Goal: Task Accomplishment & Management: Manage account settings

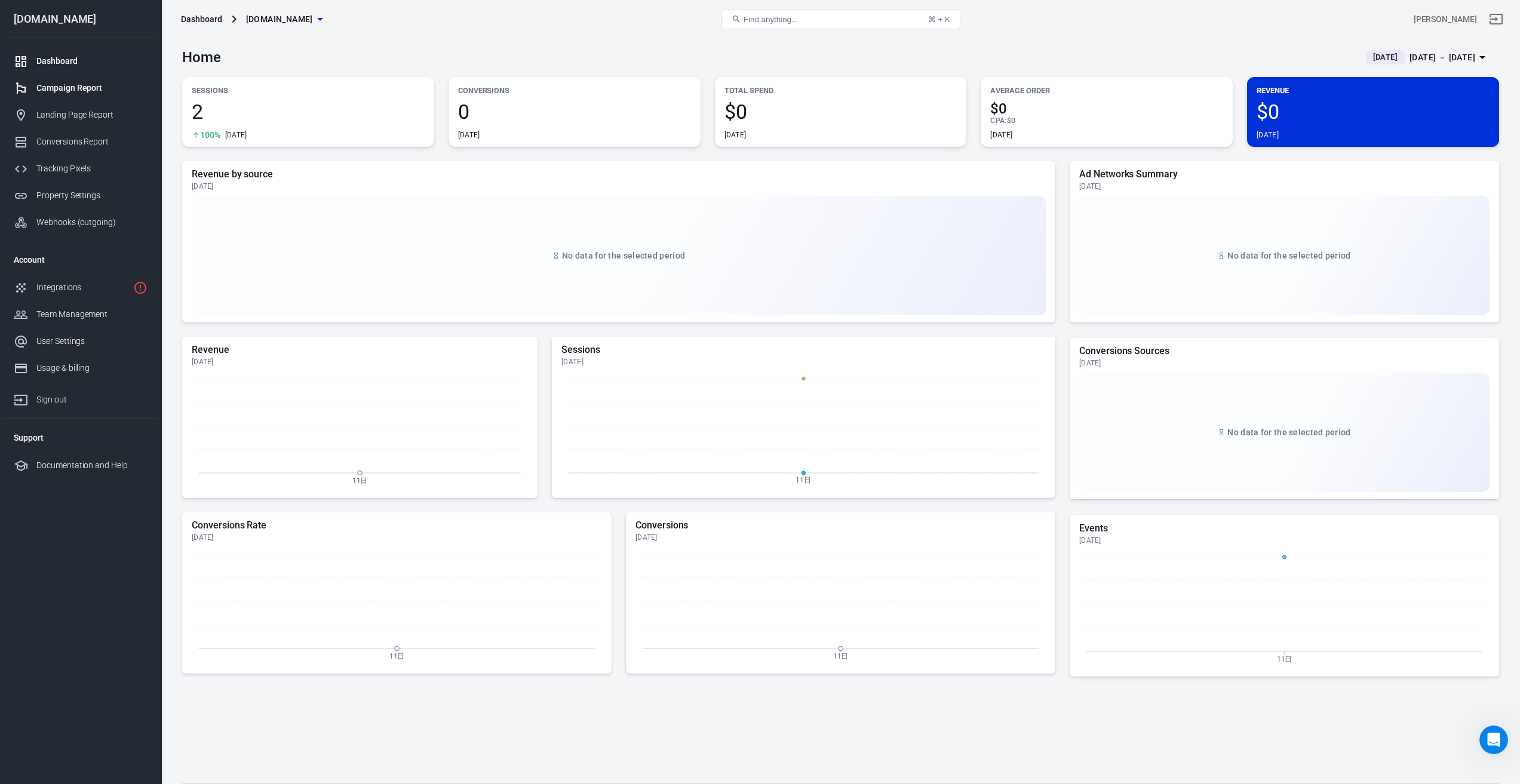
scroll to position [1391, 0]
click at [313, 17] on span "[DOMAIN_NAME]" at bounding box center [279, 19] width 67 height 15
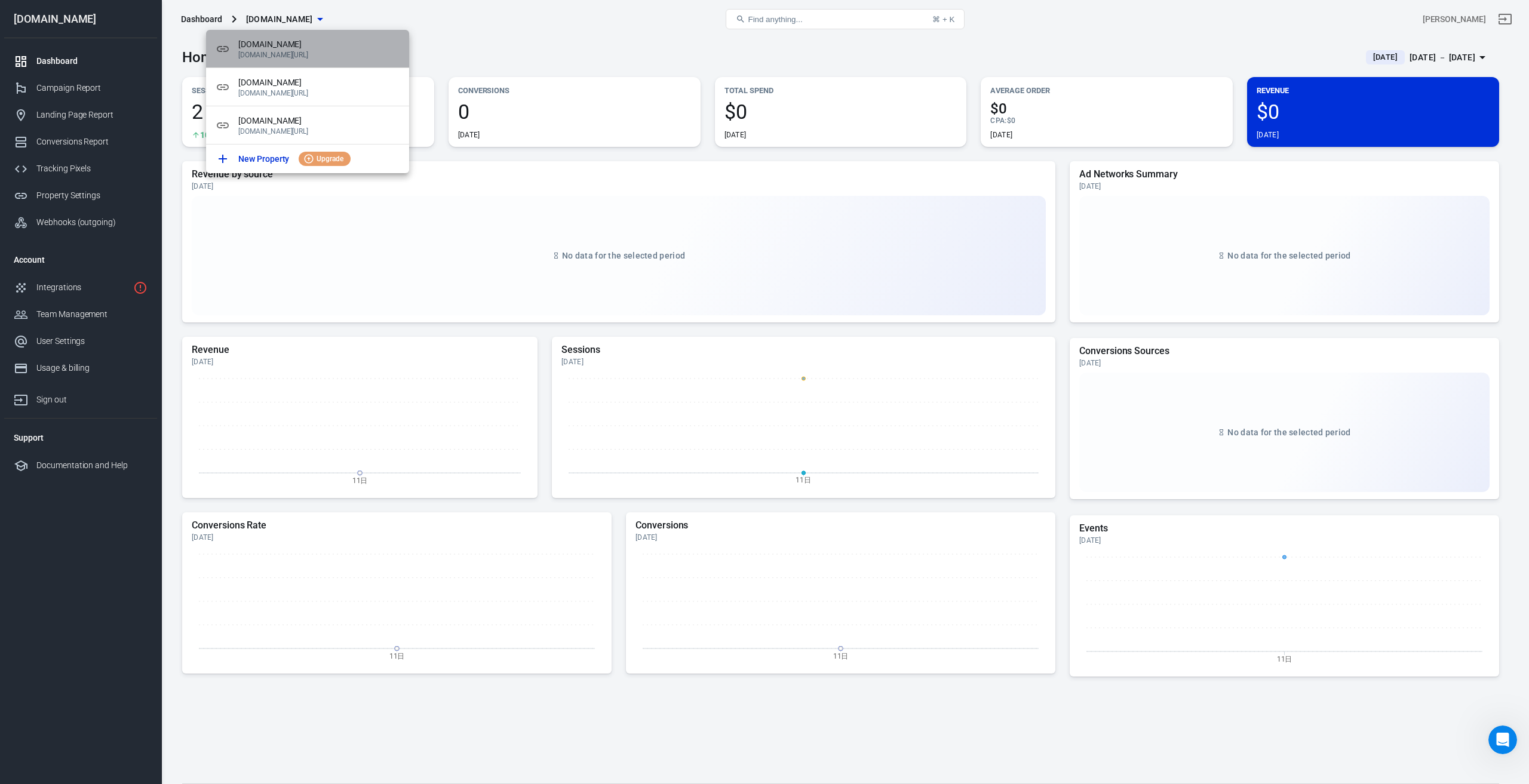
click at [335, 53] on p "[DOMAIN_NAME][URL]" at bounding box center [318, 55] width 161 height 8
click at [300, 50] on span "[DOMAIN_NAME]" at bounding box center [318, 44] width 161 height 12
click at [547, 40] on div at bounding box center [764, 392] width 1529 height 784
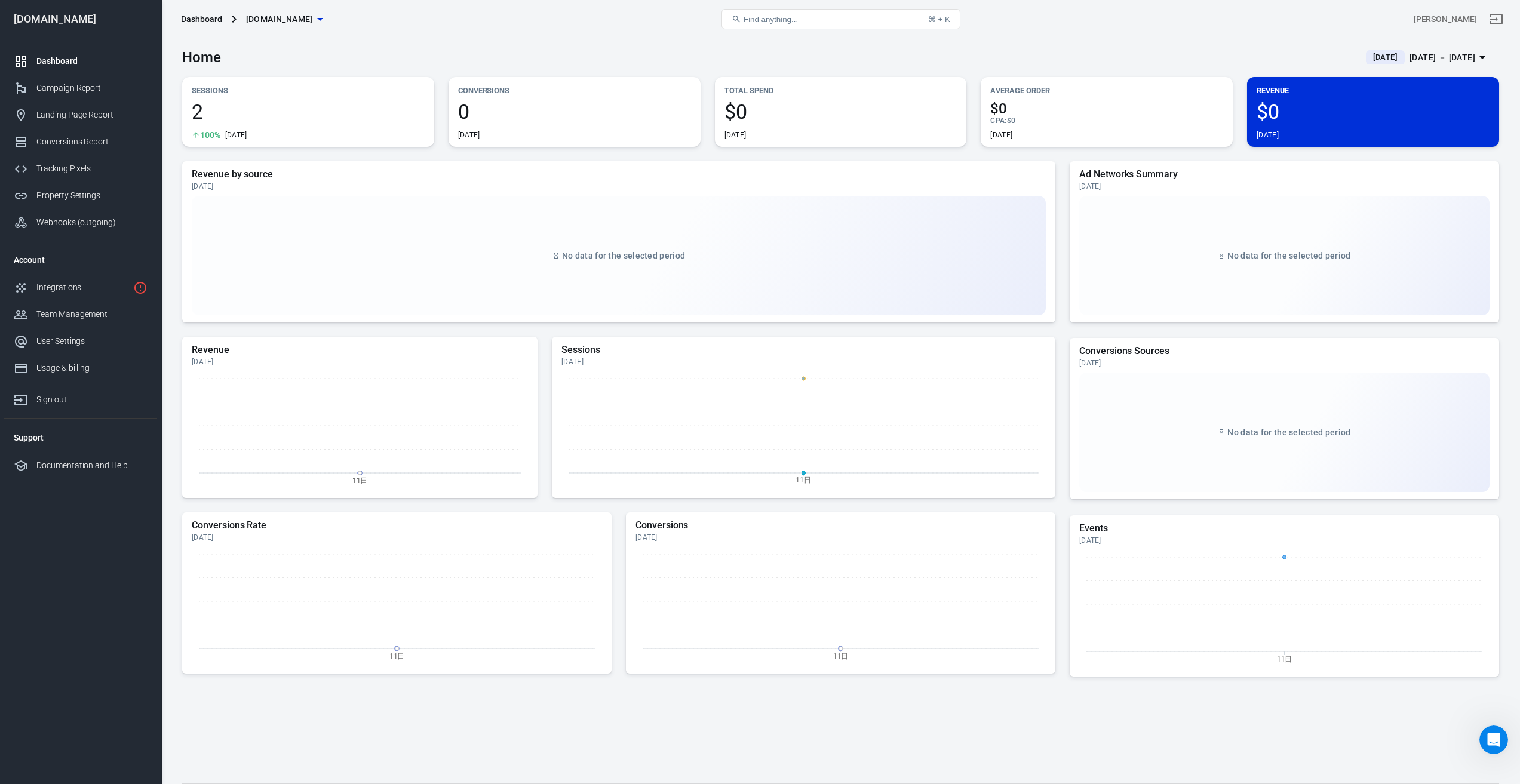
click at [323, 18] on icon "button" at bounding box center [320, 20] width 6 height 3
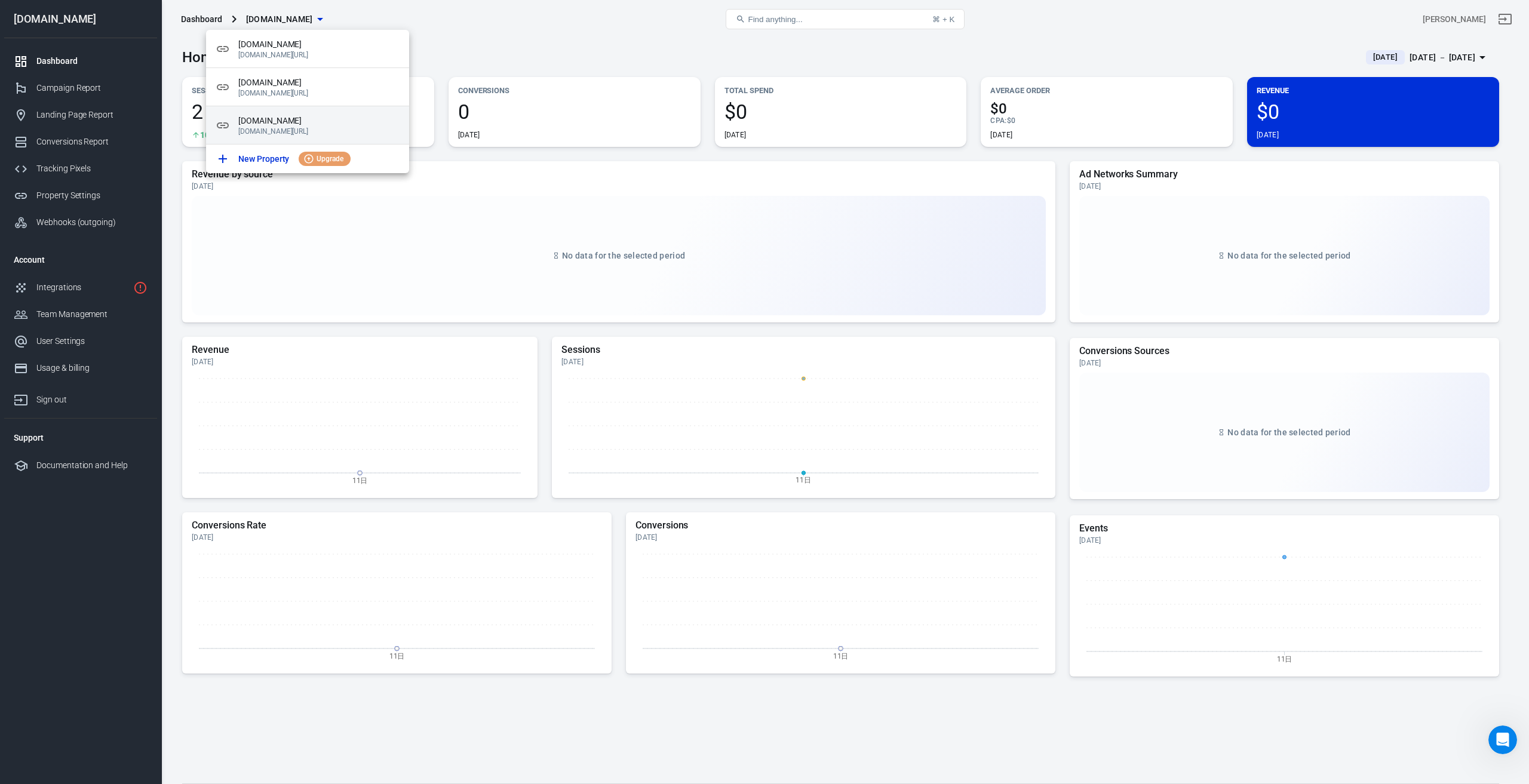
click at [312, 128] on p "[DOMAIN_NAME][URL]" at bounding box center [318, 131] width 161 height 8
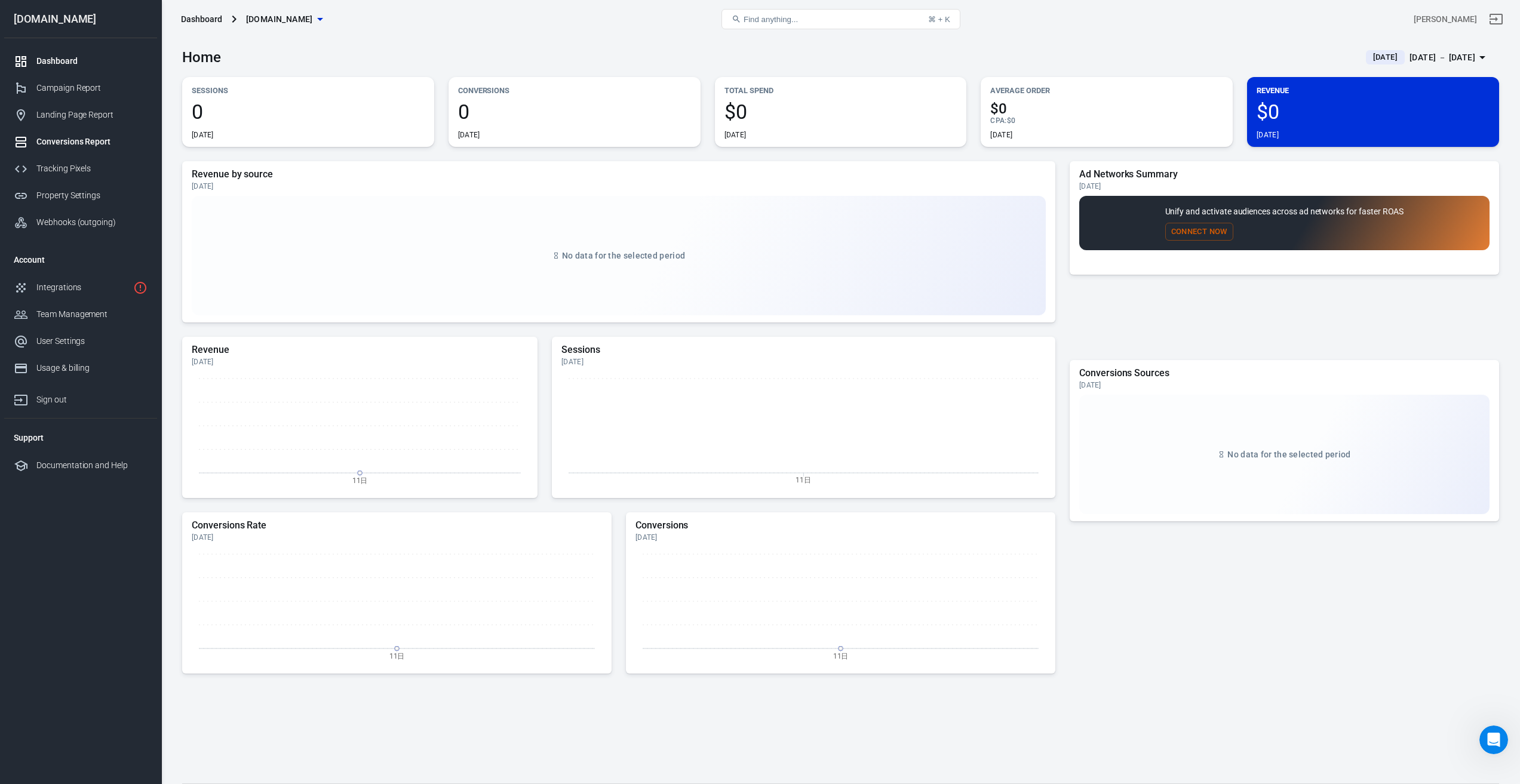
click at [72, 143] on div "Conversions Report" at bounding box center [92, 141] width 111 height 12
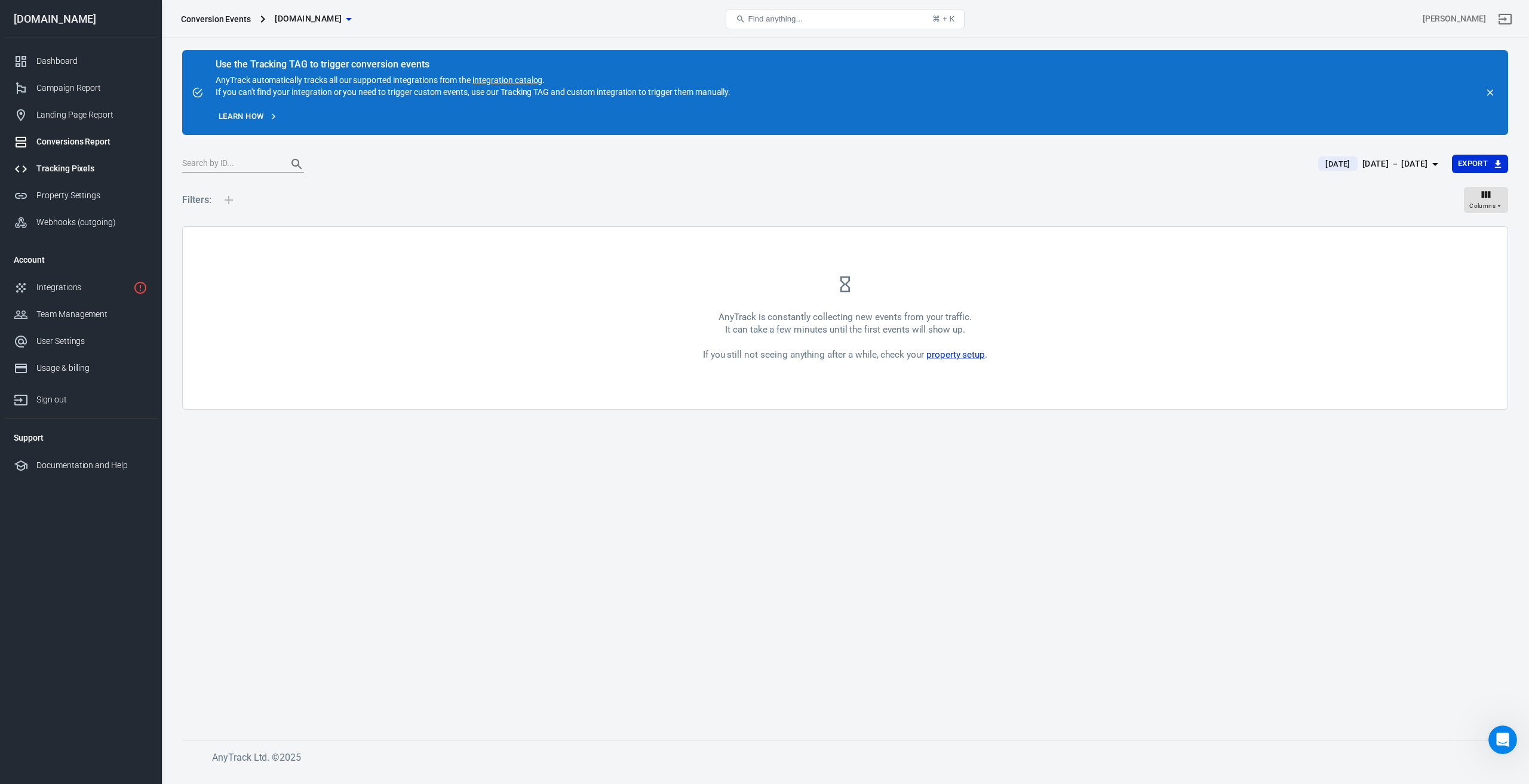
click at [67, 166] on div "Tracking Pixels" at bounding box center [92, 169] width 111 height 12
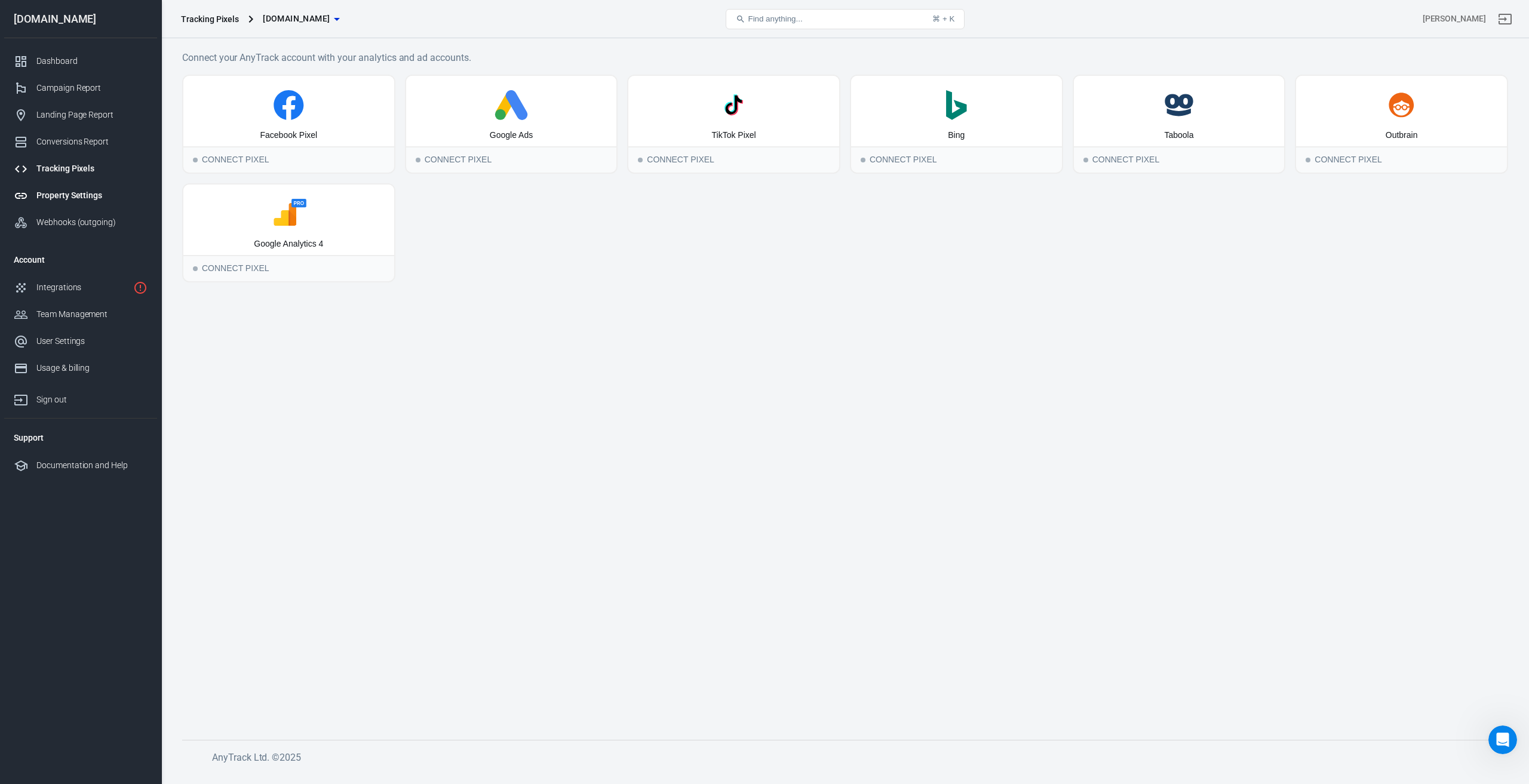
click at [73, 195] on div "Property Settings" at bounding box center [92, 195] width 111 height 12
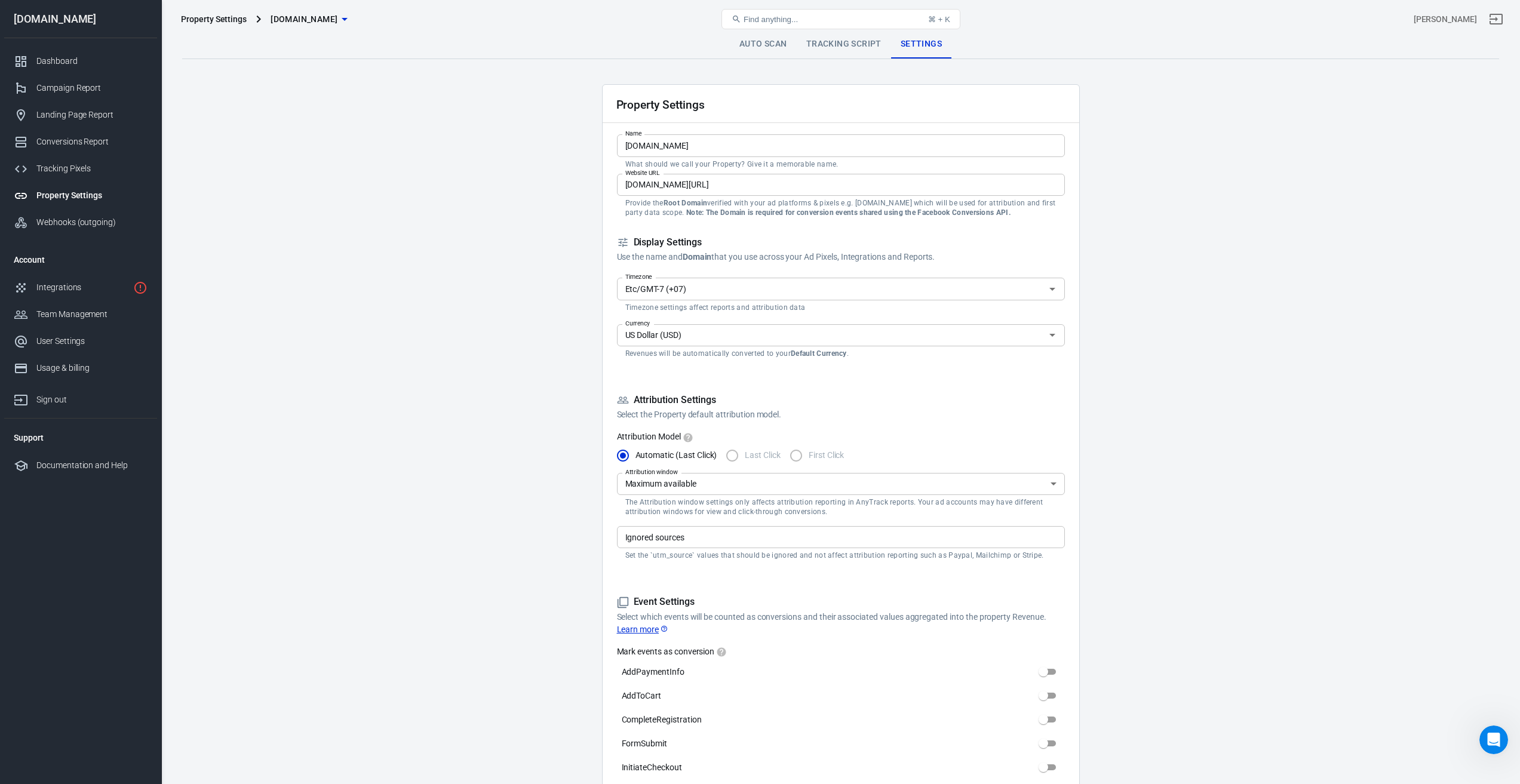
click at [838, 45] on link "Tracking Script" at bounding box center [844, 44] width 94 height 29
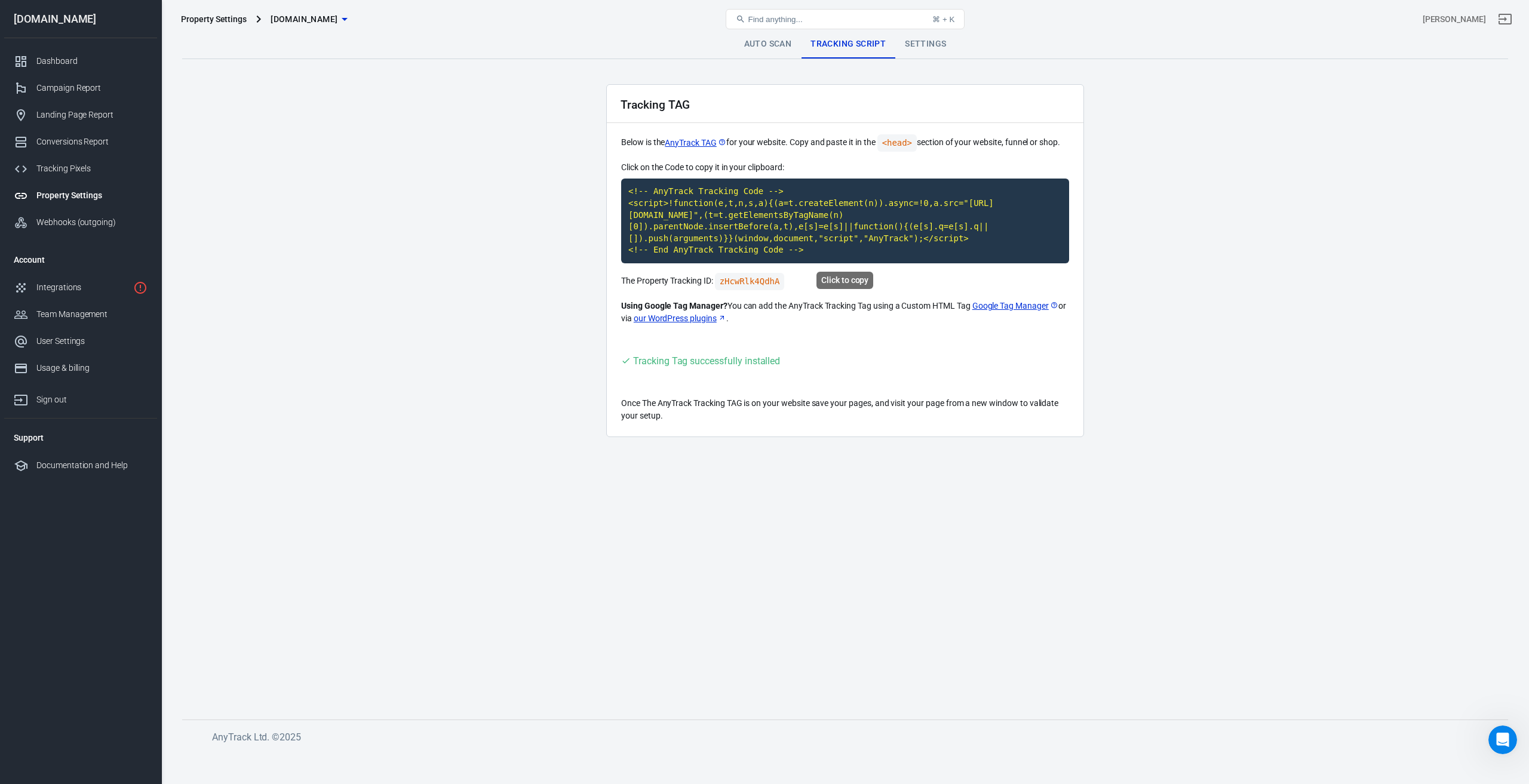
click at [756, 221] on code "<!-- AnyTrack Tracking Code --> <script>!function(e,t,n,s,a){(a=t.createElement…" at bounding box center [845, 221] width 448 height 85
click at [767, 44] on link "Auto Scan" at bounding box center [768, 44] width 67 height 29
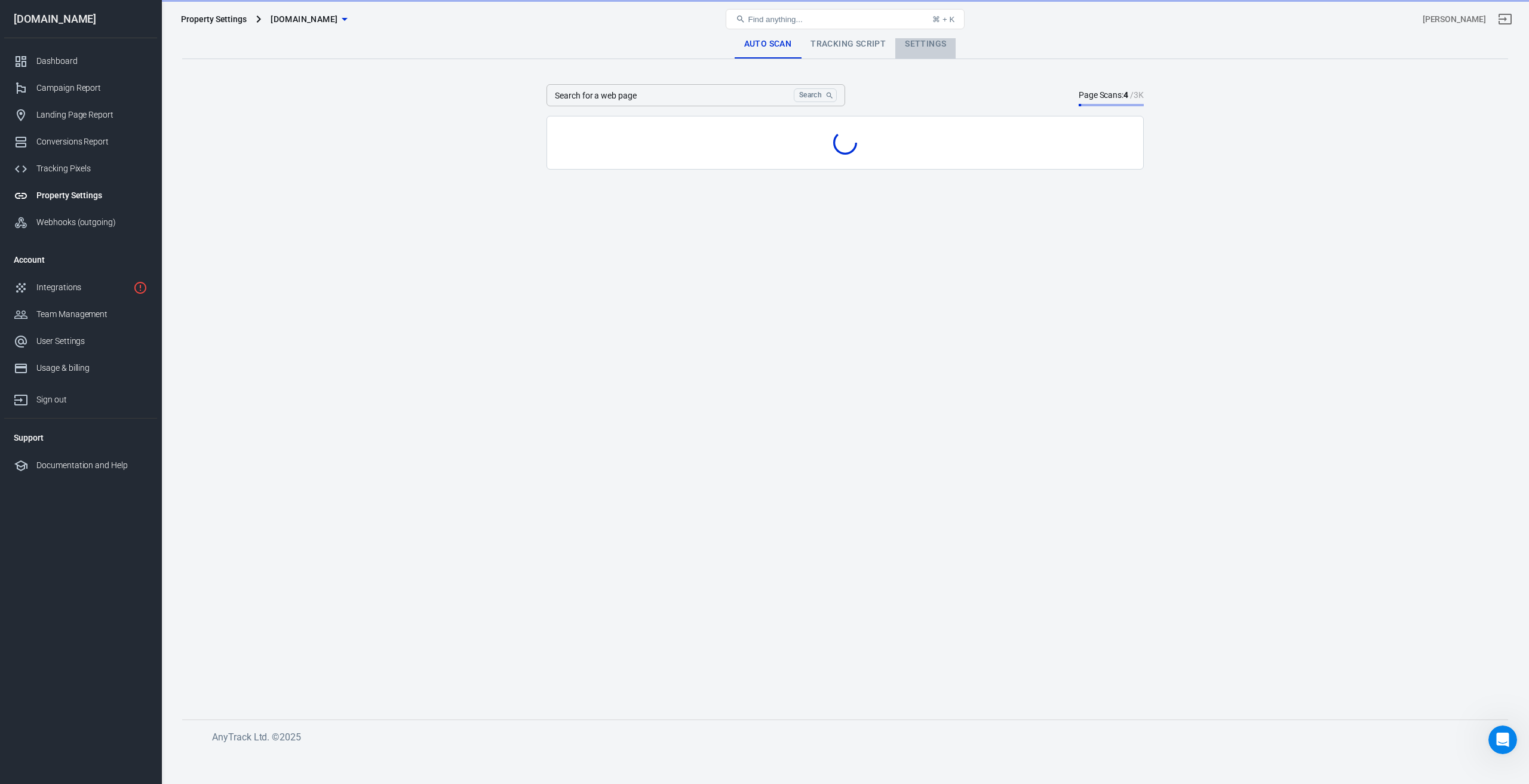
click at [931, 44] on link "Settings" at bounding box center [925, 44] width 60 height 29
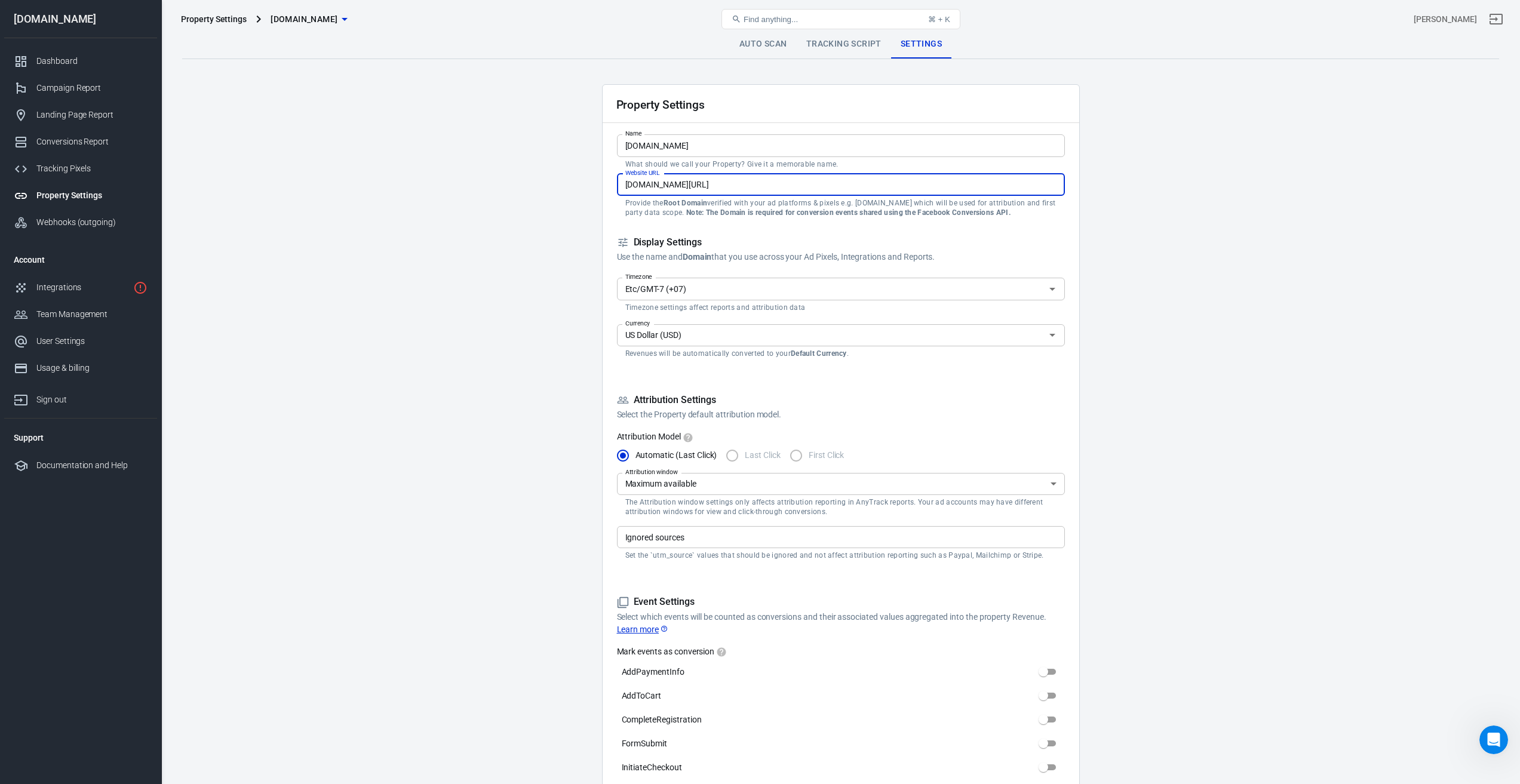
click at [765, 184] on input "[DOMAIN_NAME][URL]" at bounding box center [841, 184] width 448 height 22
paste input "[URL][DOMAIN_NAME]"
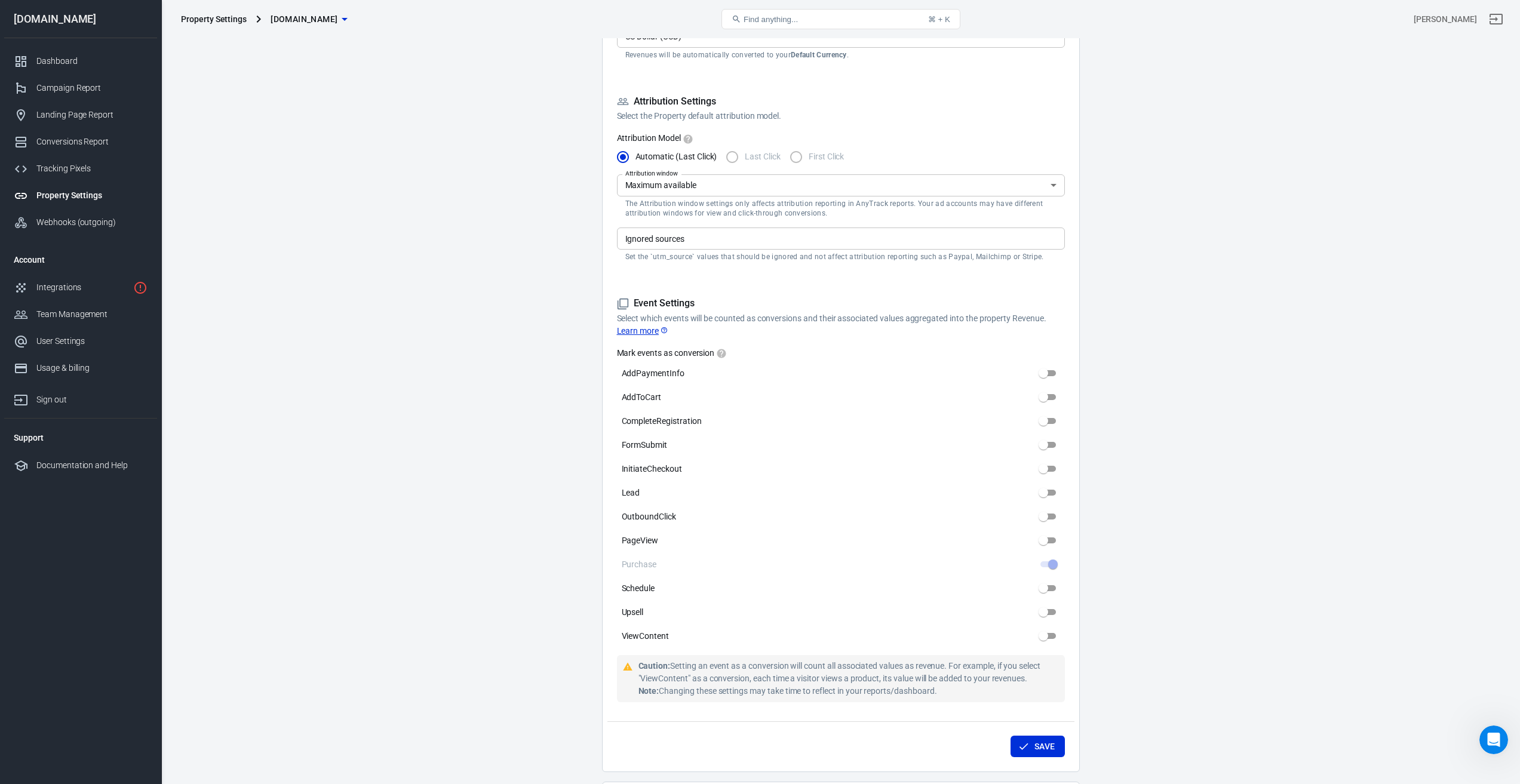
scroll to position [597, 0]
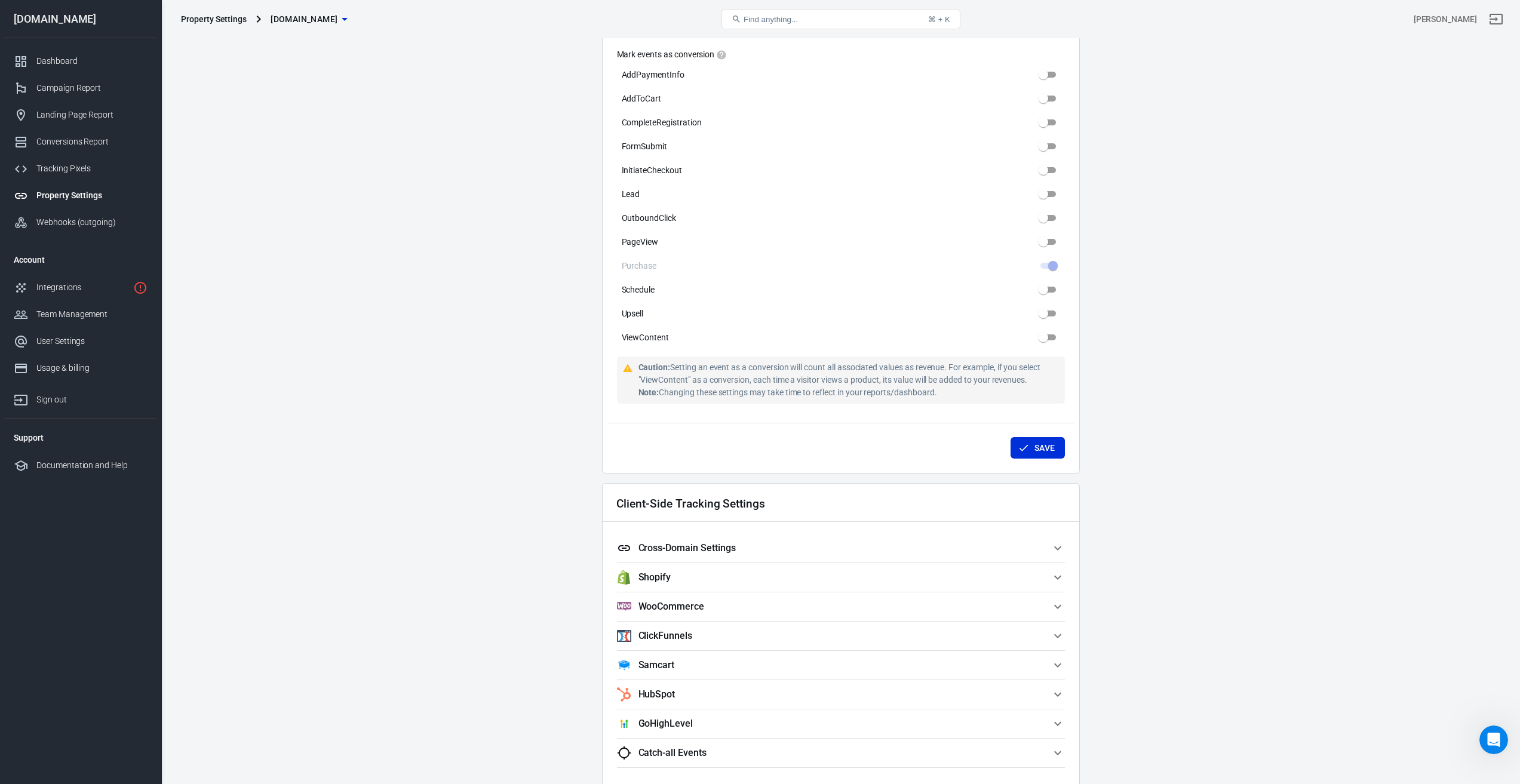
click at [1034, 446] on button "Save" at bounding box center [1038, 448] width 55 height 22
type input "[DOMAIN_NAME][URL]"
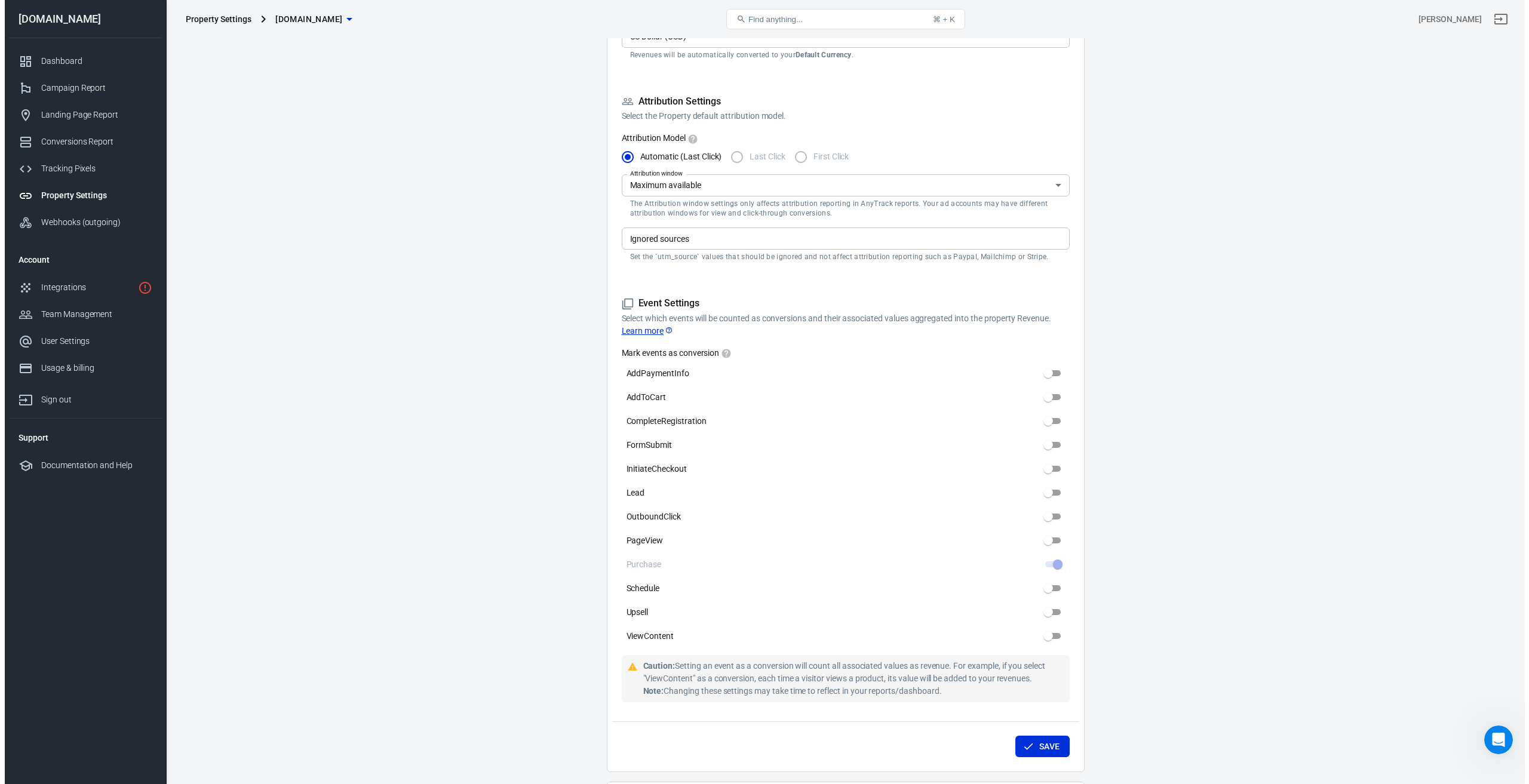
scroll to position [0, 0]
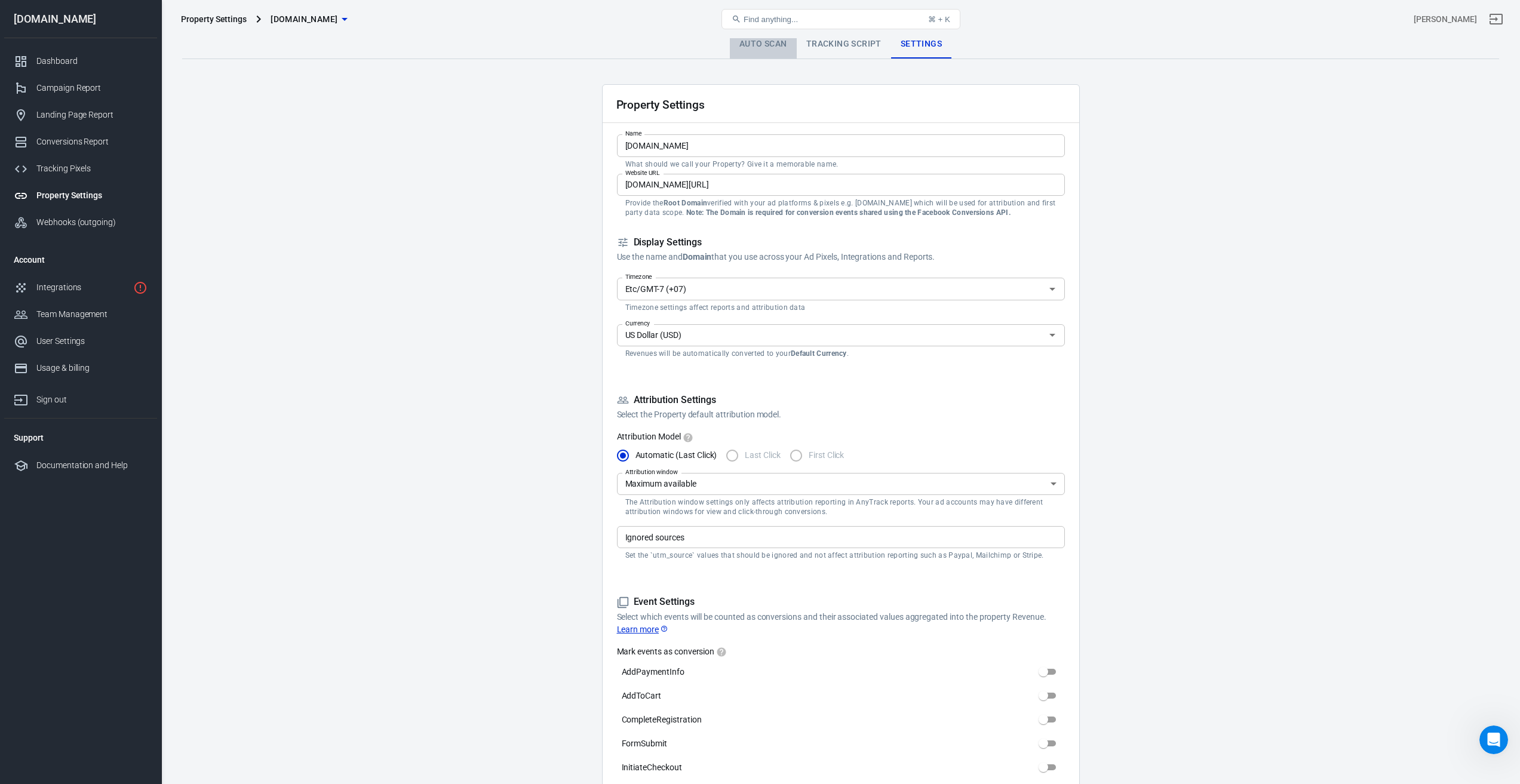
click at [770, 40] on link "Auto Scan" at bounding box center [763, 44] width 67 height 29
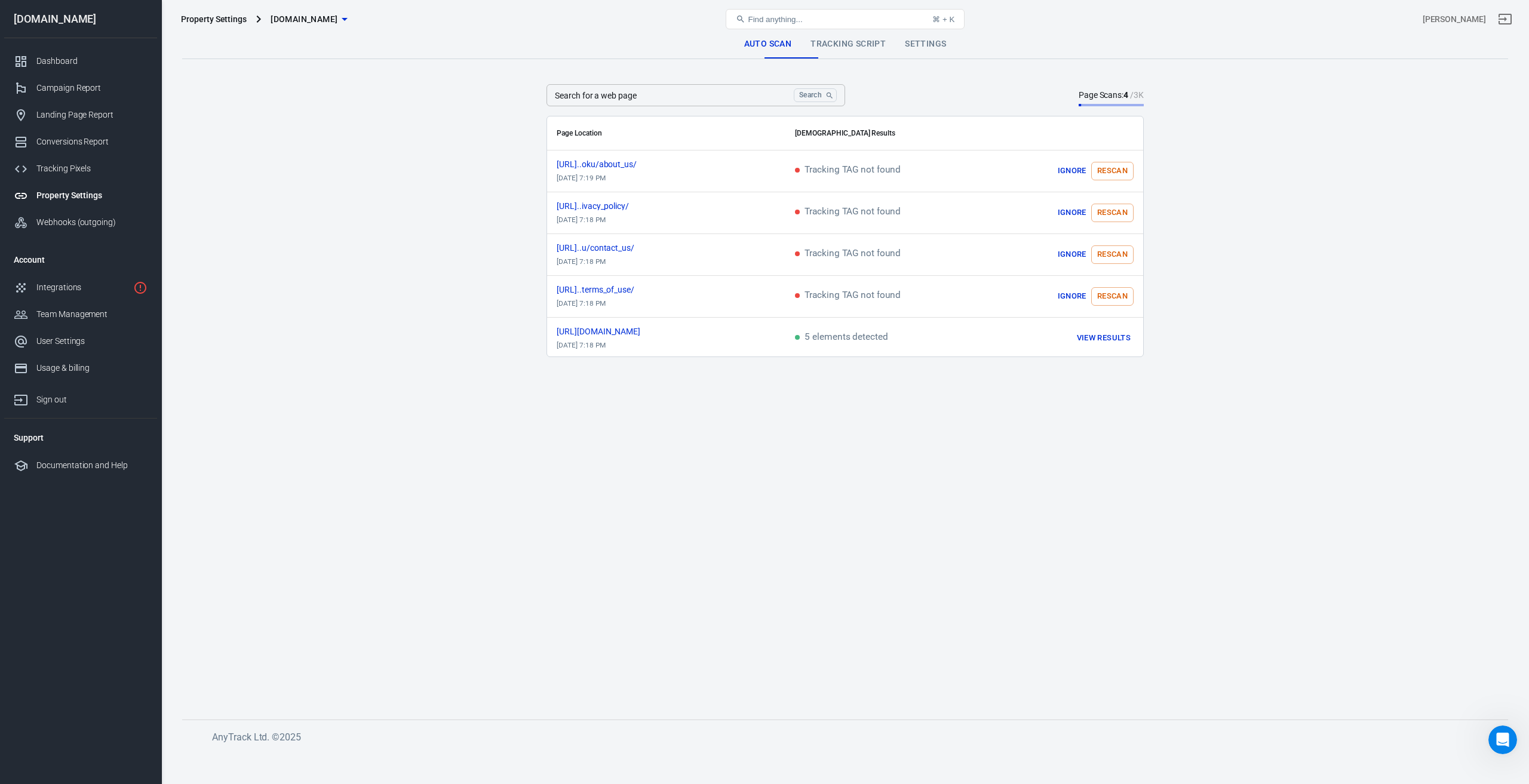
scroll to position [1391, 0]
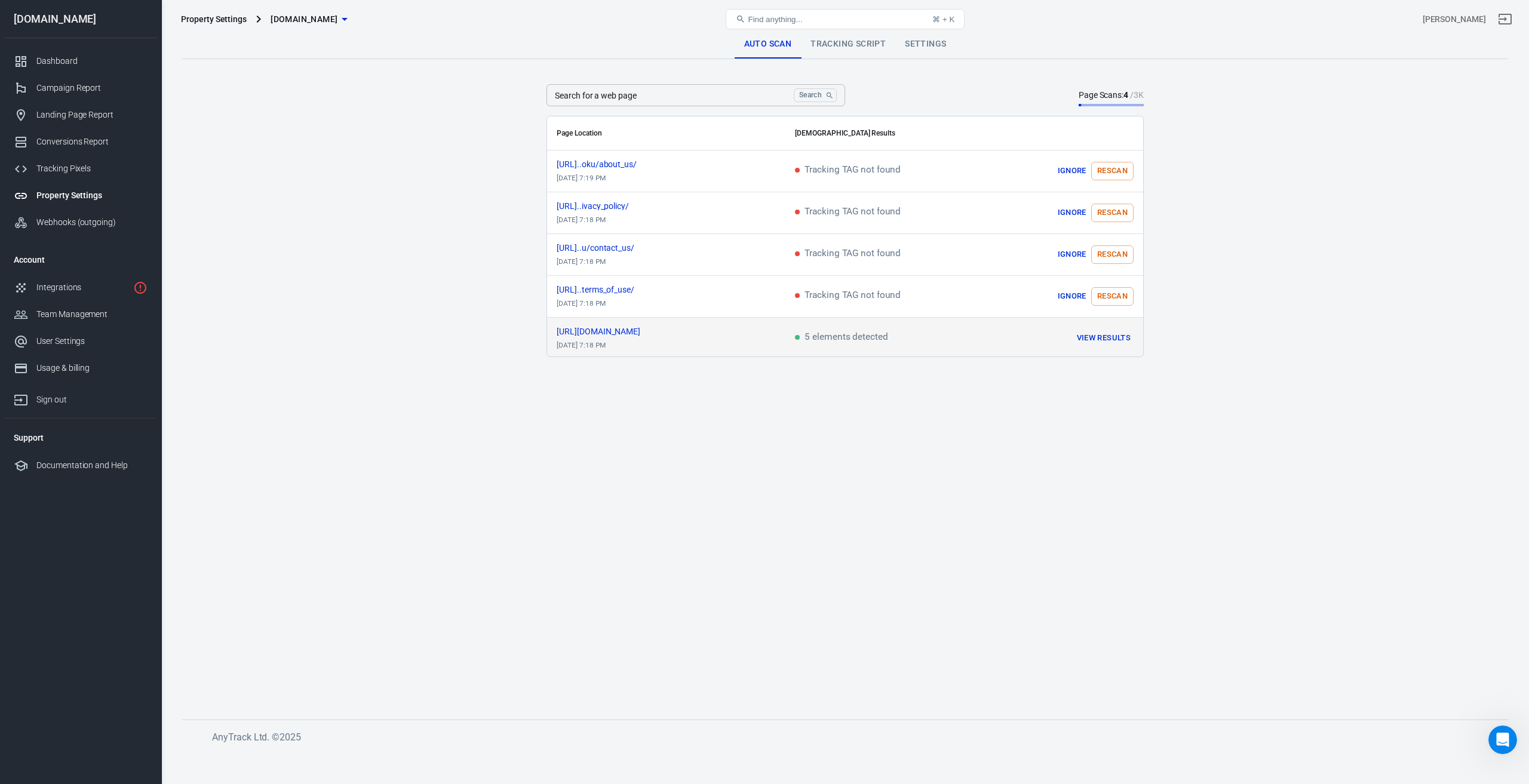
click at [874, 334] on span "5 elements detected" at bounding box center [841, 337] width 93 height 11
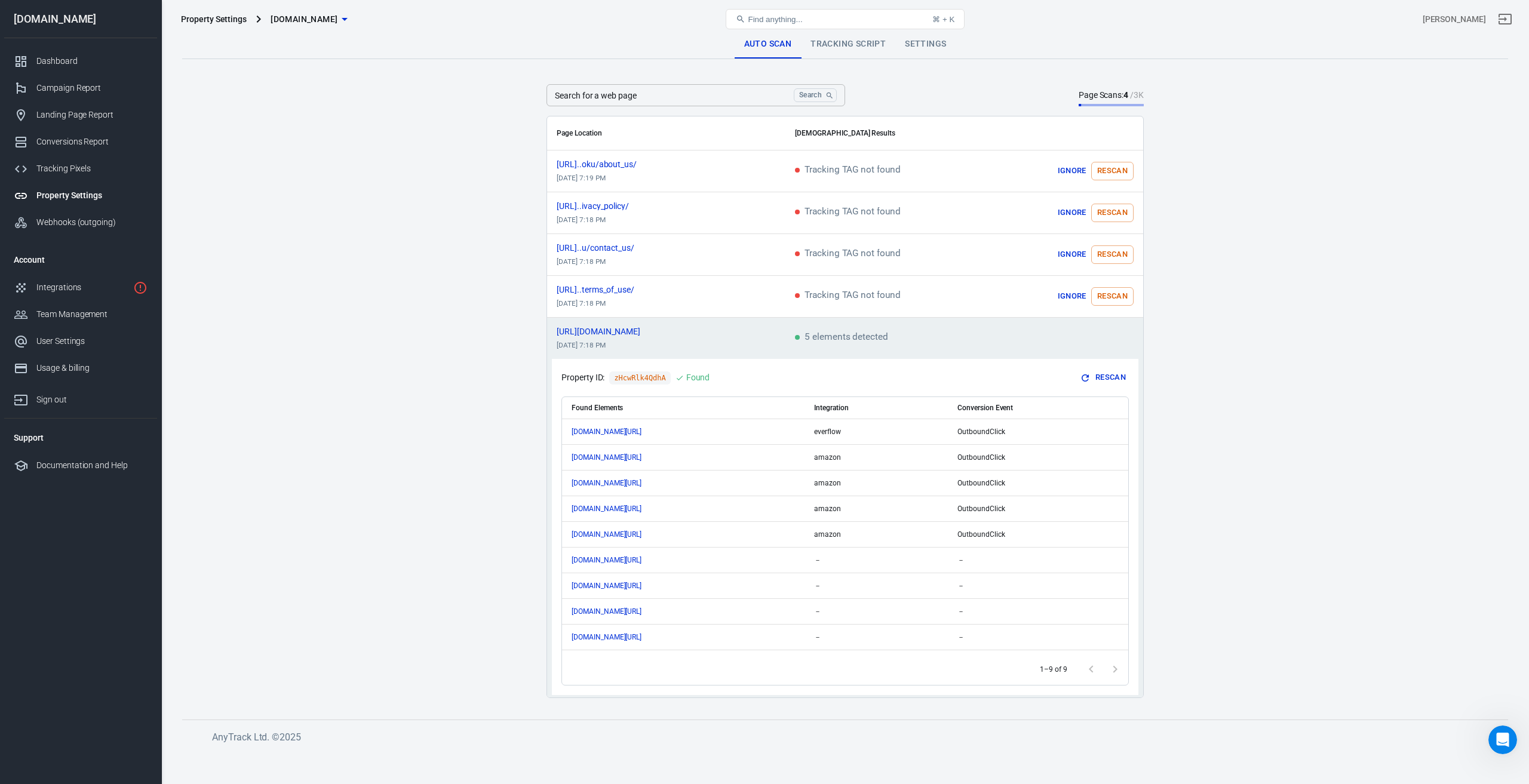
click at [879, 334] on span "5 elements detected" at bounding box center [841, 337] width 93 height 11
click at [819, 338] on span "5 elements detected" at bounding box center [841, 337] width 93 height 11
click at [674, 210] on td "[URL]..ivacy_policy/ [DATE] 7:18 PM" at bounding box center [666, 213] width 238 height 42
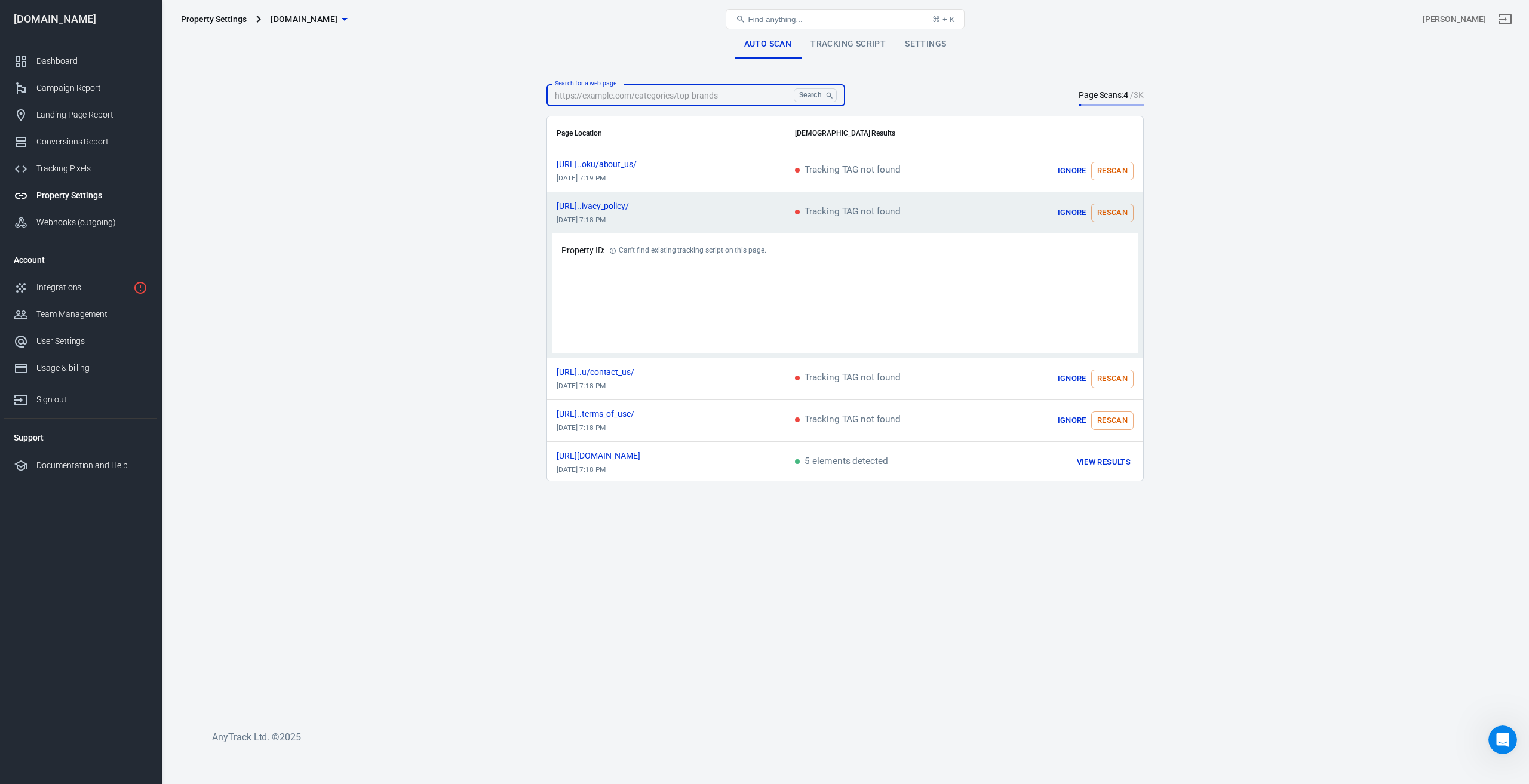
click at [716, 89] on input "Search for a web page" at bounding box center [667, 95] width 242 height 22
paste input "[URL][DOMAIN_NAME]"
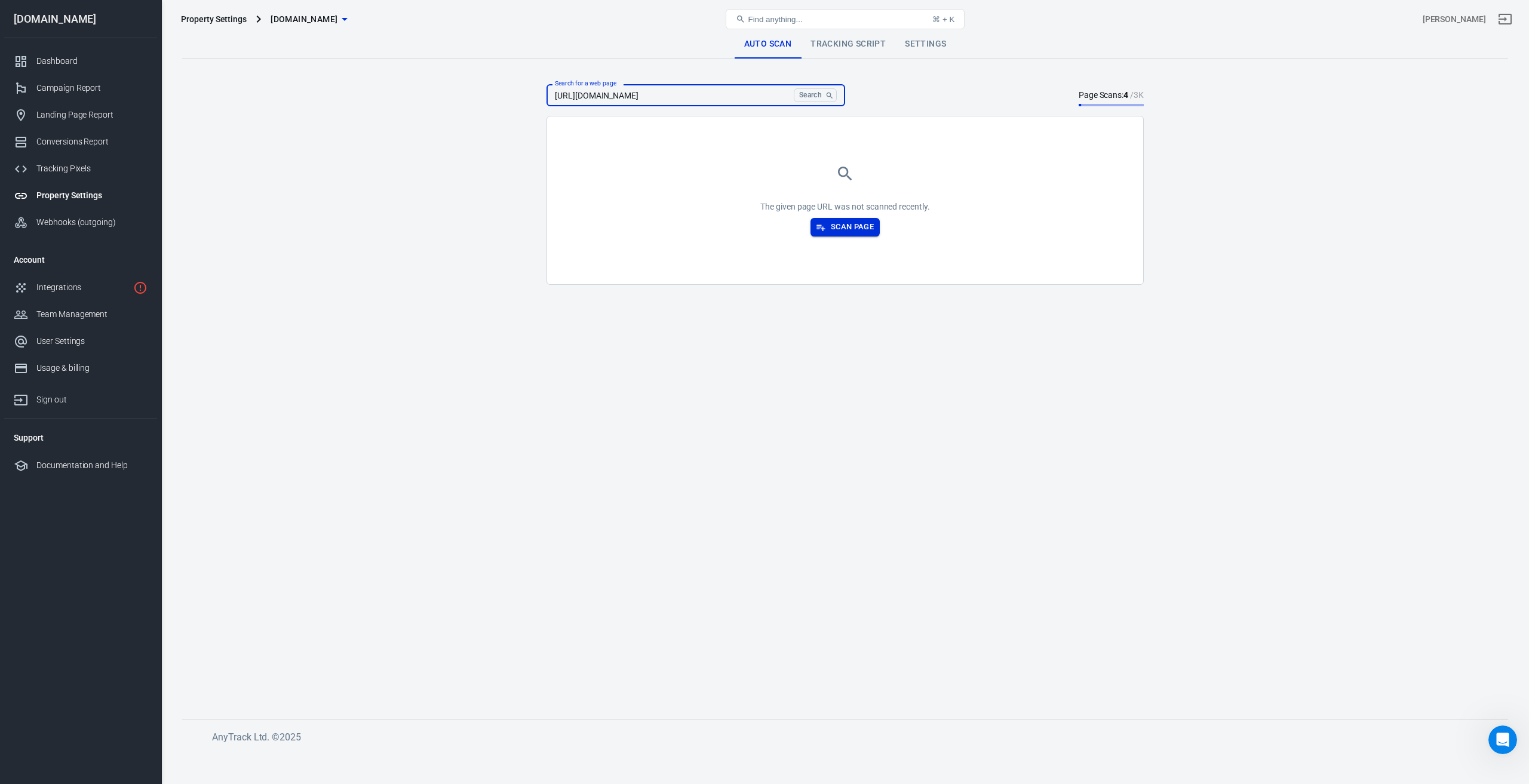
type input "[URL][DOMAIN_NAME]"
click at [841, 231] on button "Scan Page" at bounding box center [845, 227] width 69 height 18
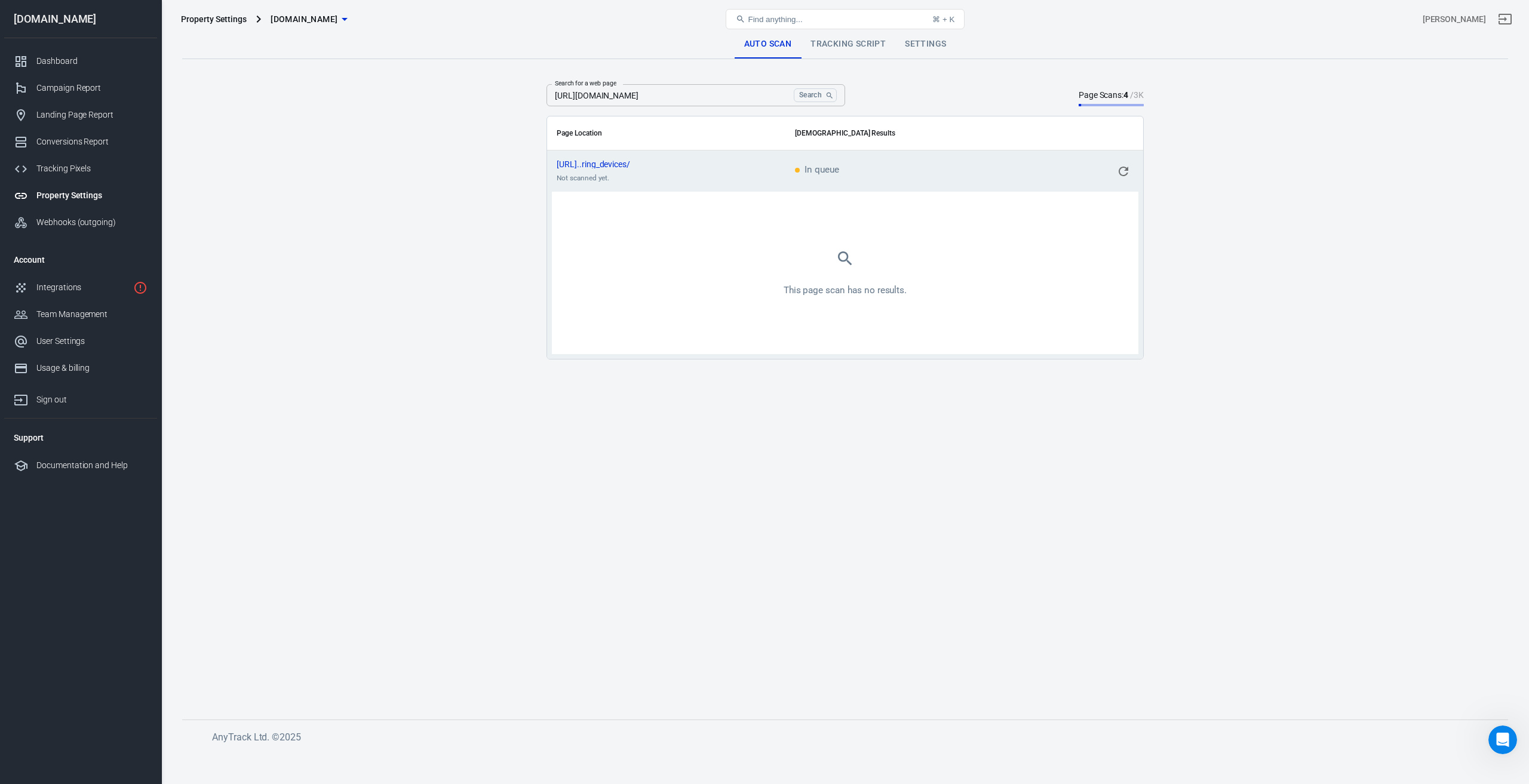
click at [1121, 172] on icon "scrollable content" at bounding box center [1122, 171] width 14 height 14
click at [591, 135] on th "Page Location" at bounding box center [666, 133] width 238 height 34
click at [844, 41] on link "Tracking Script" at bounding box center [848, 44] width 94 height 29
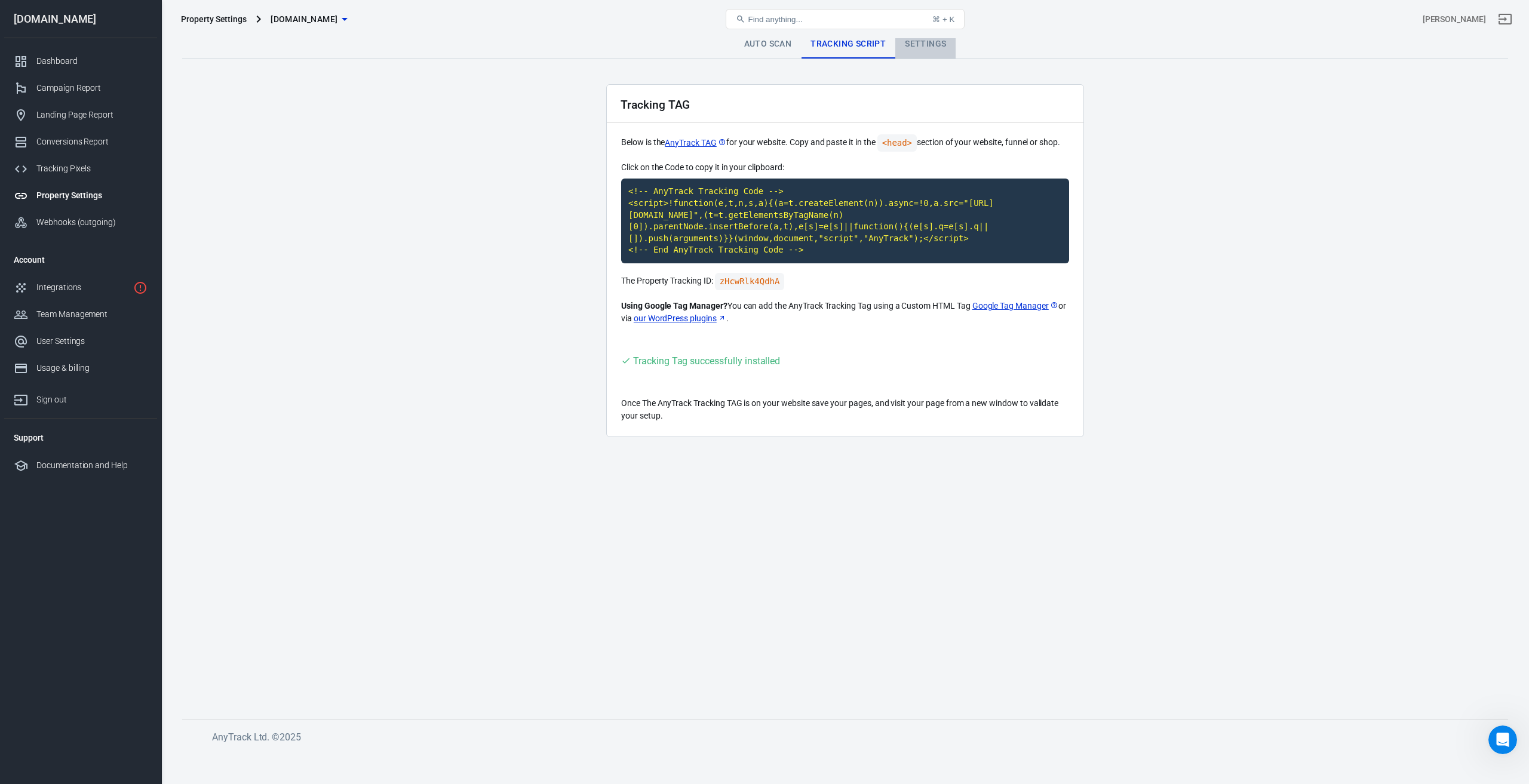
click at [937, 44] on link "Settings" at bounding box center [925, 44] width 60 height 29
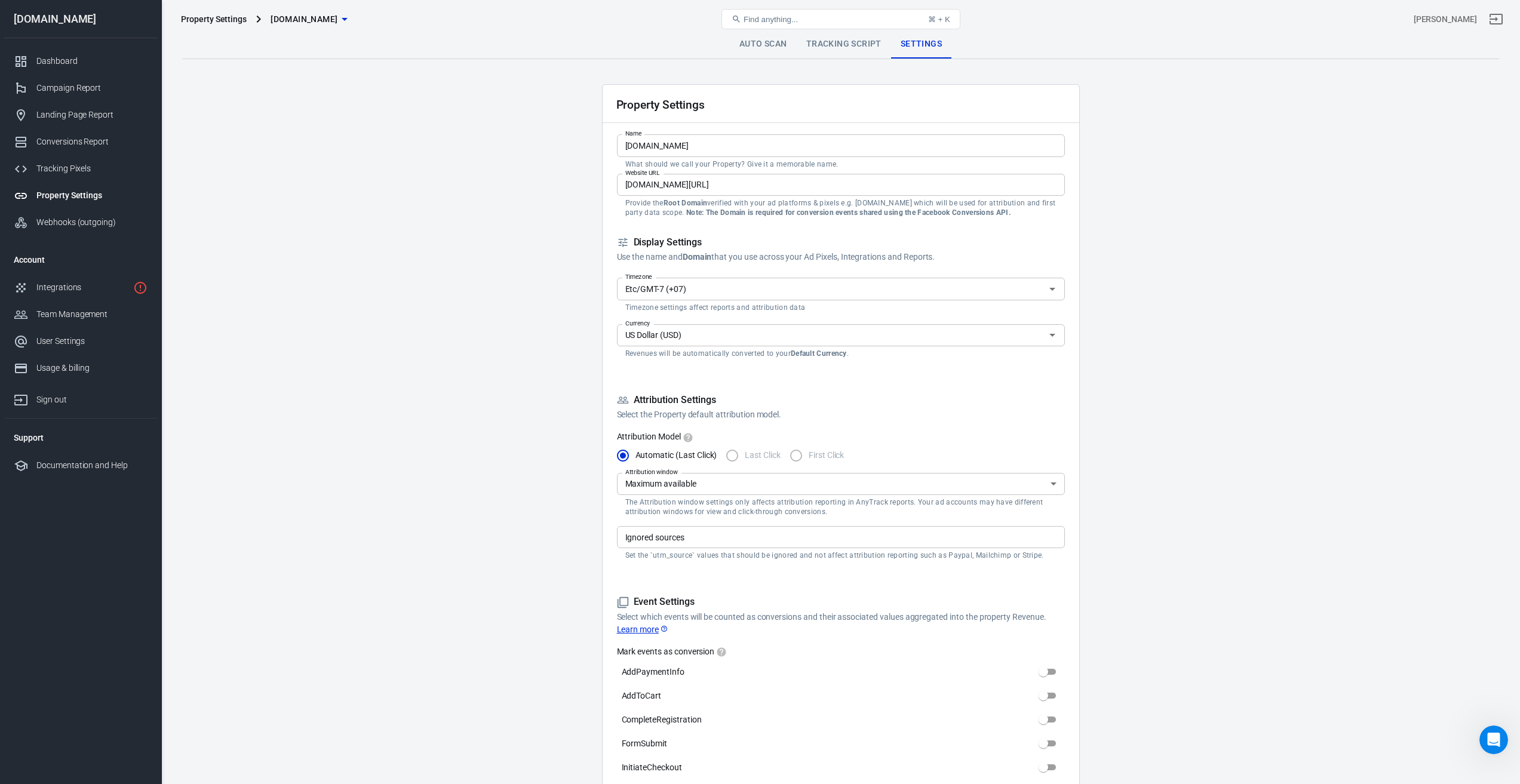
click at [760, 43] on link "Auto Scan" at bounding box center [763, 44] width 67 height 29
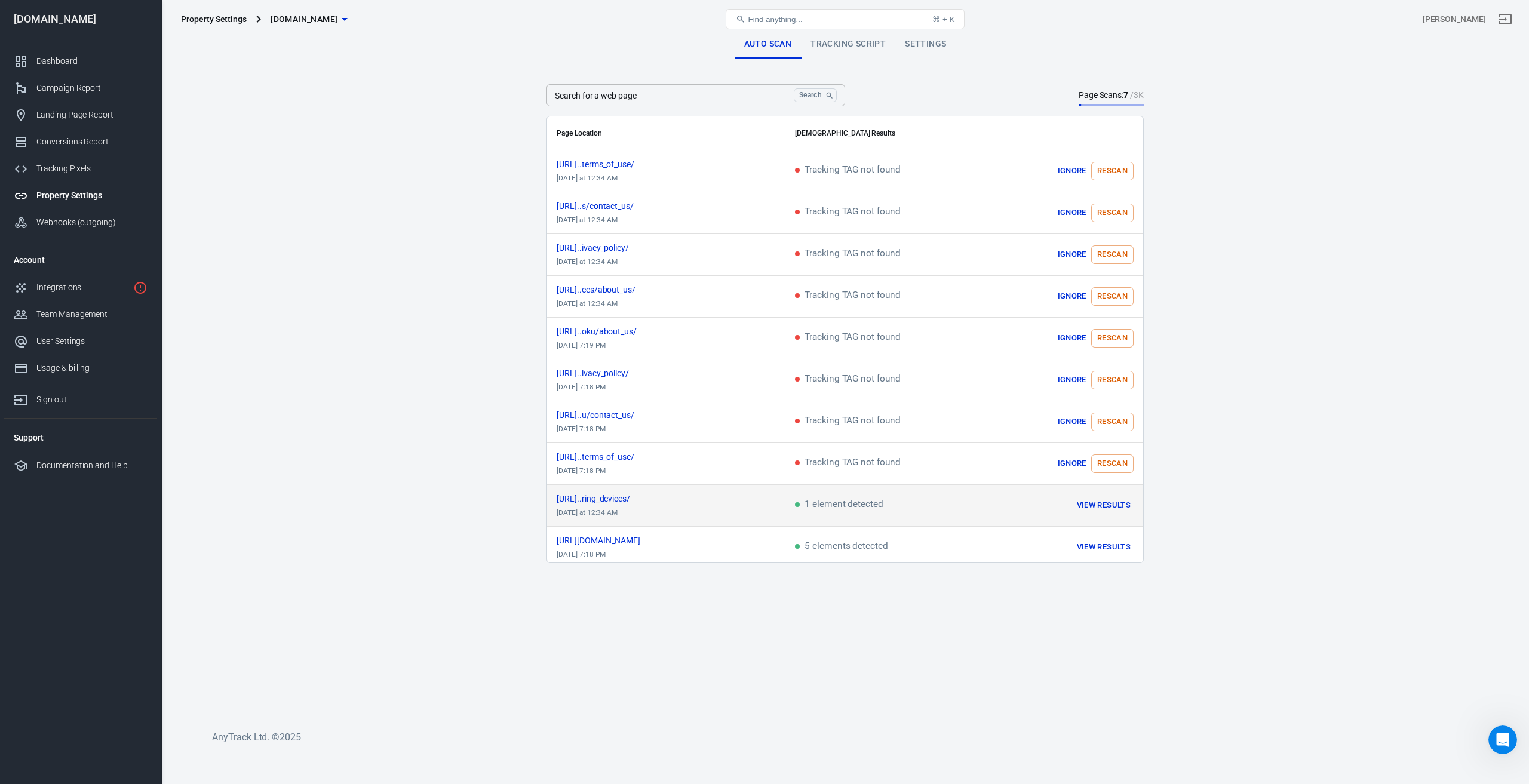
click at [751, 501] on td "[URL]..ring_devices/ [DATE] at 12:34 AM" at bounding box center [666, 506] width 238 height 42
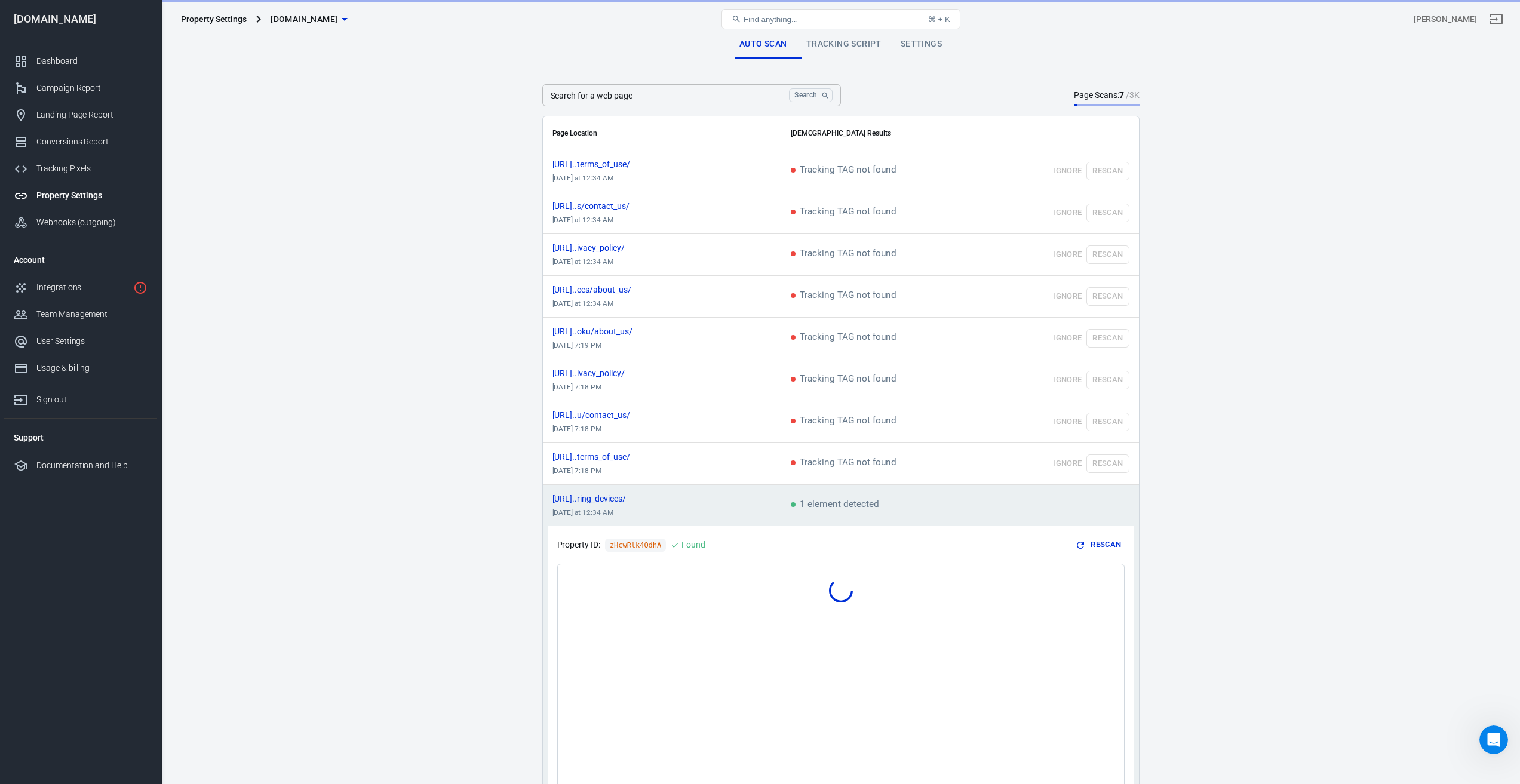
scroll to position [120, 0]
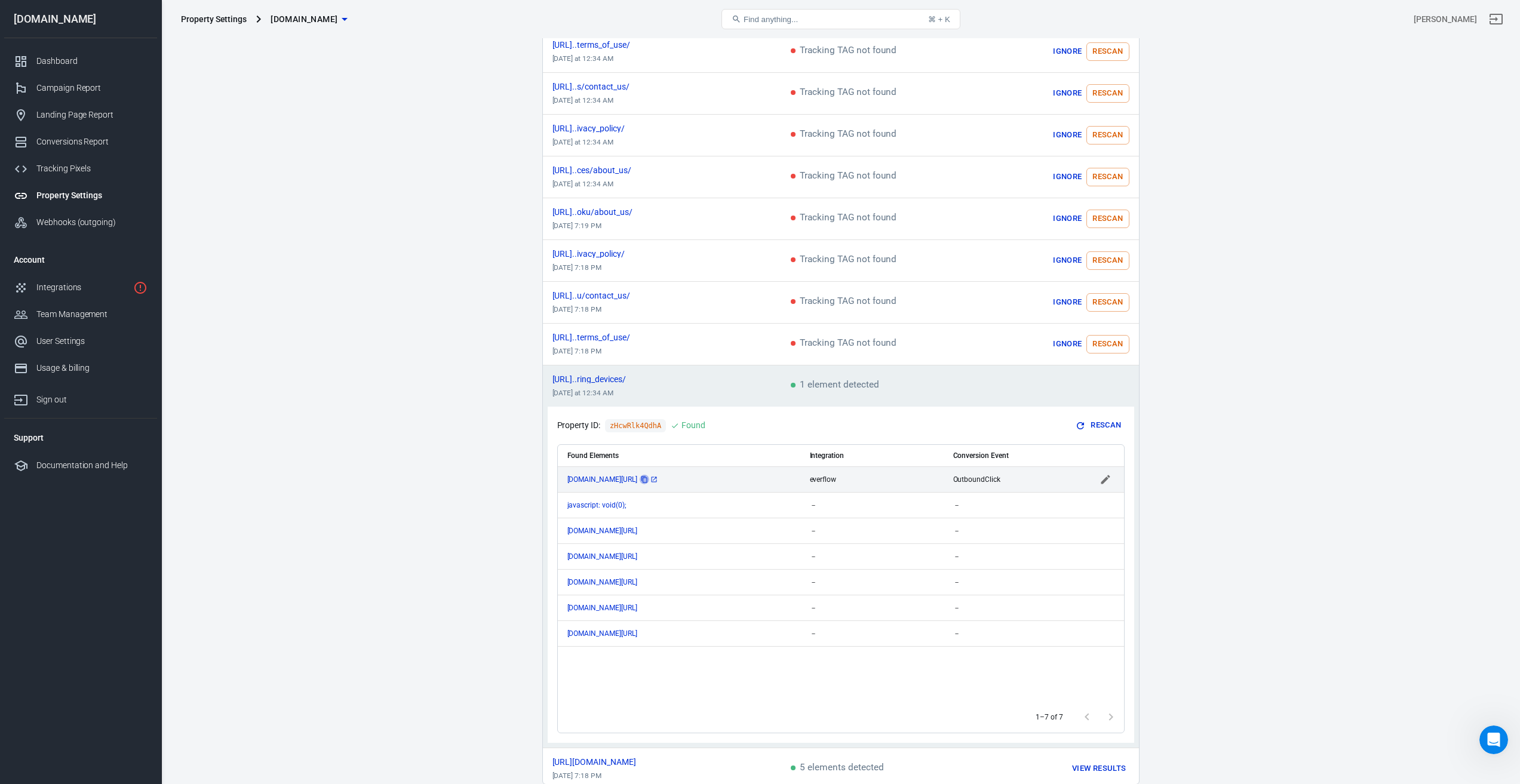
click at [648, 476] on icon "copy" at bounding box center [644, 479] width 7 height 7
click at [1416, 357] on main "Auto Scan Tracking Script Settings Search for a web page Search Search for a we…" at bounding box center [840, 348] width 1317 height 874
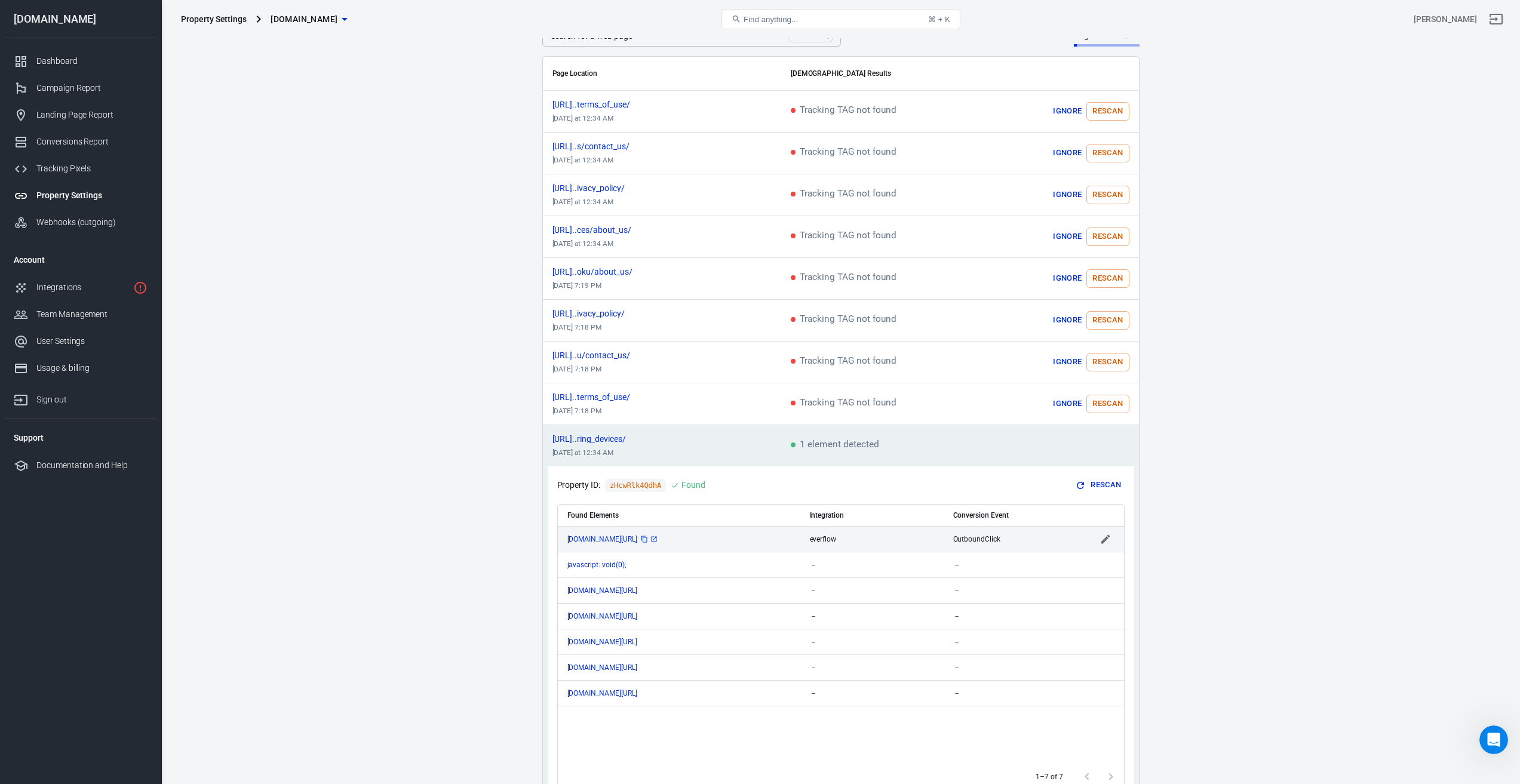
scroll to position [120, 0]
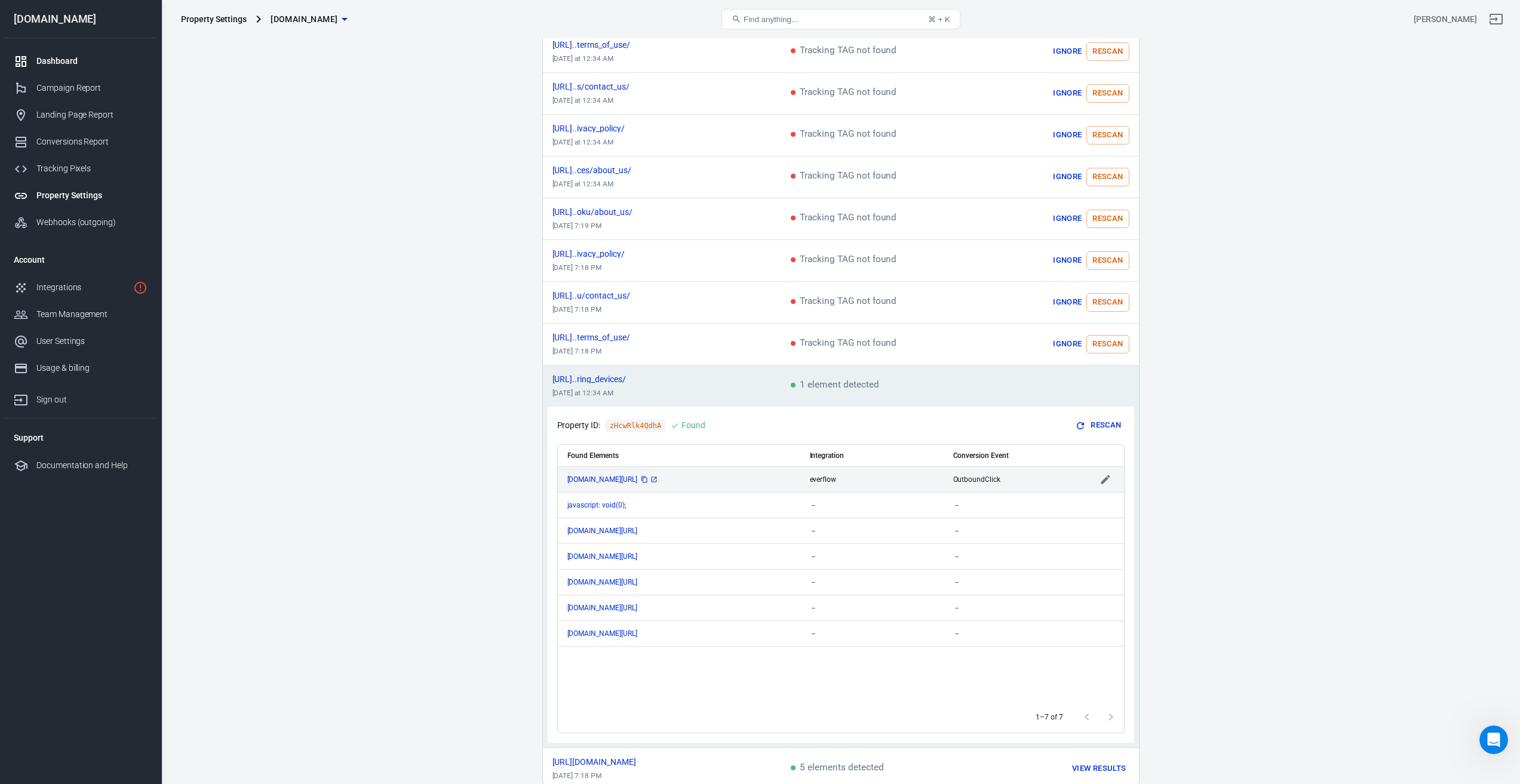
click at [60, 57] on div "Dashboard" at bounding box center [92, 60] width 111 height 12
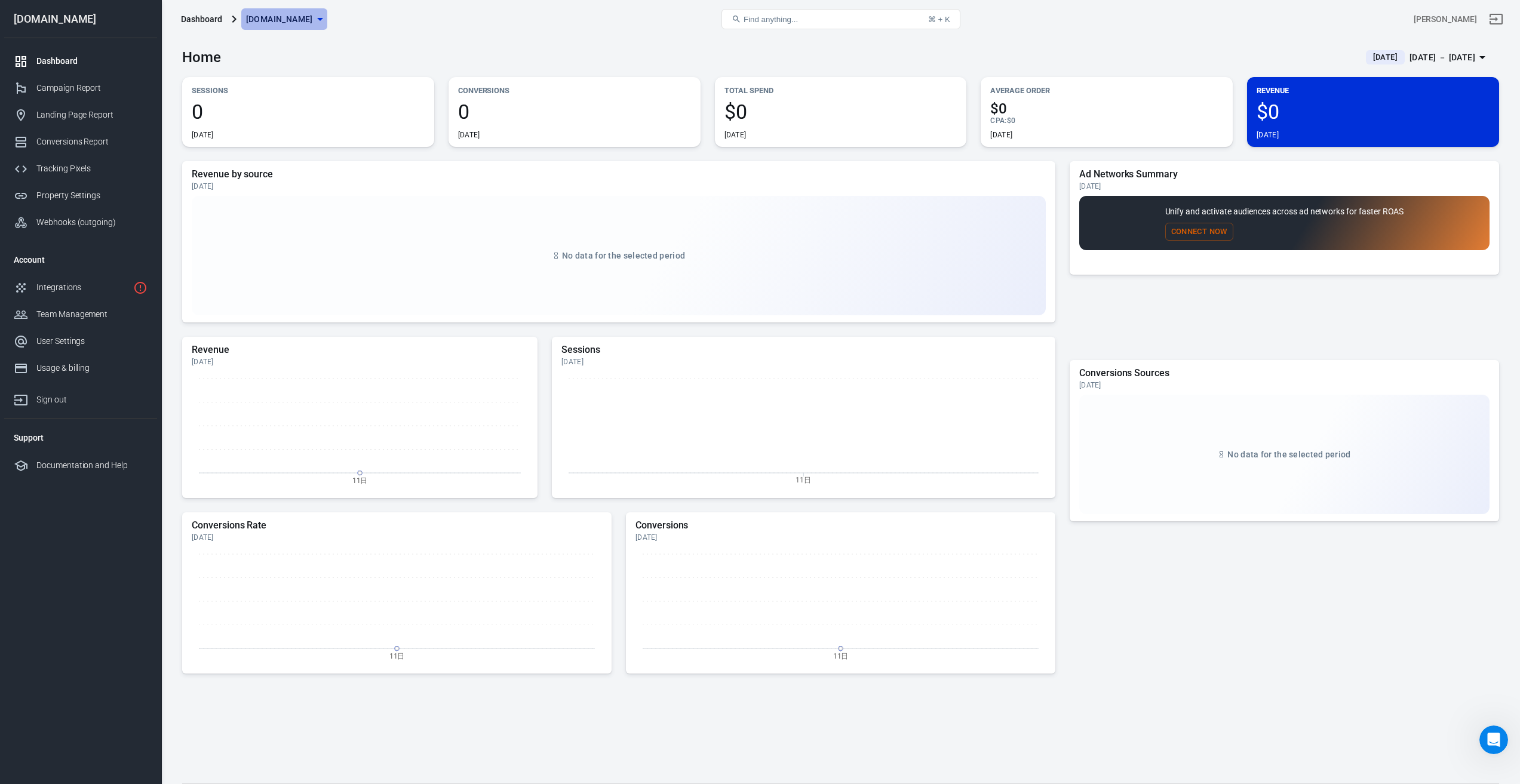
click at [313, 17] on span "[DOMAIN_NAME]" at bounding box center [279, 19] width 67 height 15
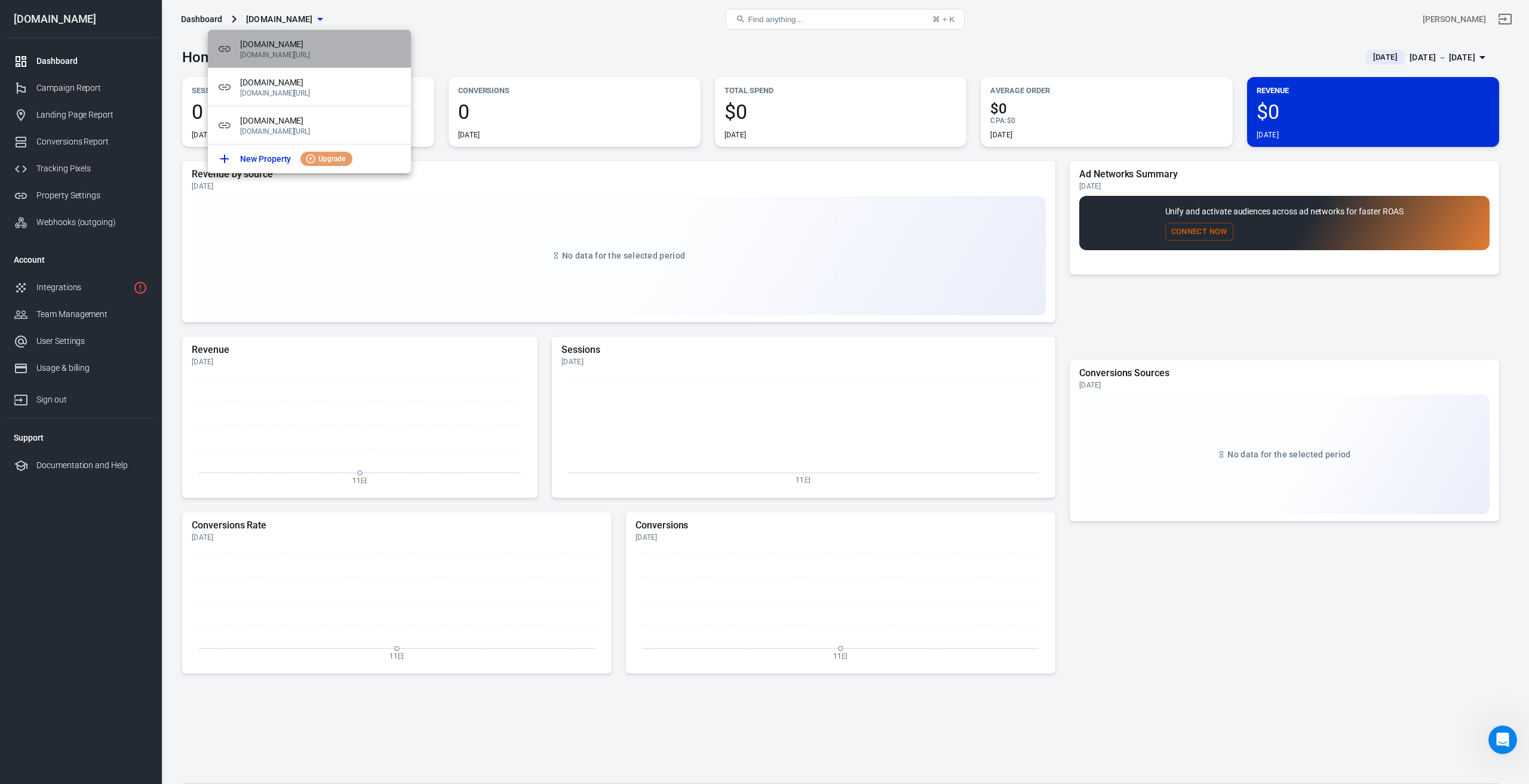
click at [274, 54] on p "[DOMAIN_NAME][URL]" at bounding box center [320, 55] width 161 height 8
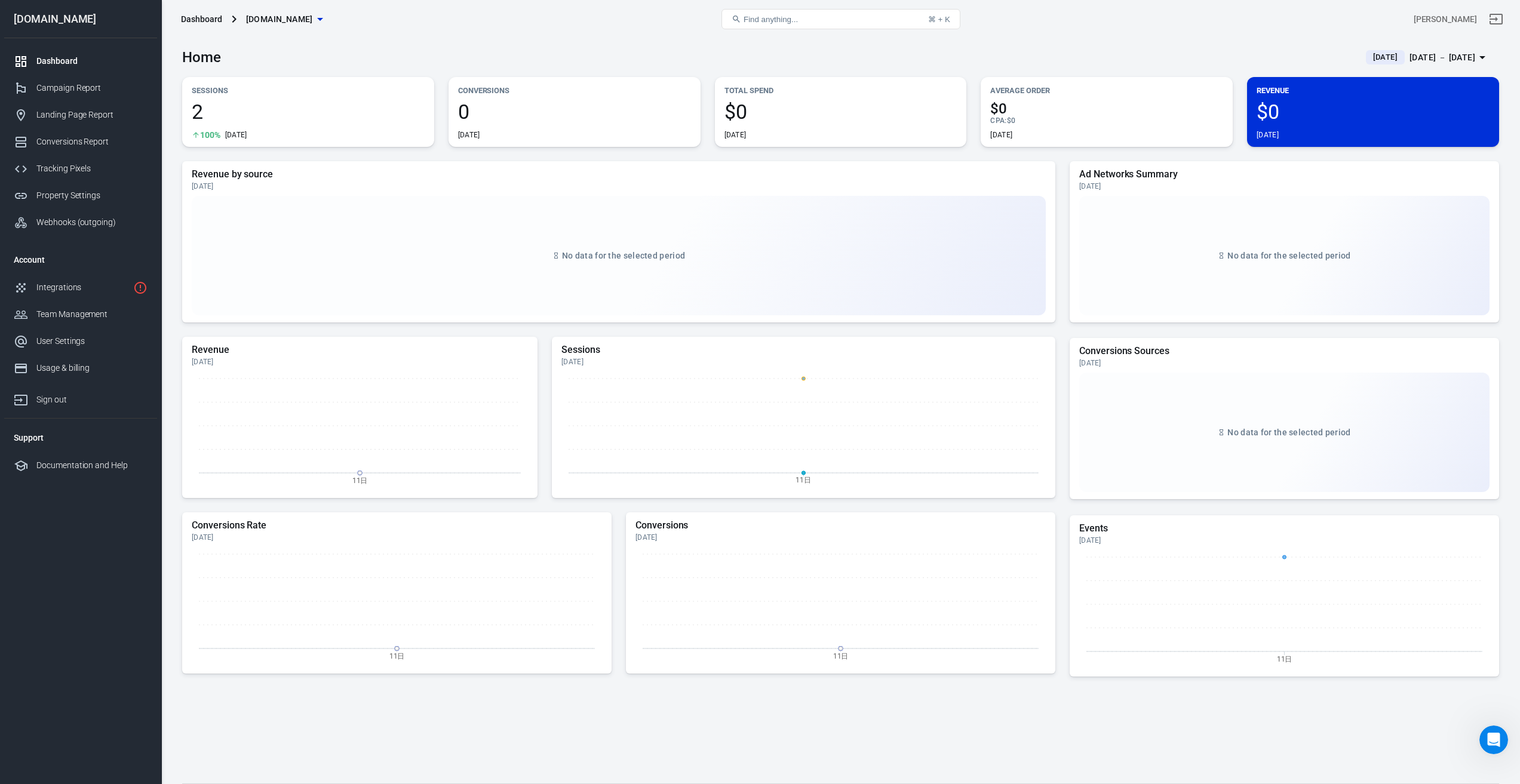
drag, startPoint x: 83, startPoint y: 513, endPoint x: 40, endPoint y: 571, distance: 72.2
click at [40, 571] on nav "[DOMAIN_NAME] Dashboard Campaign Report Landing Page Report Conversions Report …" at bounding box center [80, 392] width 161 height 784
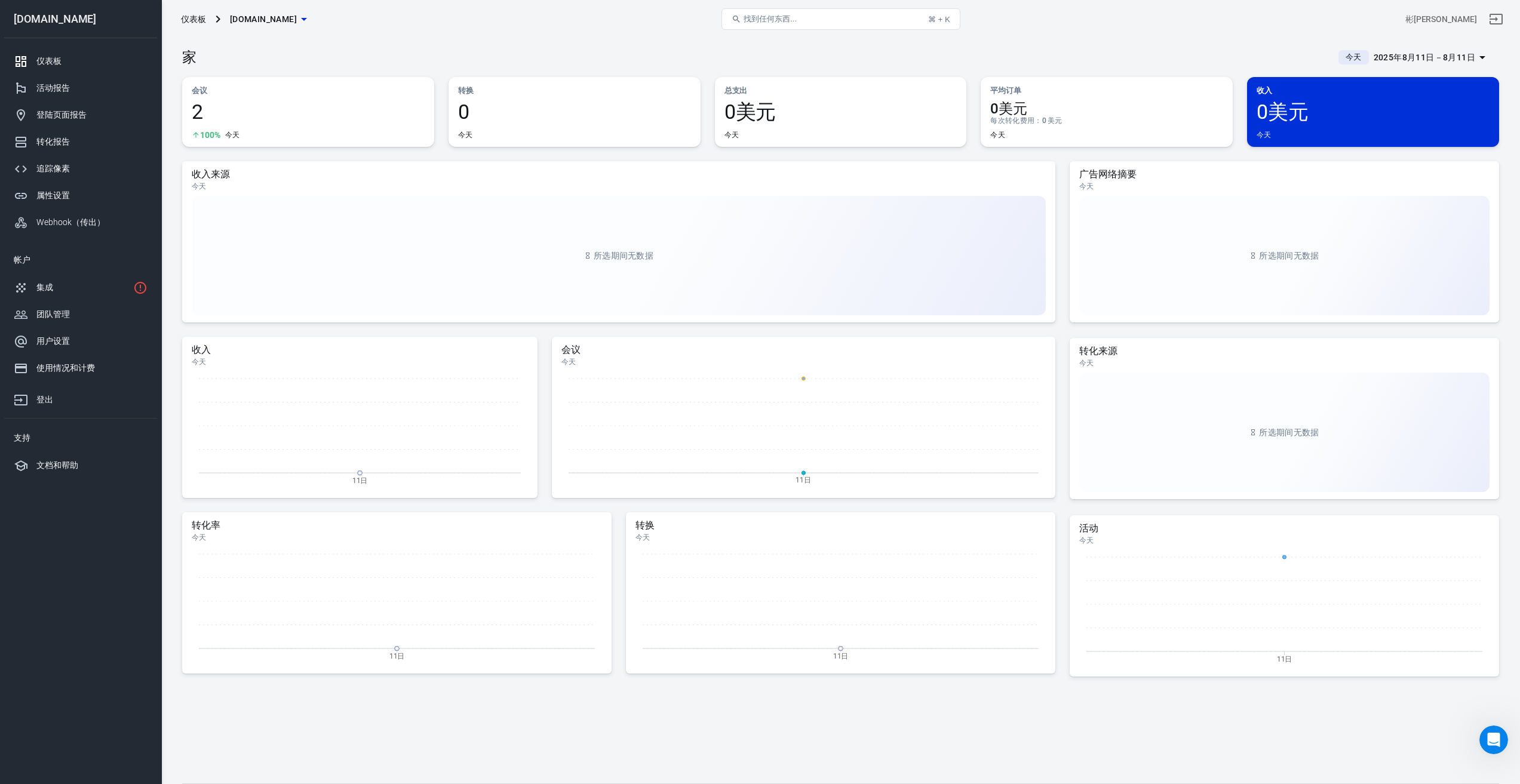
scroll to position [1391, 0]
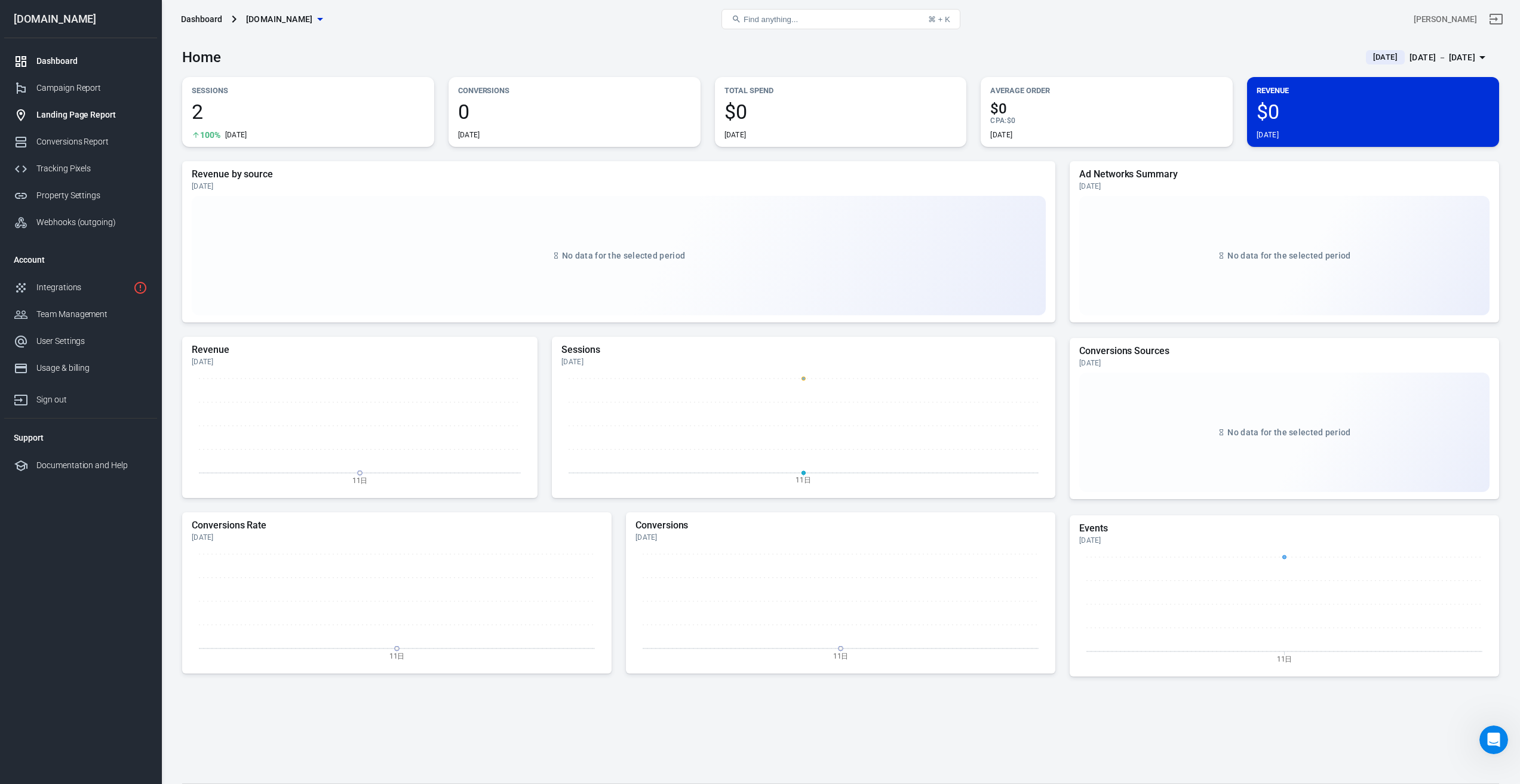
click at [68, 108] on link "Landing Page Report" at bounding box center [80, 115] width 153 height 27
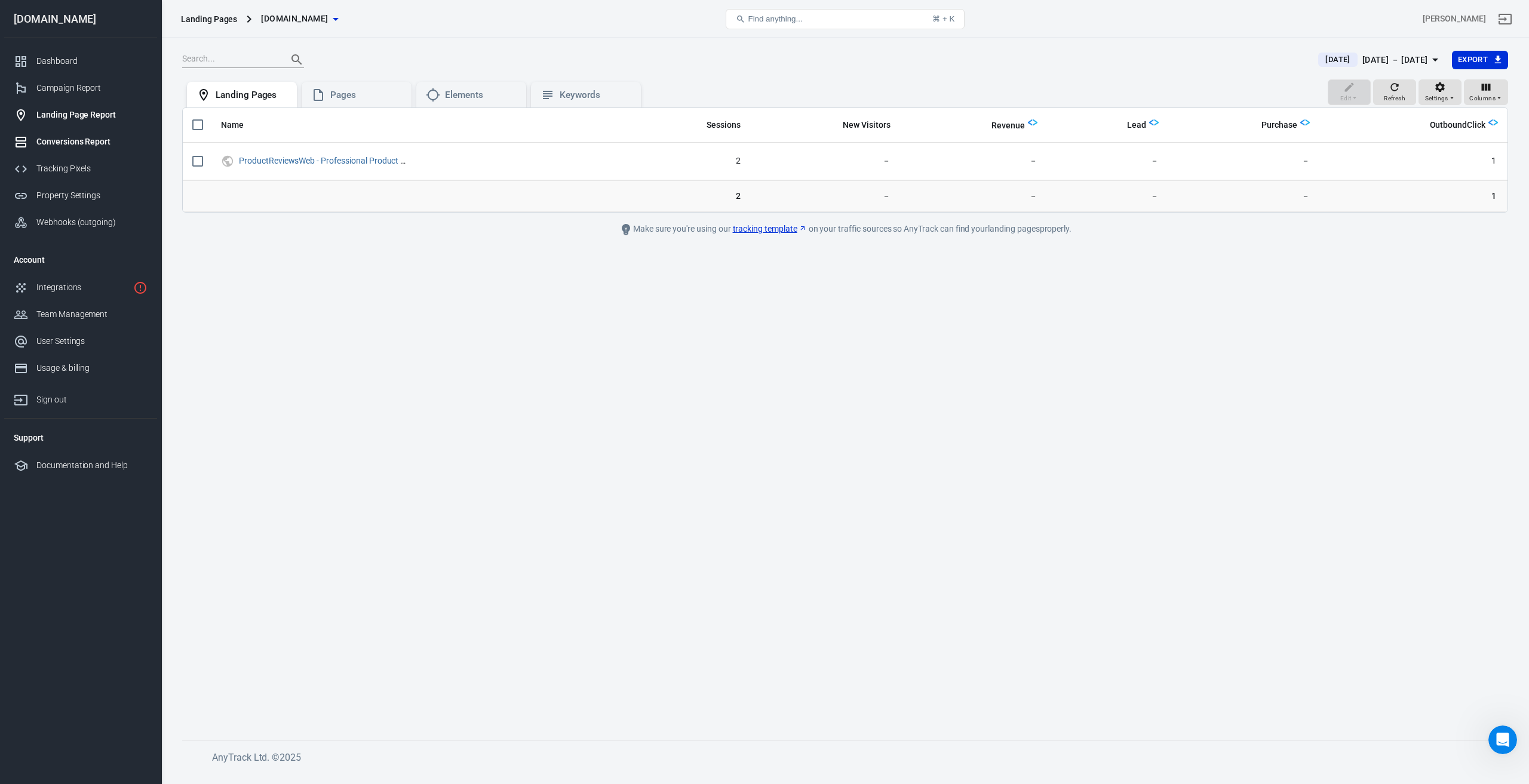
click at [88, 145] on div "Conversions Report" at bounding box center [92, 141] width 111 height 12
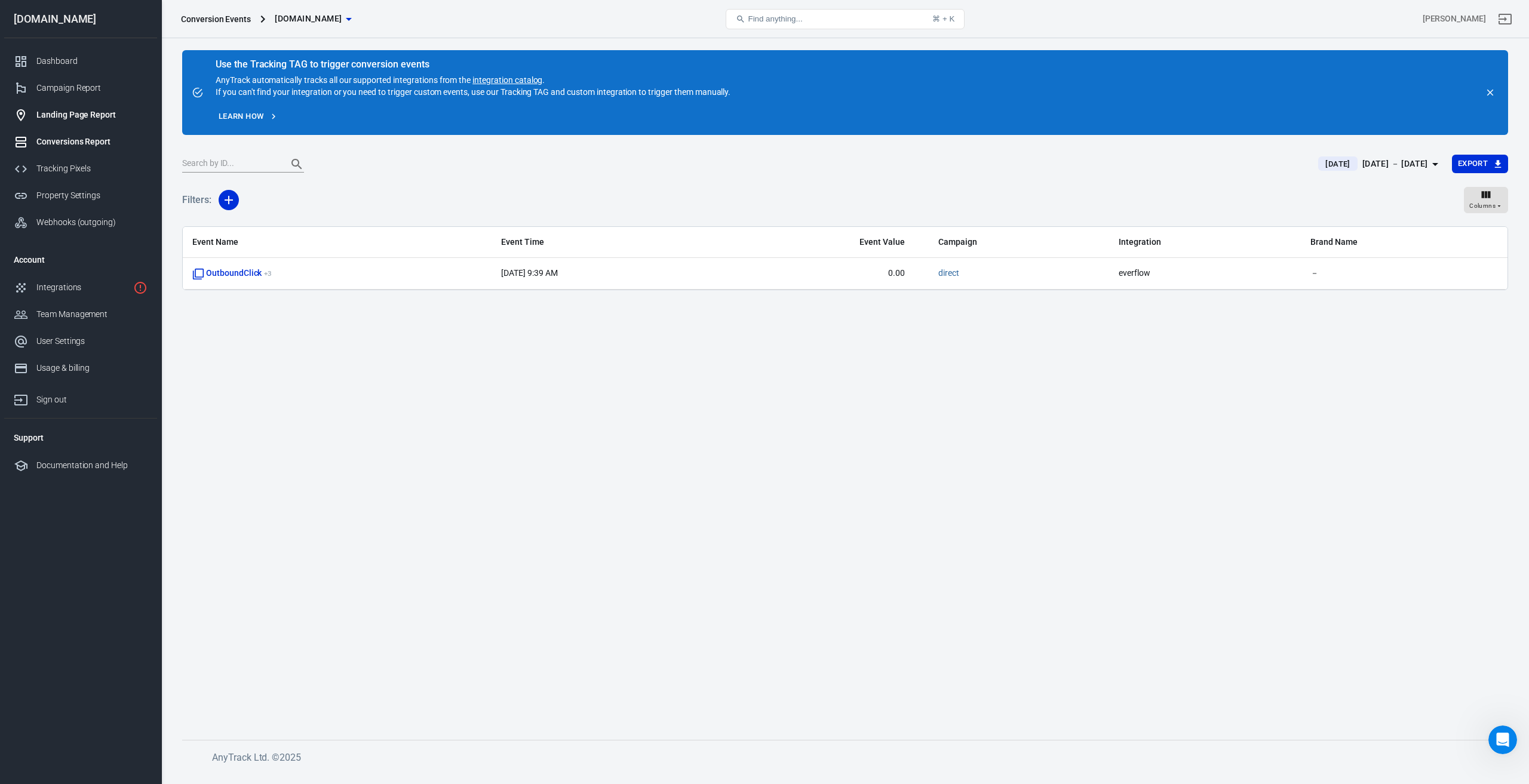
click at [70, 116] on div "Landing Page Report" at bounding box center [92, 115] width 111 height 12
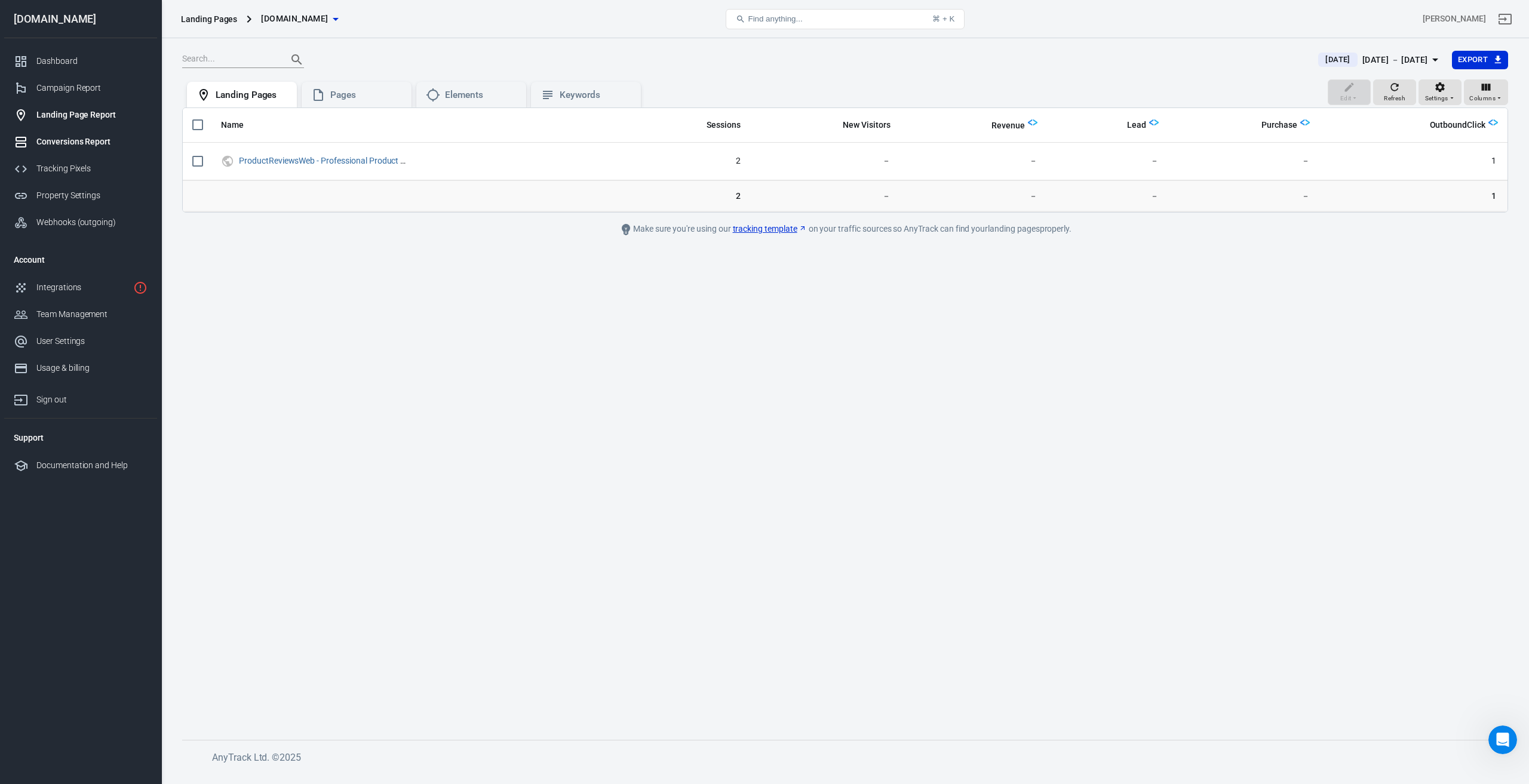
click at [69, 140] on div "Conversions Report" at bounding box center [92, 141] width 111 height 12
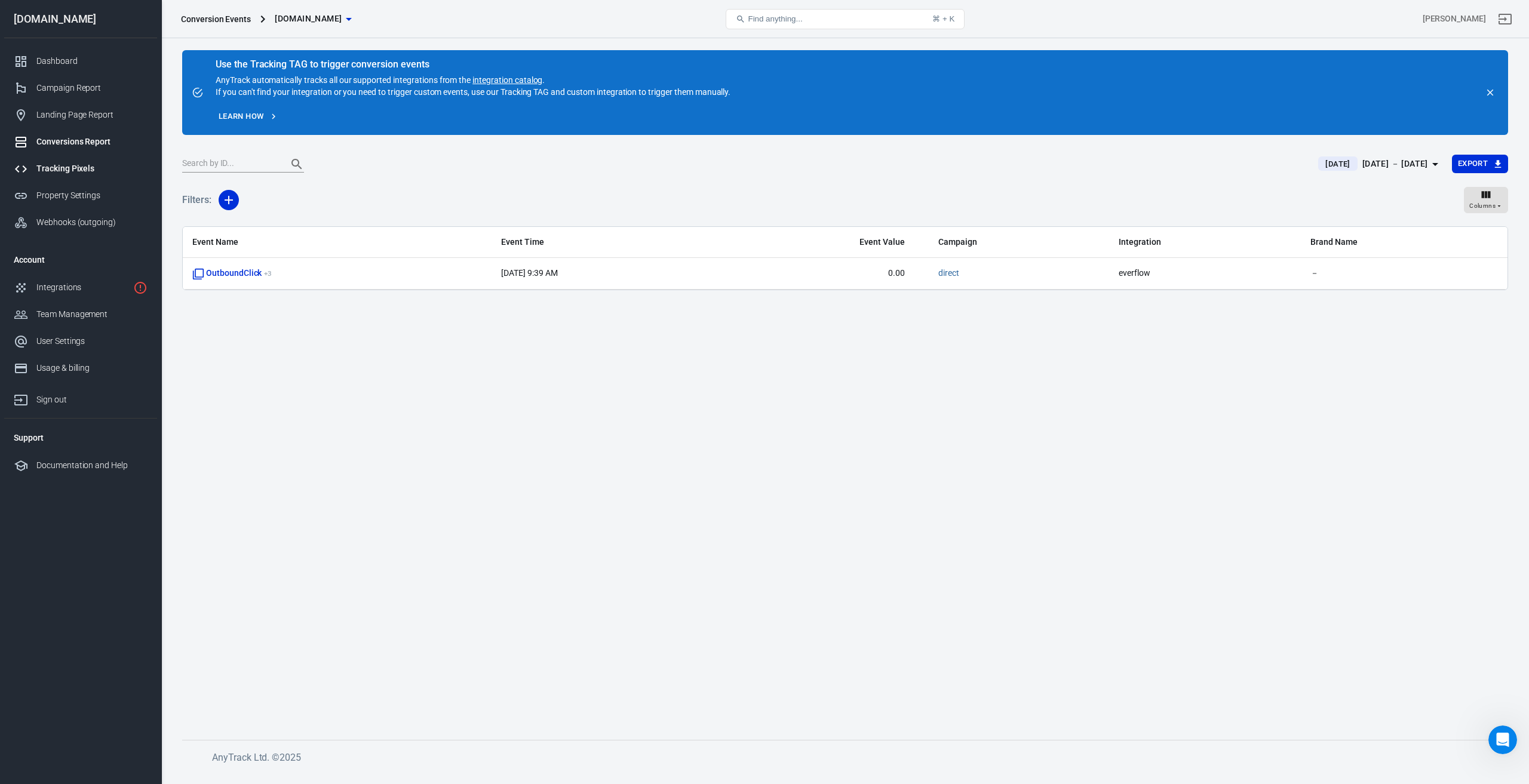
click at [64, 169] on div "Tracking Pixels" at bounding box center [92, 169] width 111 height 12
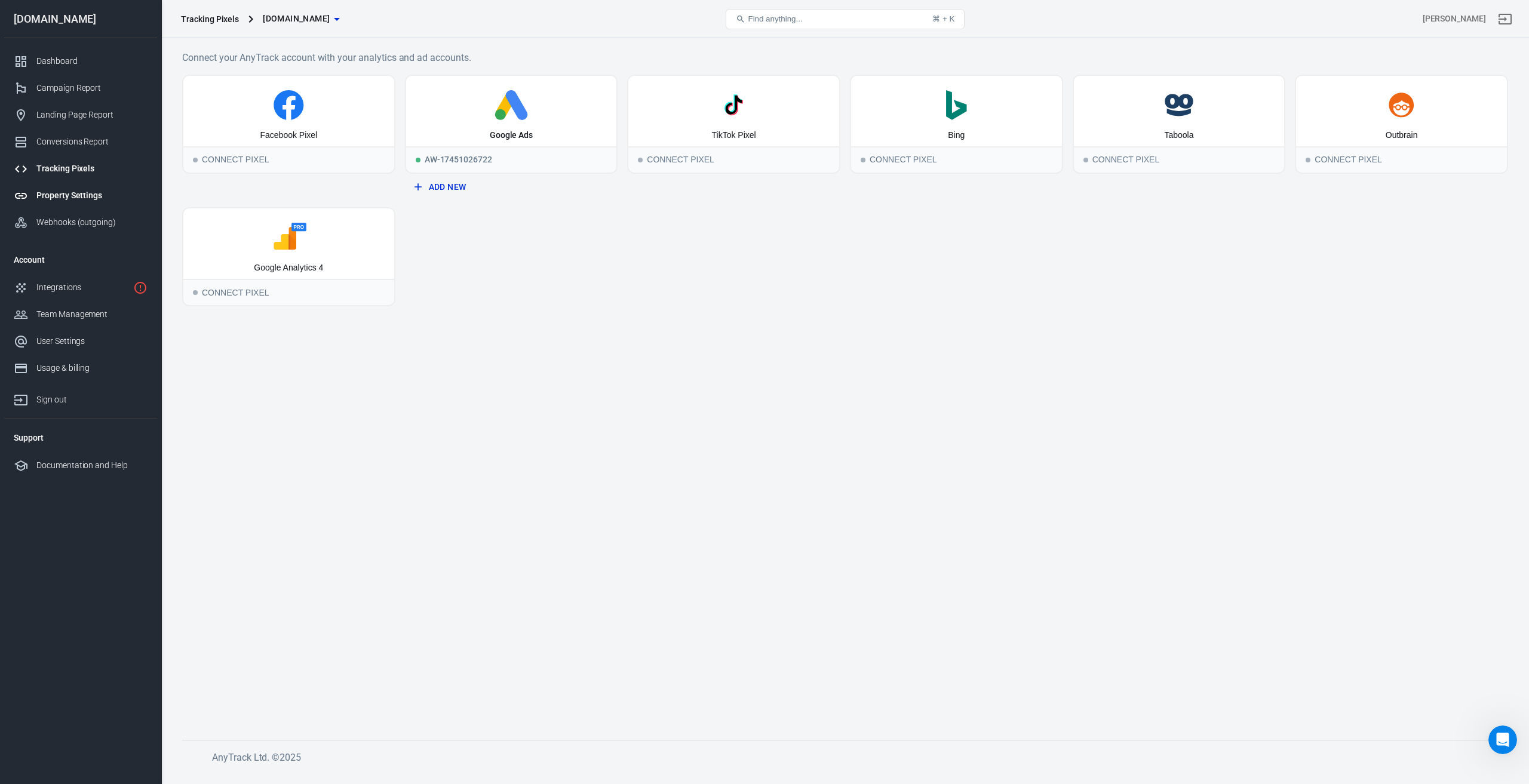
click at [59, 195] on div "Property Settings" at bounding box center [92, 195] width 111 height 12
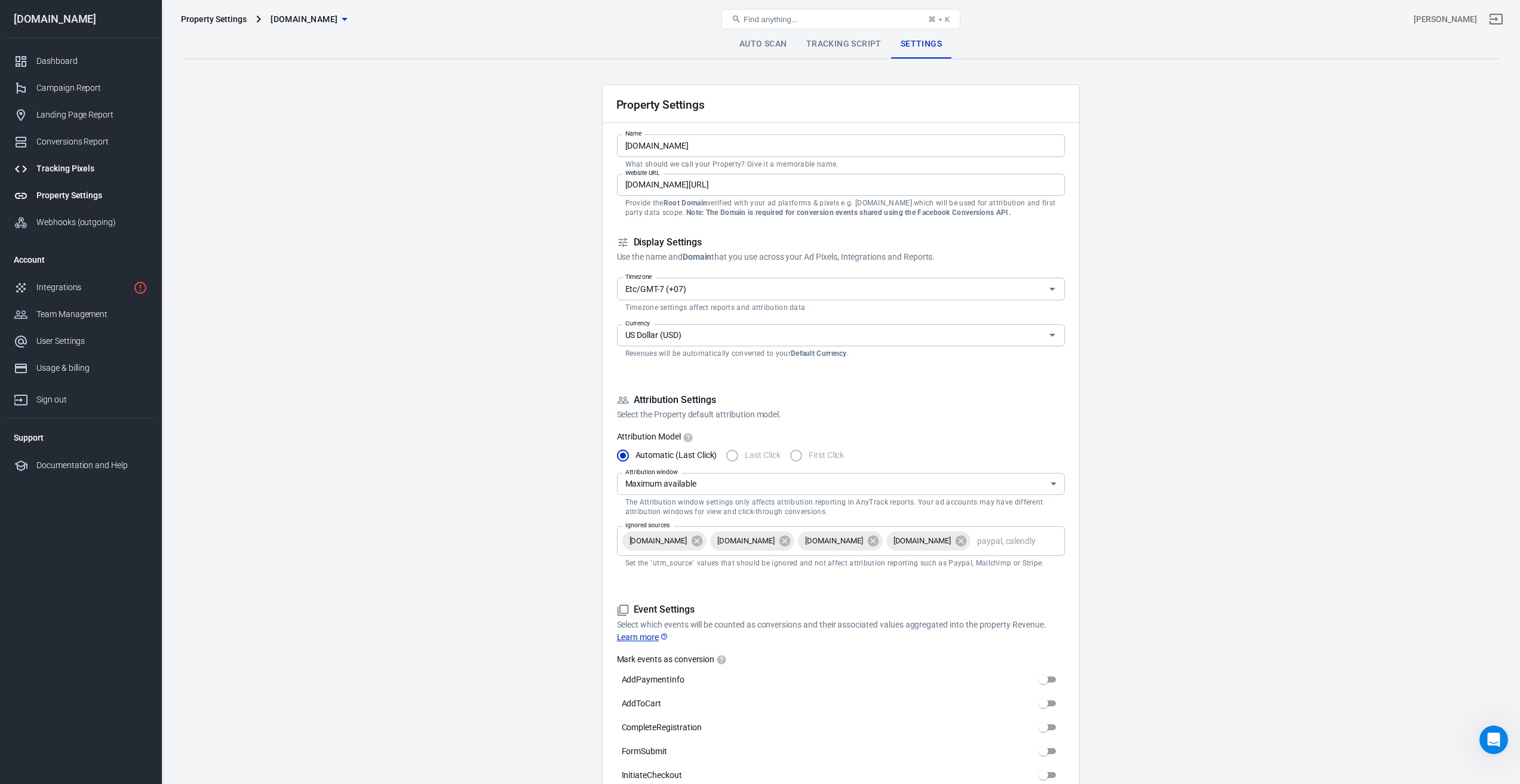
click at [60, 158] on link "Tracking Pixels" at bounding box center [80, 169] width 153 height 27
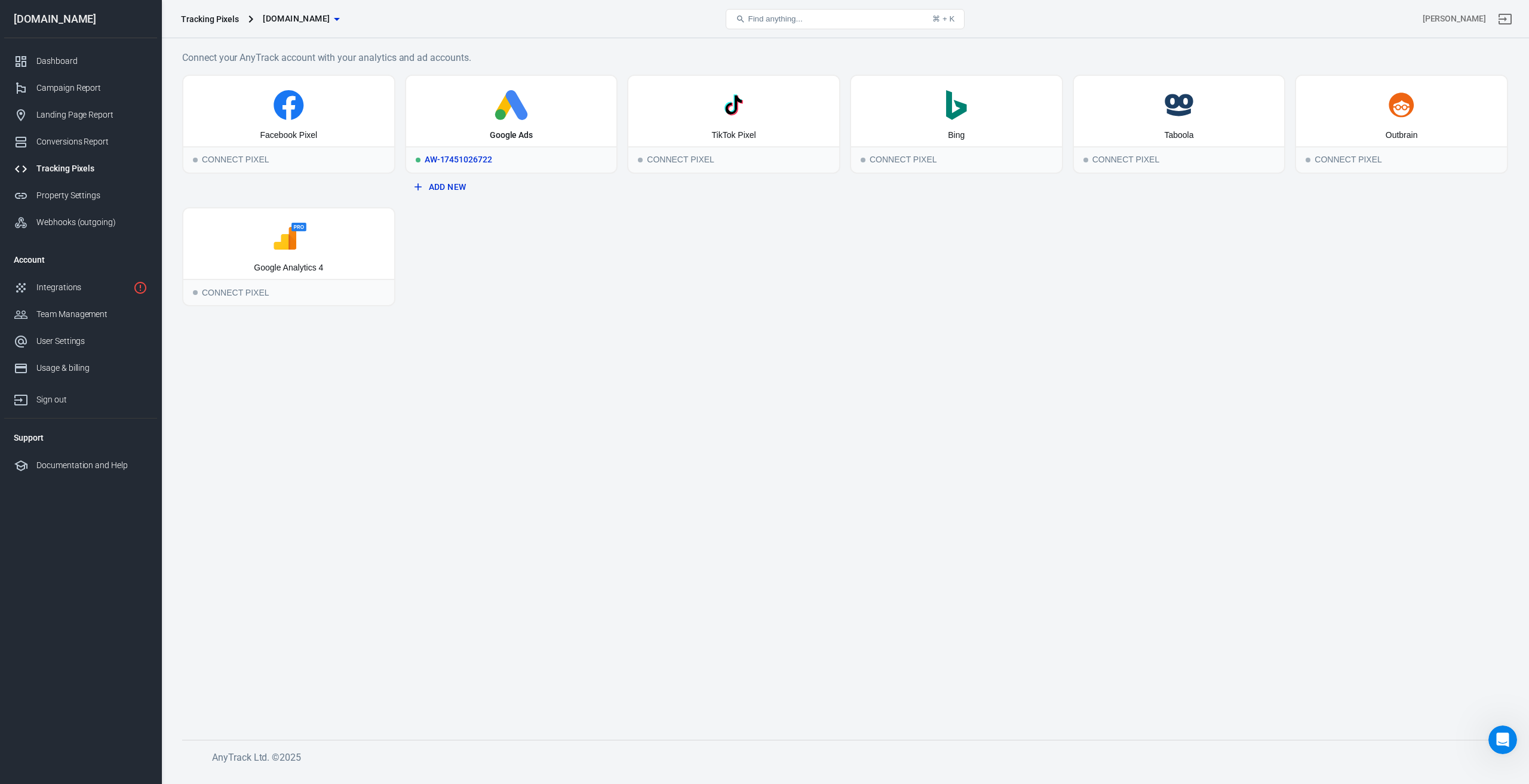
click at [544, 148] on div "AW-17451026722" at bounding box center [511, 159] width 211 height 26
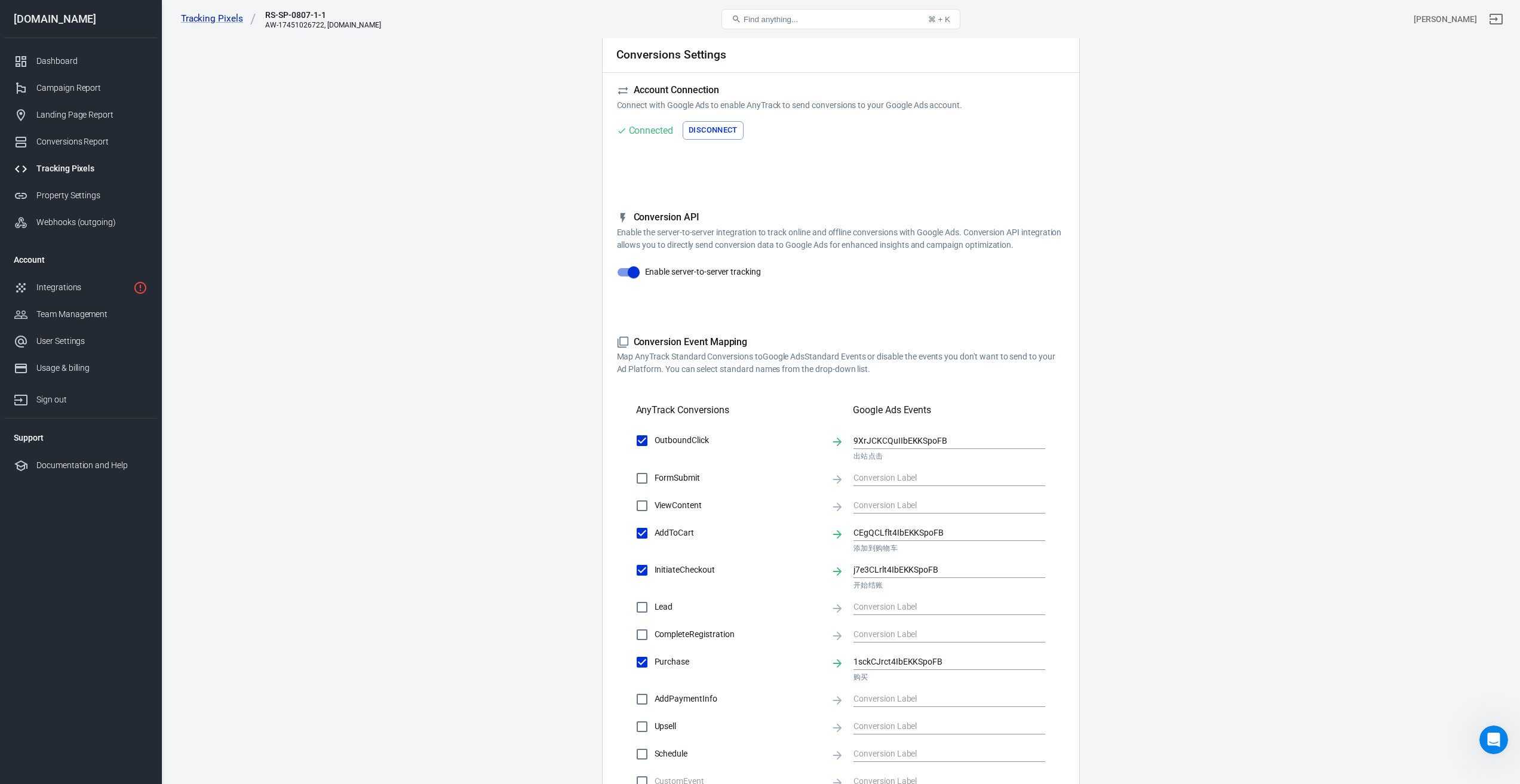
scroll to position [1391, 0]
click at [712, 131] on button "Disconnect" at bounding box center [713, 131] width 61 height 18
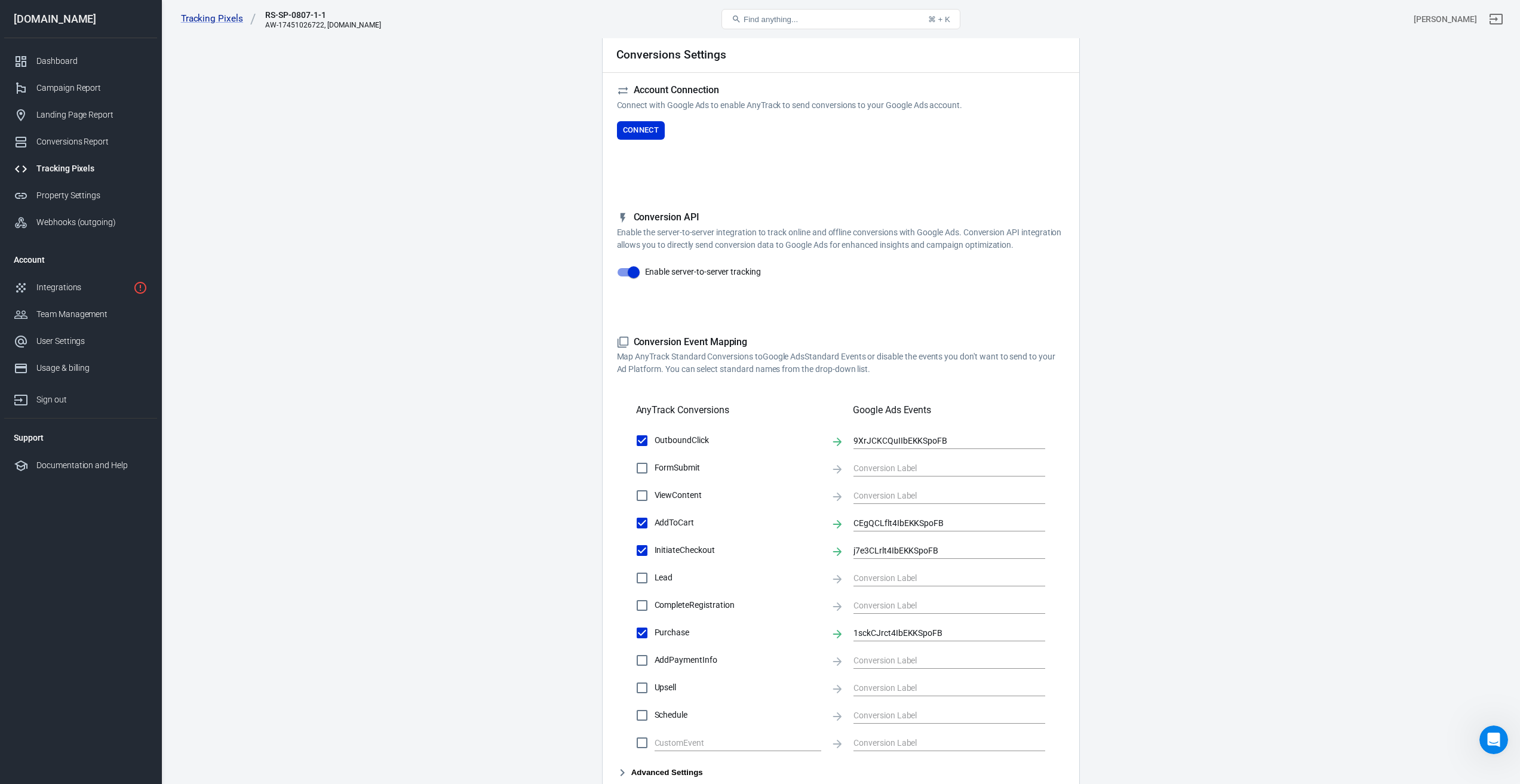
click at [360, 246] on main "Conversions Ads Integration Settings Conversions Settings Account Connection Co…" at bounding box center [840, 414] width 1317 height 870
click at [68, 170] on div "Tracking Pixels" at bounding box center [92, 169] width 111 height 12
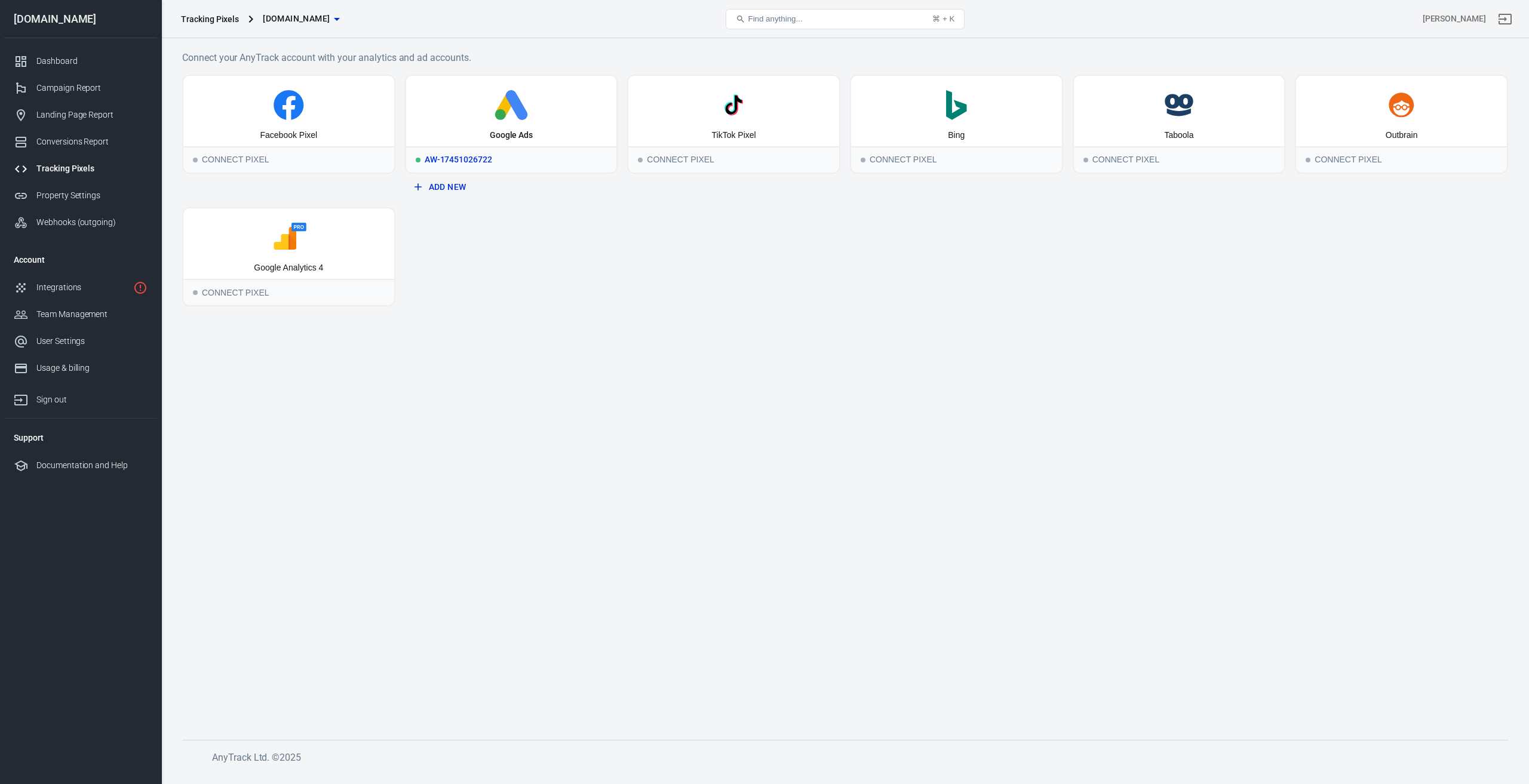
click at [483, 161] on div "AW-17451026722" at bounding box center [511, 159] width 211 height 26
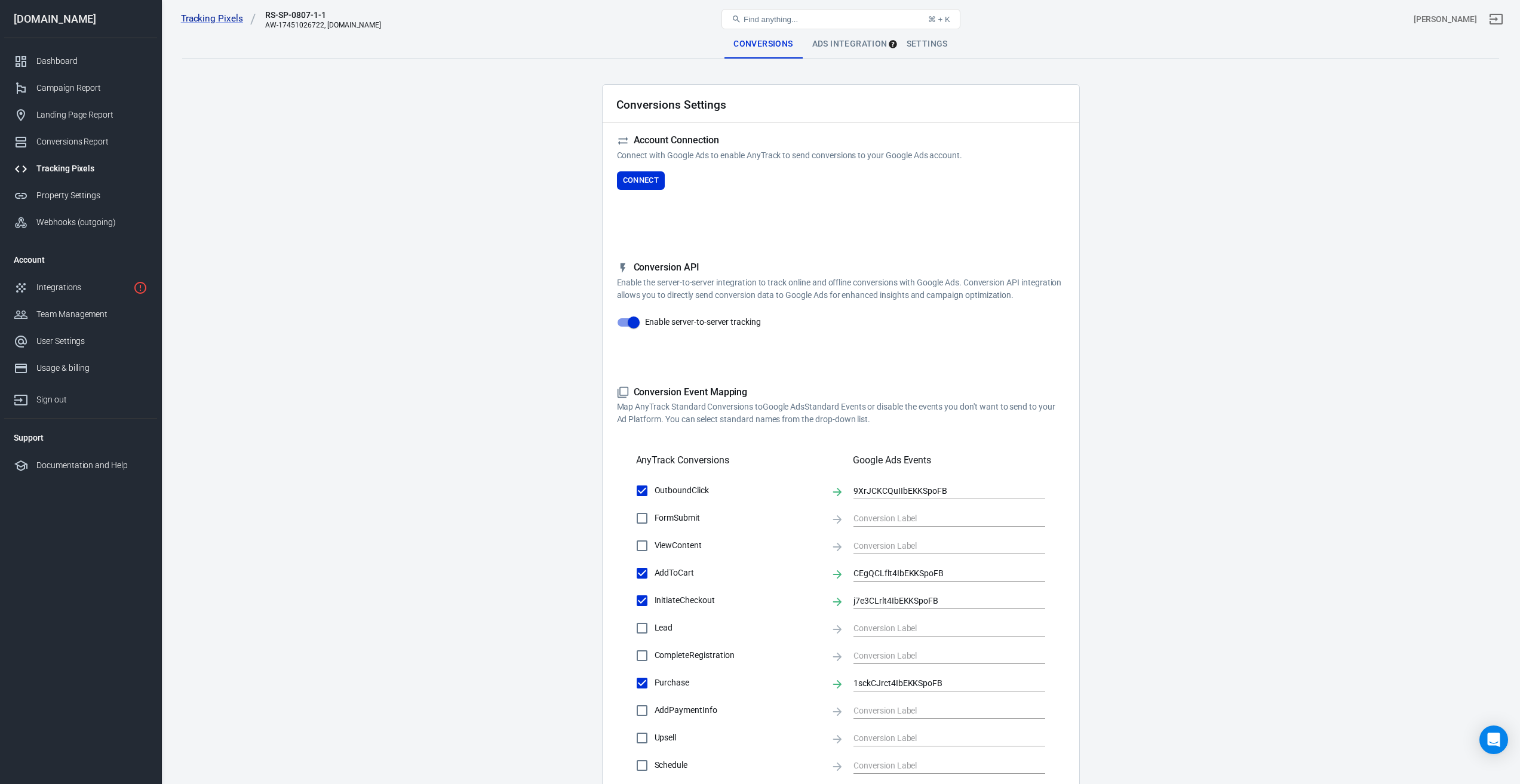
click at [1430, 431] on main "Conversions Ads Integration Settings Conversions Settings Account Connection Co…" at bounding box center [840, 464] width 1317 height 870
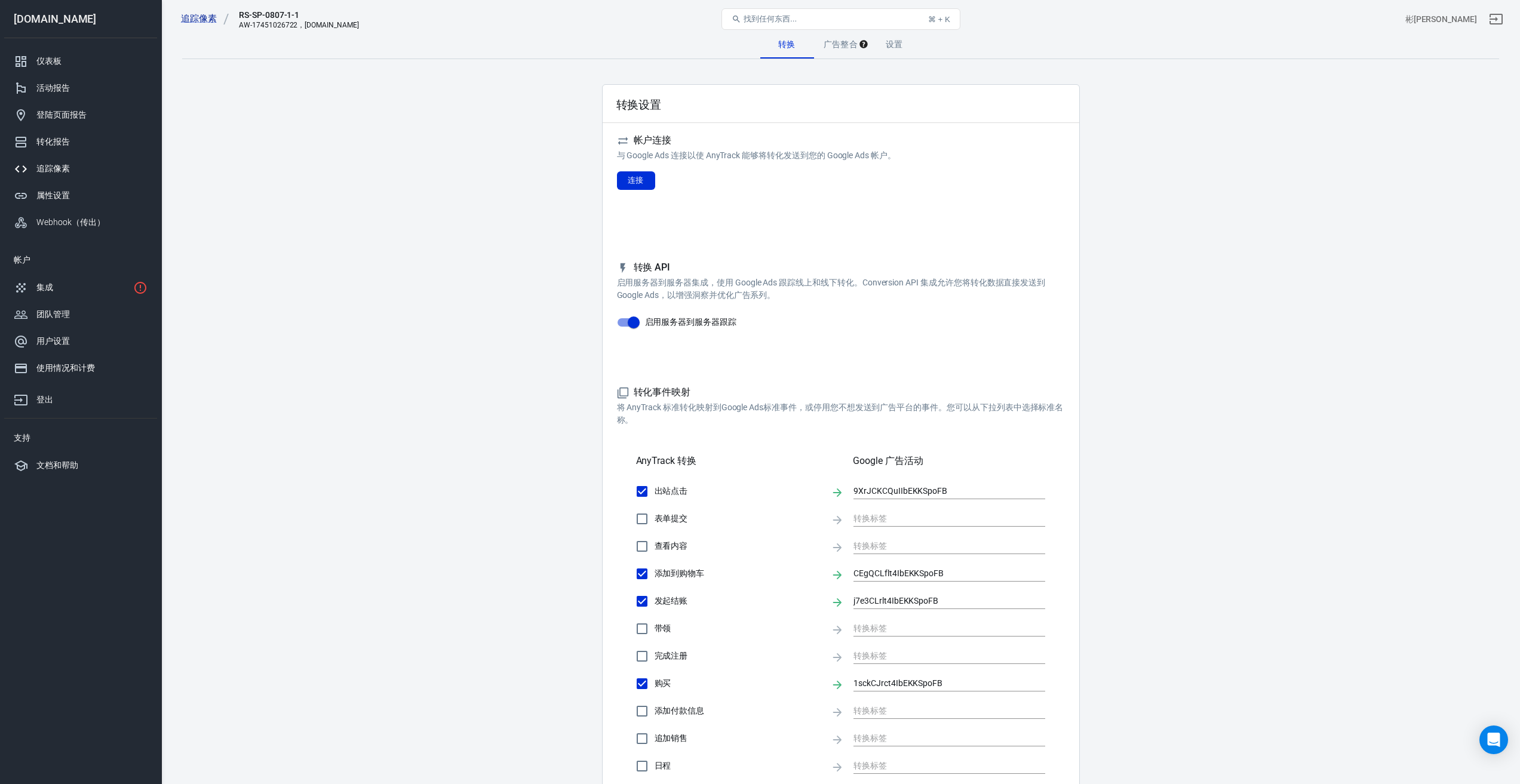
scroll to position [167, 0]
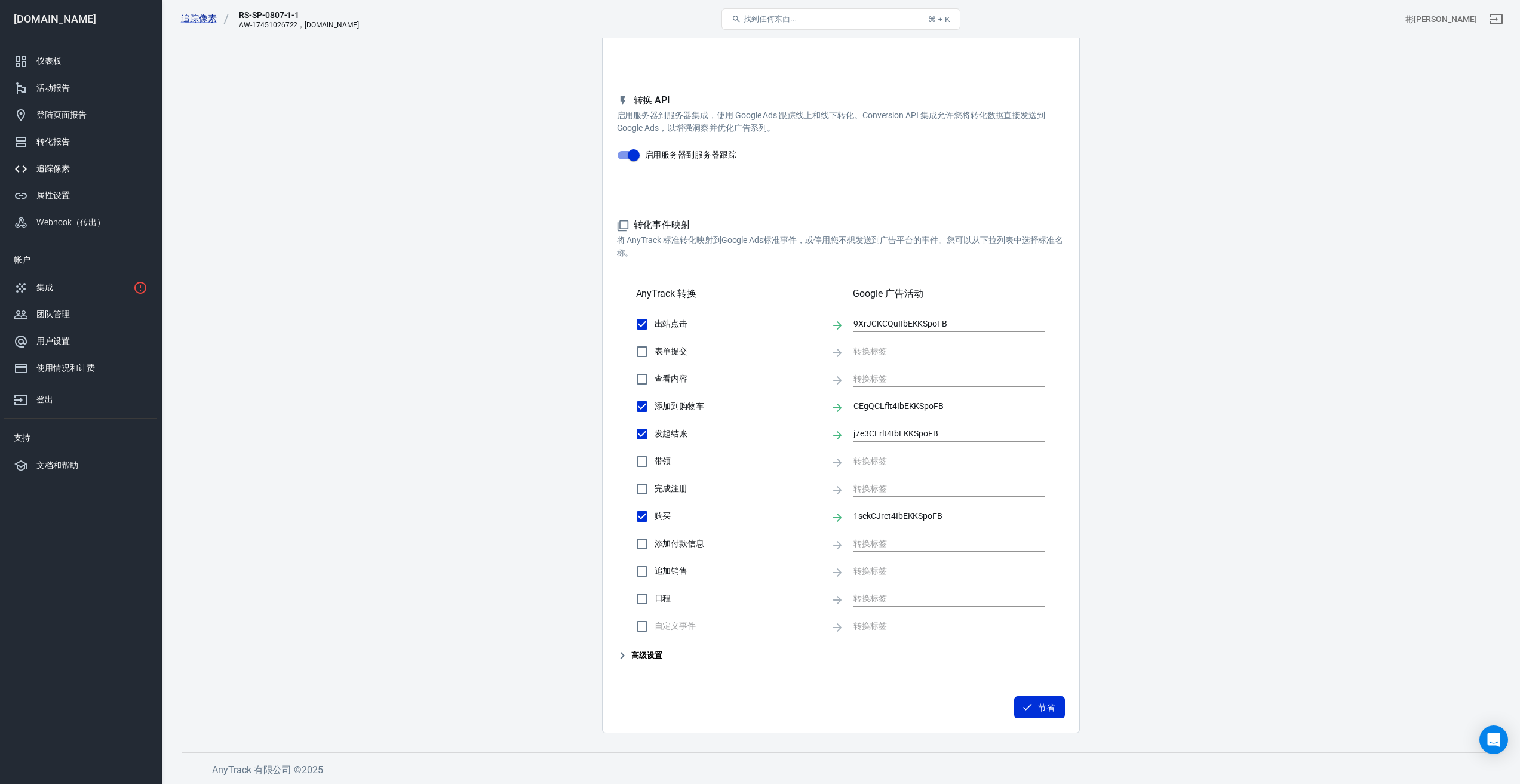
click at [641, 652] on font "高级设置" at bounding box center [647, 655] width 31 height 9
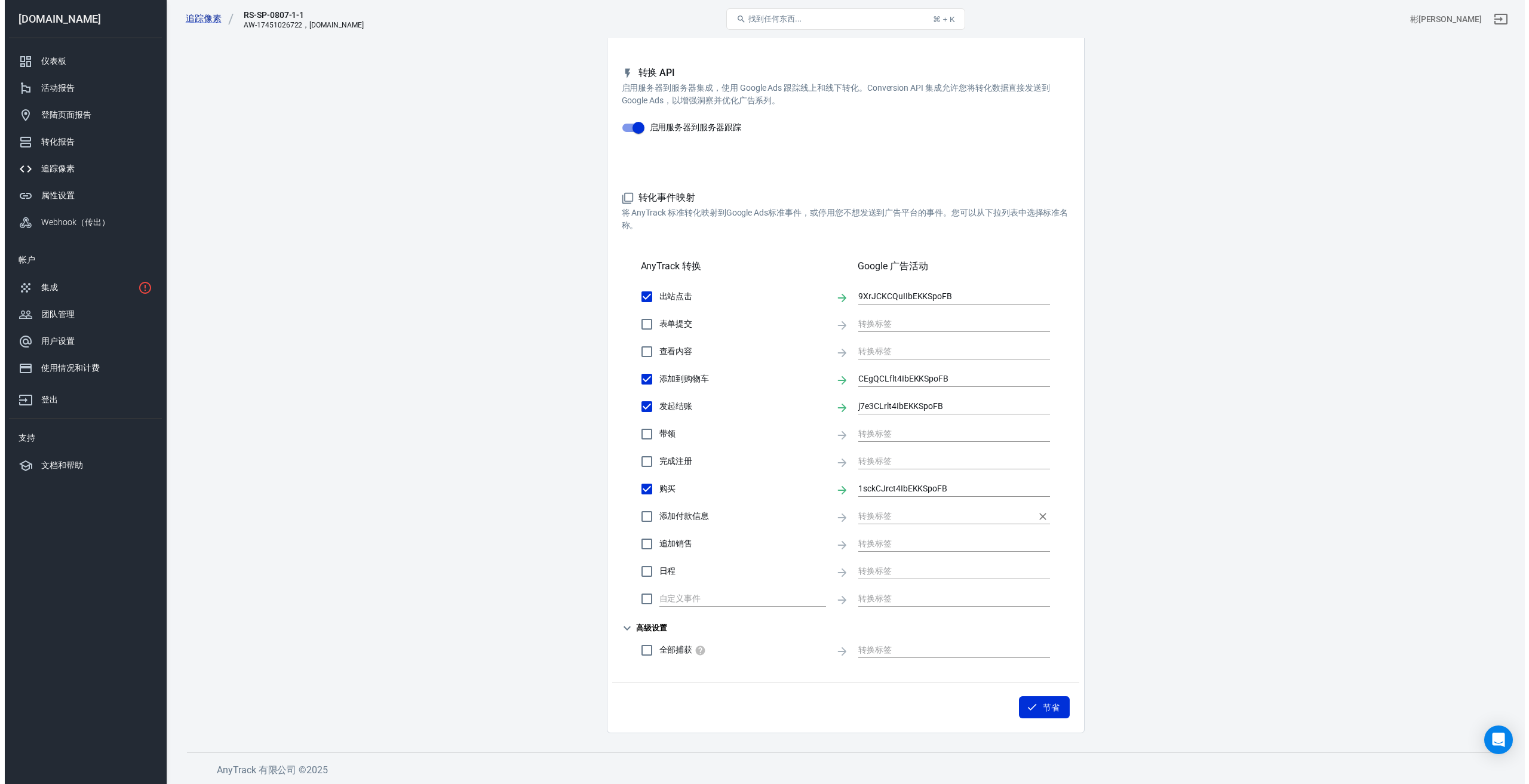
scroll to position [0, 0]
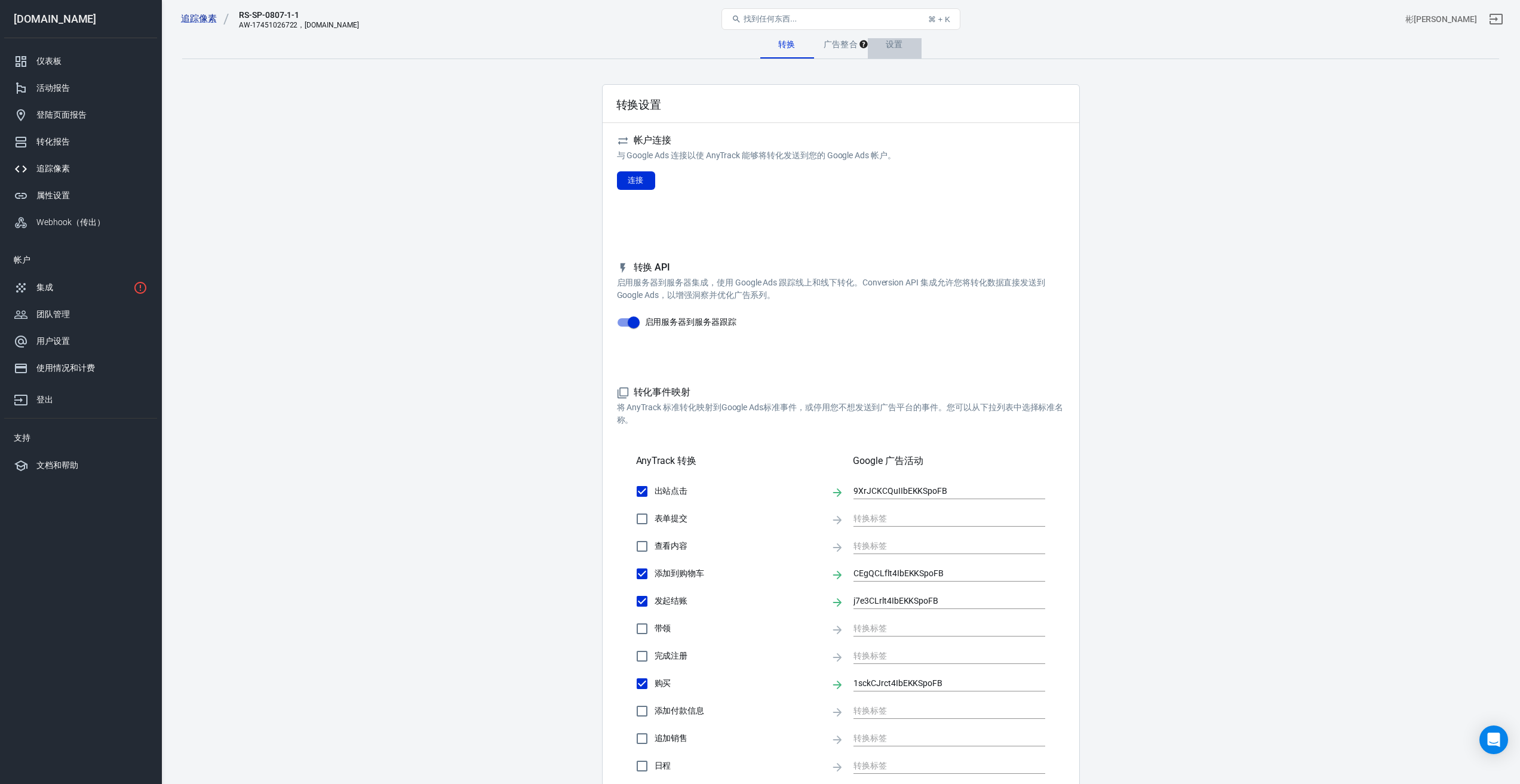
click at [893, 44] on font "设置" at bounding box center [894, 45] width 17 height 10
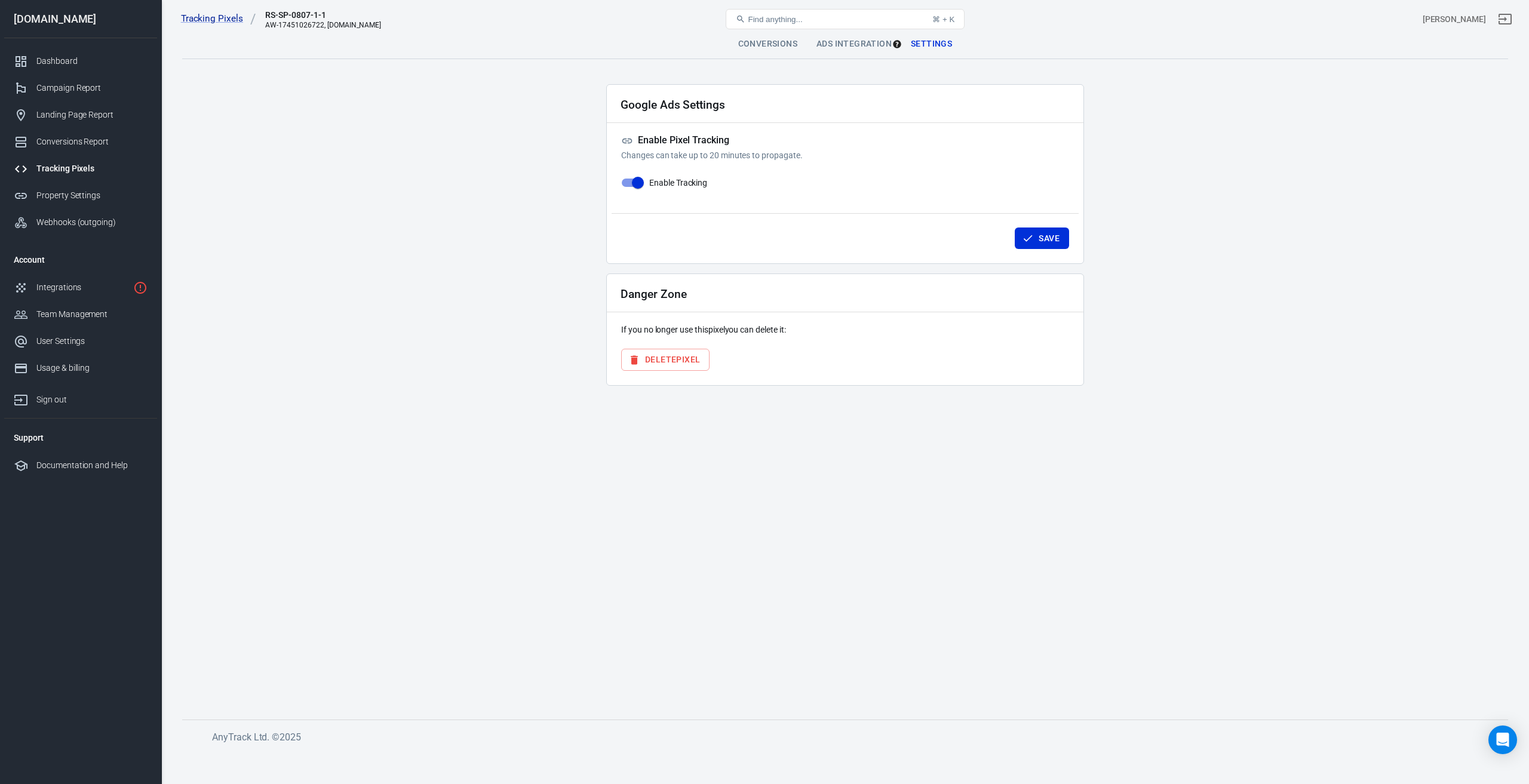
click at [653, 360] on button "Delete Pixel" at bounding box center [664, 359] width 88 height 22
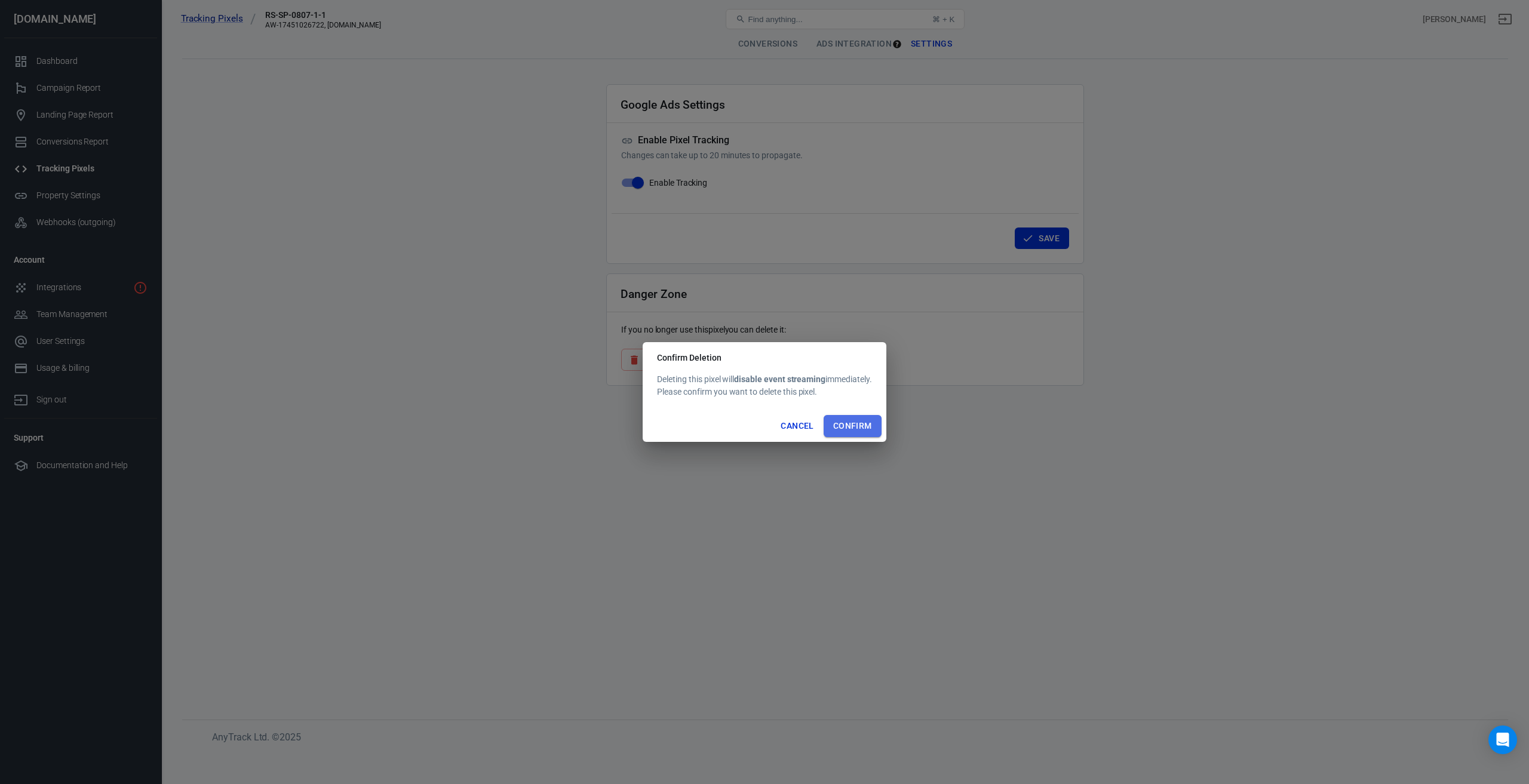
drag, startPoint x: 859, startPoint y: 428, endPoint x: 871, endPoint y: 434, distance: 13.4
click at [858, 428] on button "Confirm" at bounding box center [852, 425] width 58 height 22
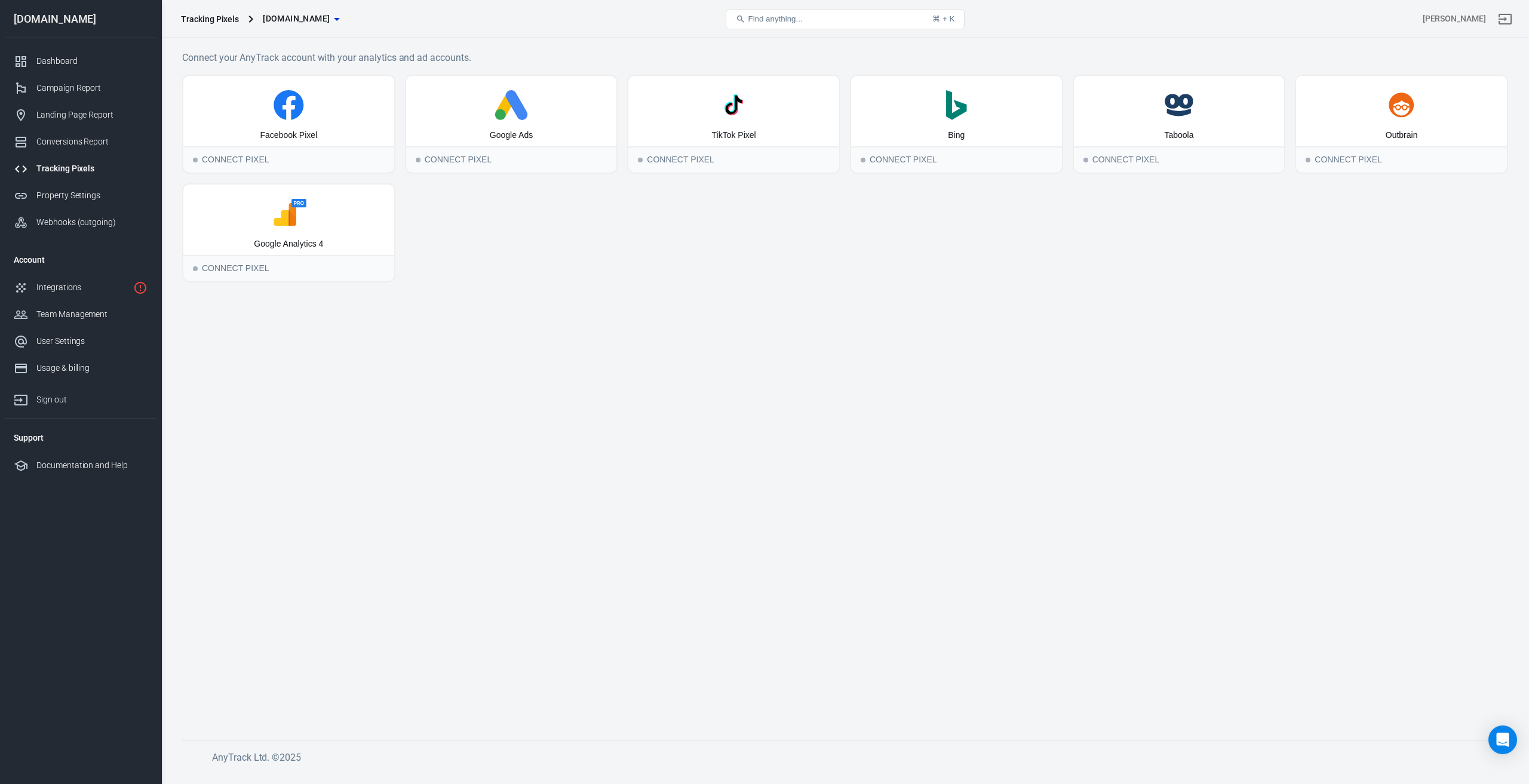
click at [343, 9] on button "[DOMAIN_NAME]" at bounding box center [301, 18] width 86 height 22
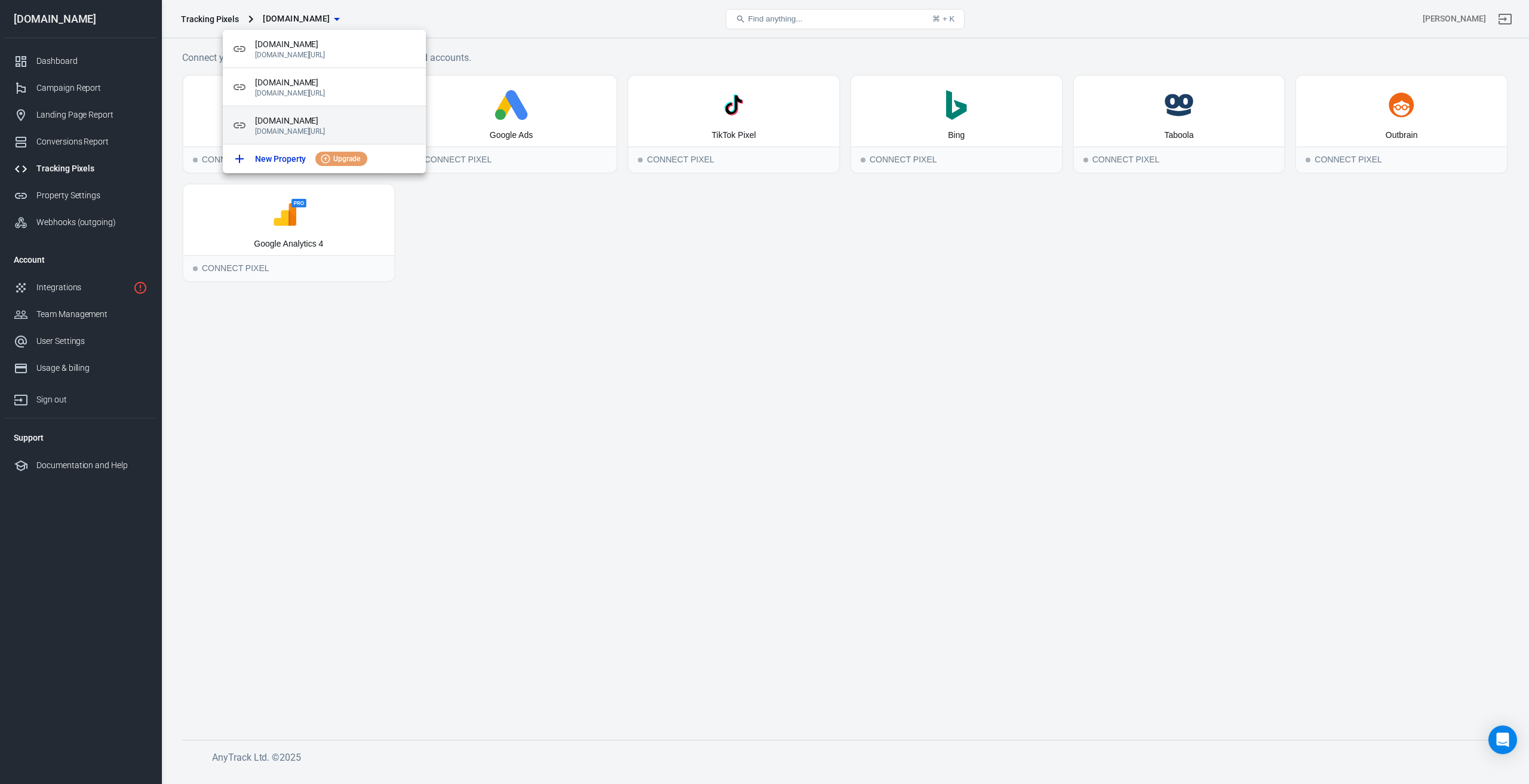
click at [321, 124] on span "[DOMAIN_NAME]" at bounding box center [336, 121] width 161 height 12
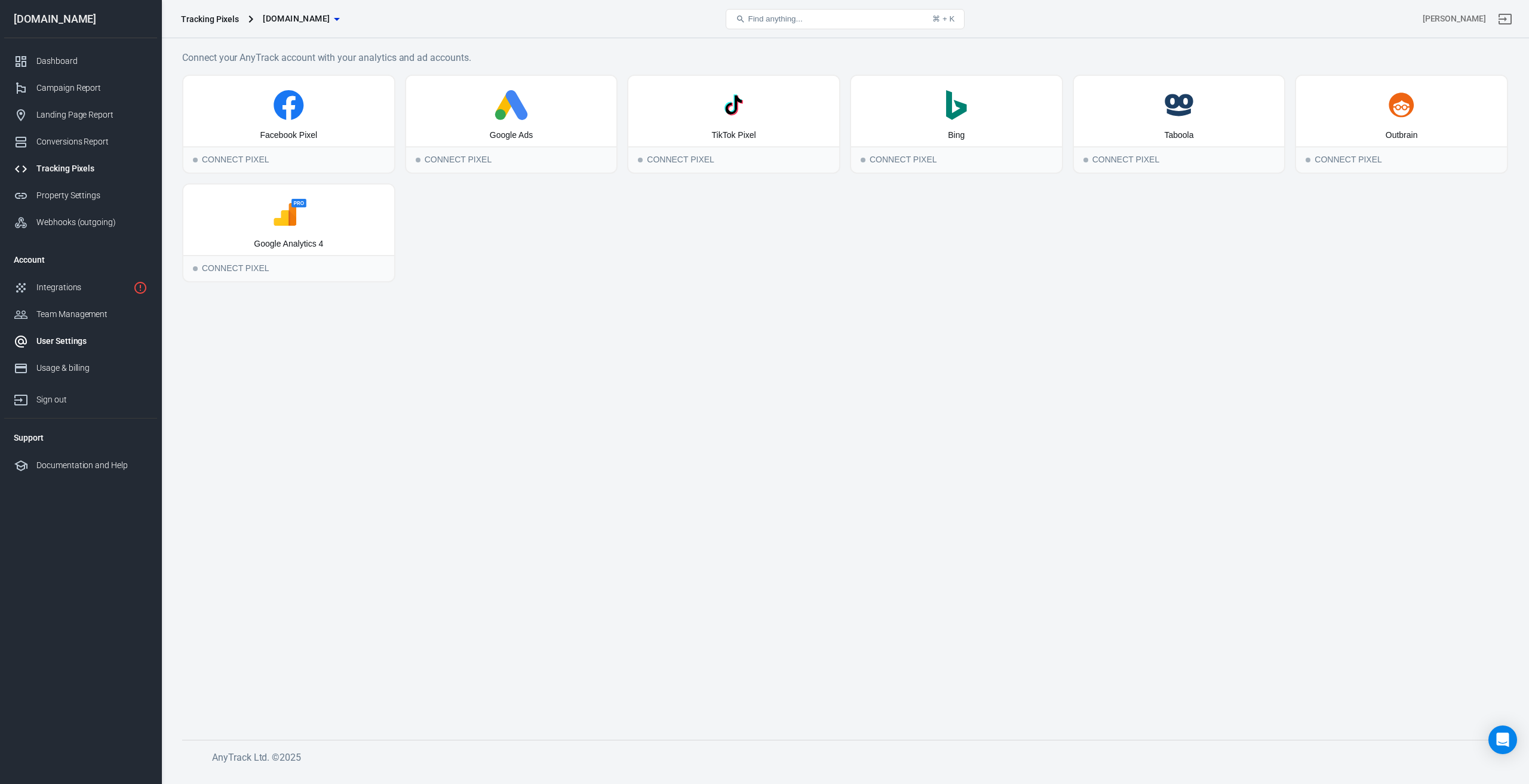
click at [65, 344] on div "User Settings" at bounding box center [92, 340] width 111 height 12
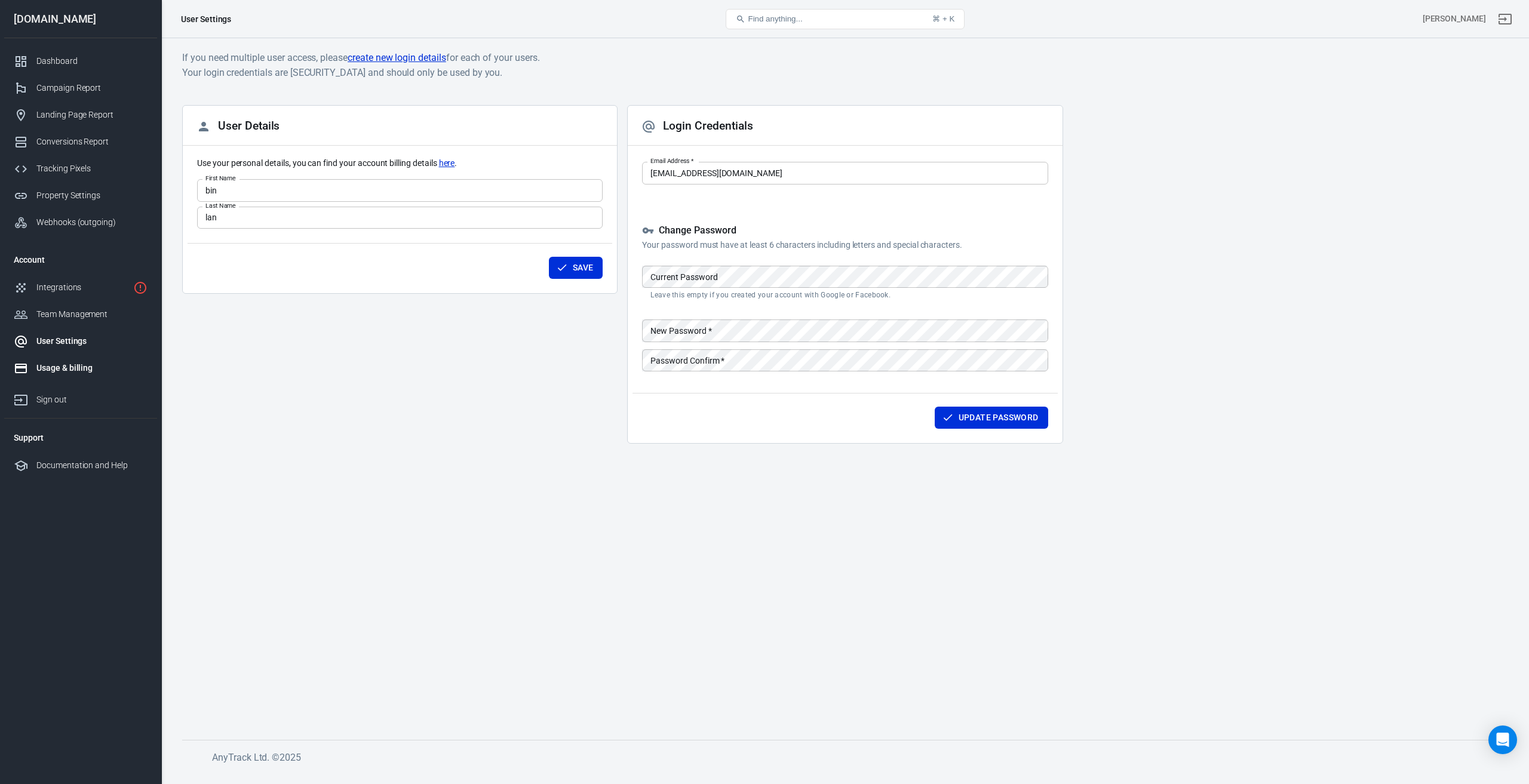
click at [68, 371] on div "Usage & billing" at bounding box center [92, 368] width 111 height 12
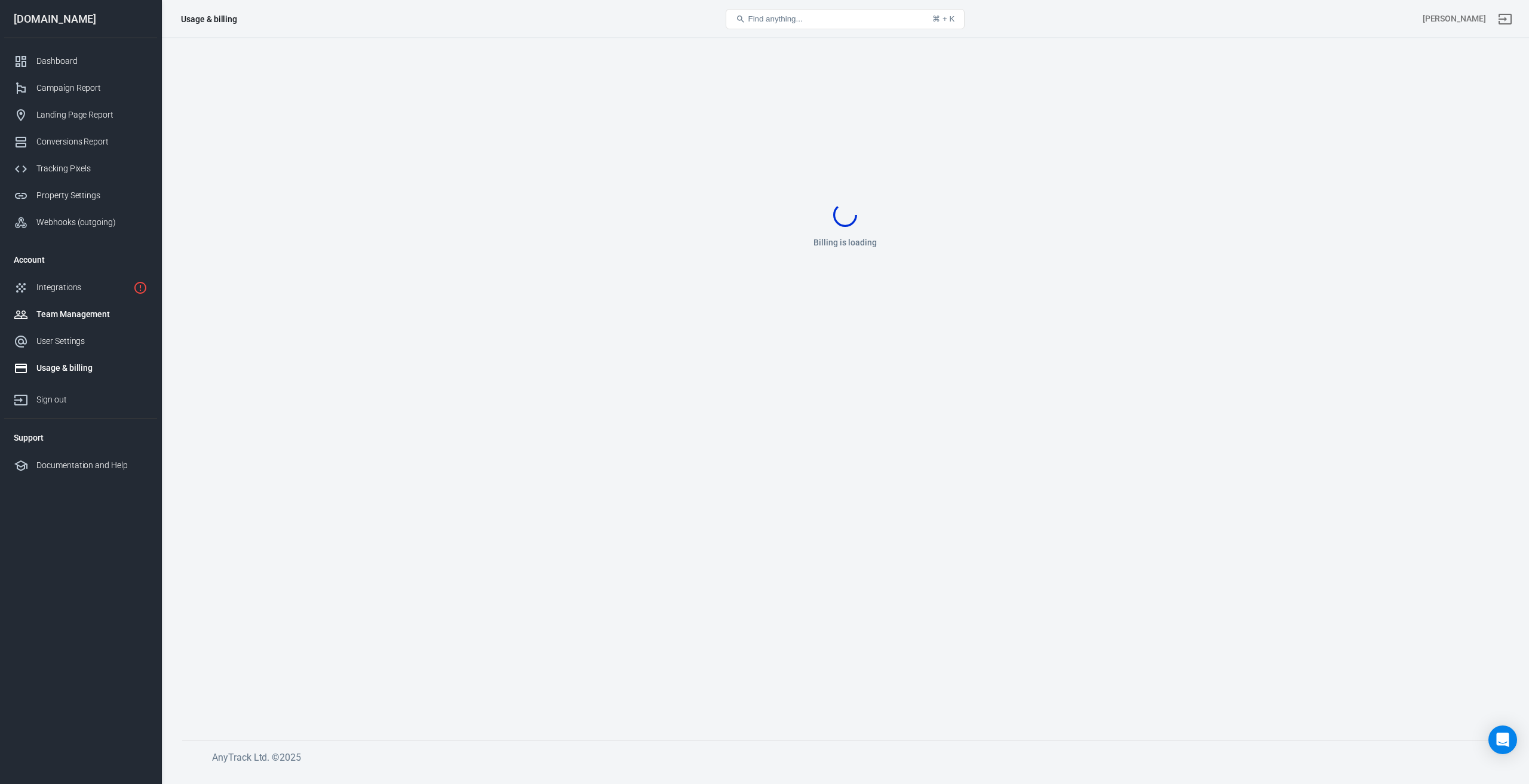
click at [84, 316] on div "Team Management" at bounding box center [92, 314] width 111 height 12
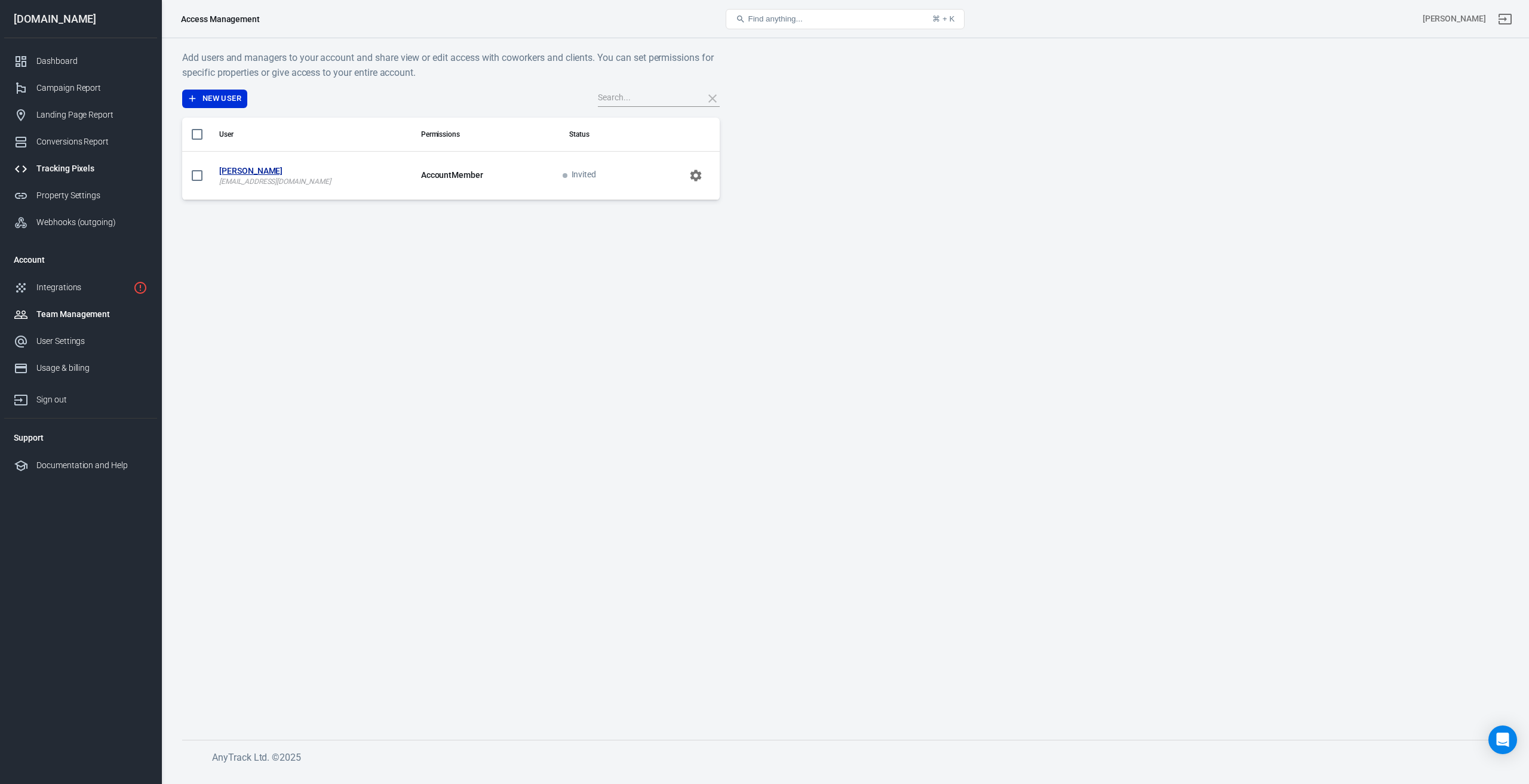
click at [71, 164] on div "Tracking Pixels" at bounding box center [92, 169] width 111 height 12
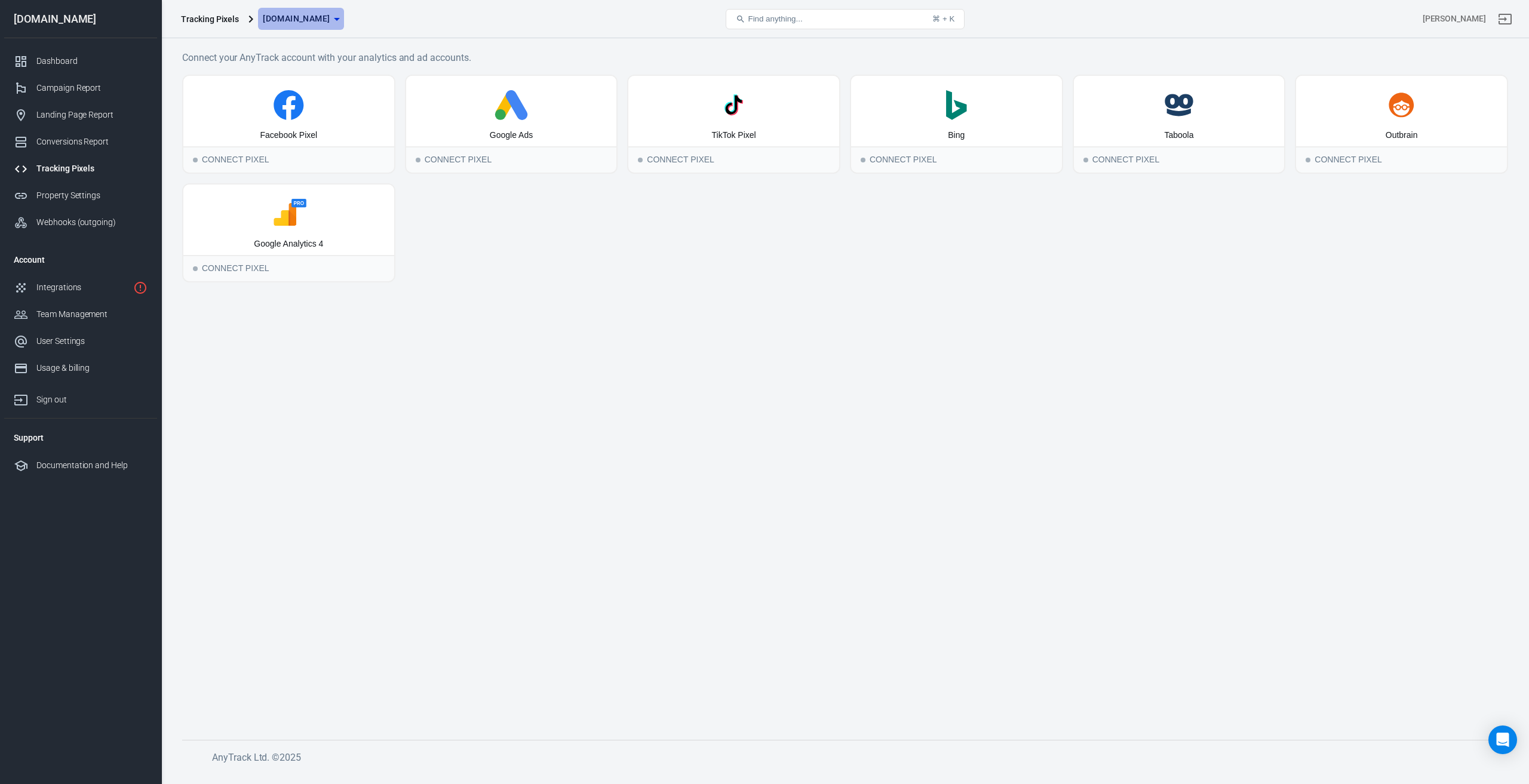
click at [330, 17] on span "[DOMAIN_NAME]" at bounding box center [296, 19] width 67 height 15
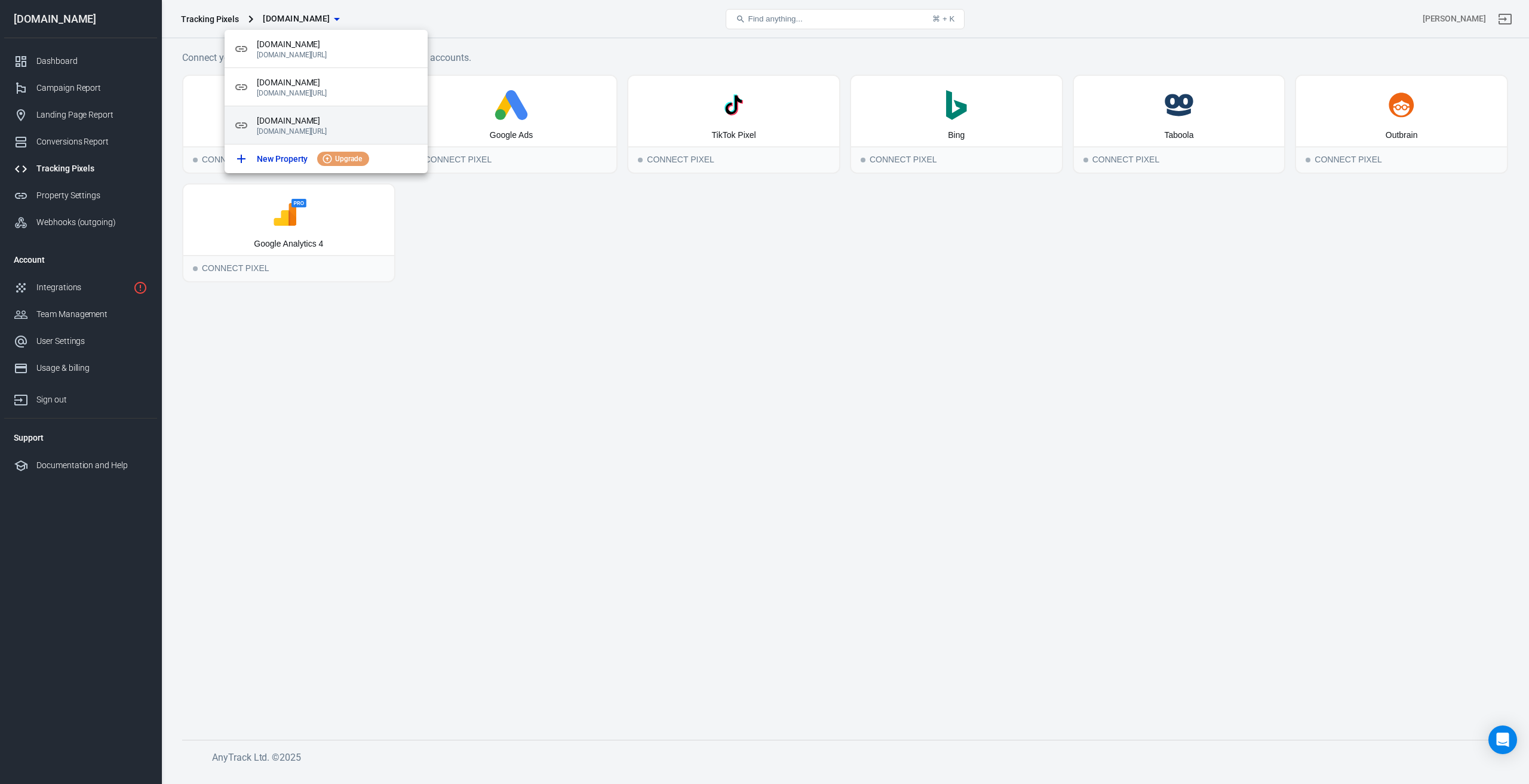
click at [370, 126] on span "[DOMAIN_NAME]" at bounding box center [337, 121] width 161 height 12
click at [571, 259] on div at bounding box center [764, 392] width 1529 height 784
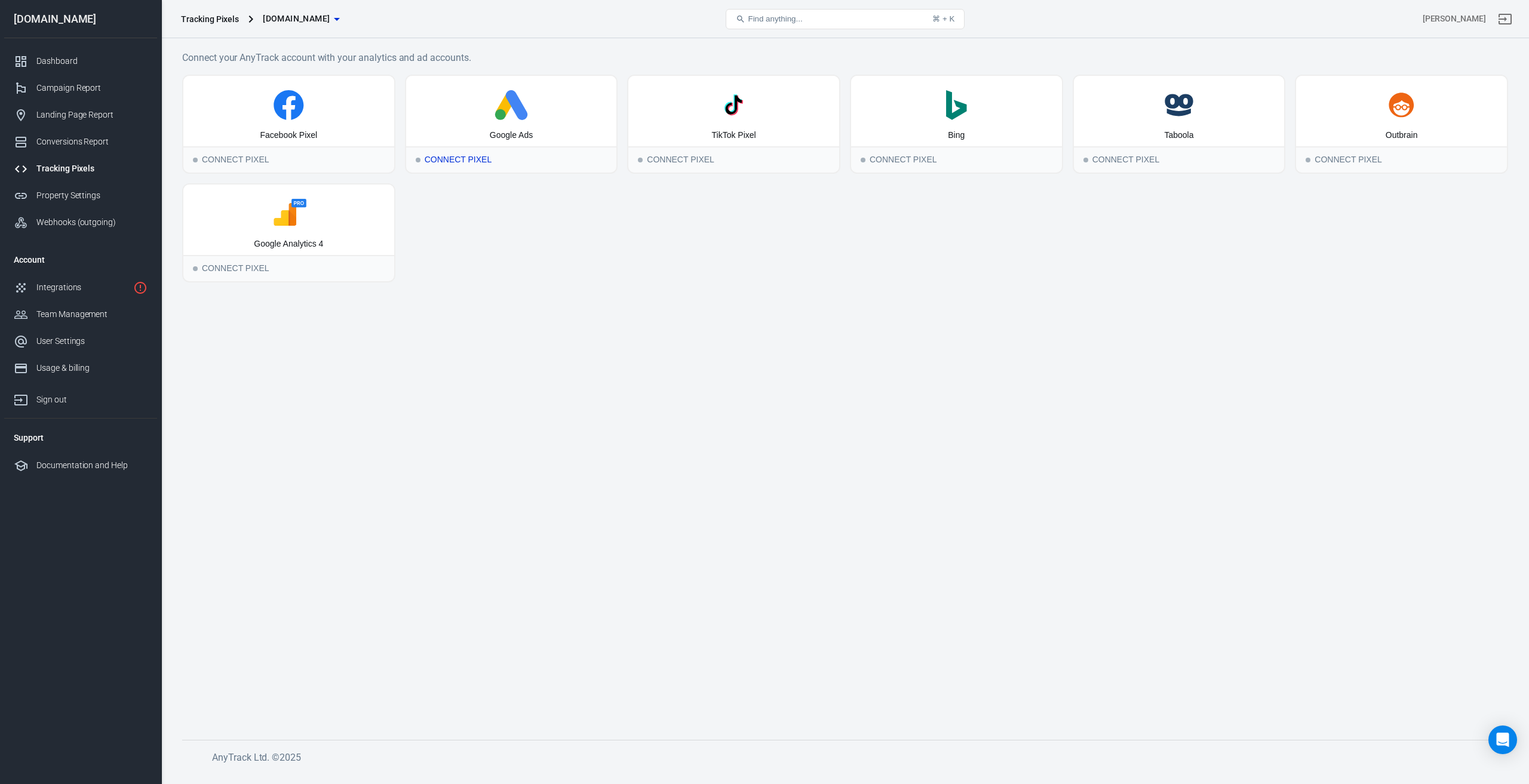
click at [517, 125] on div "Google Ads" at bounding box center [511, 111] width 211 height 70
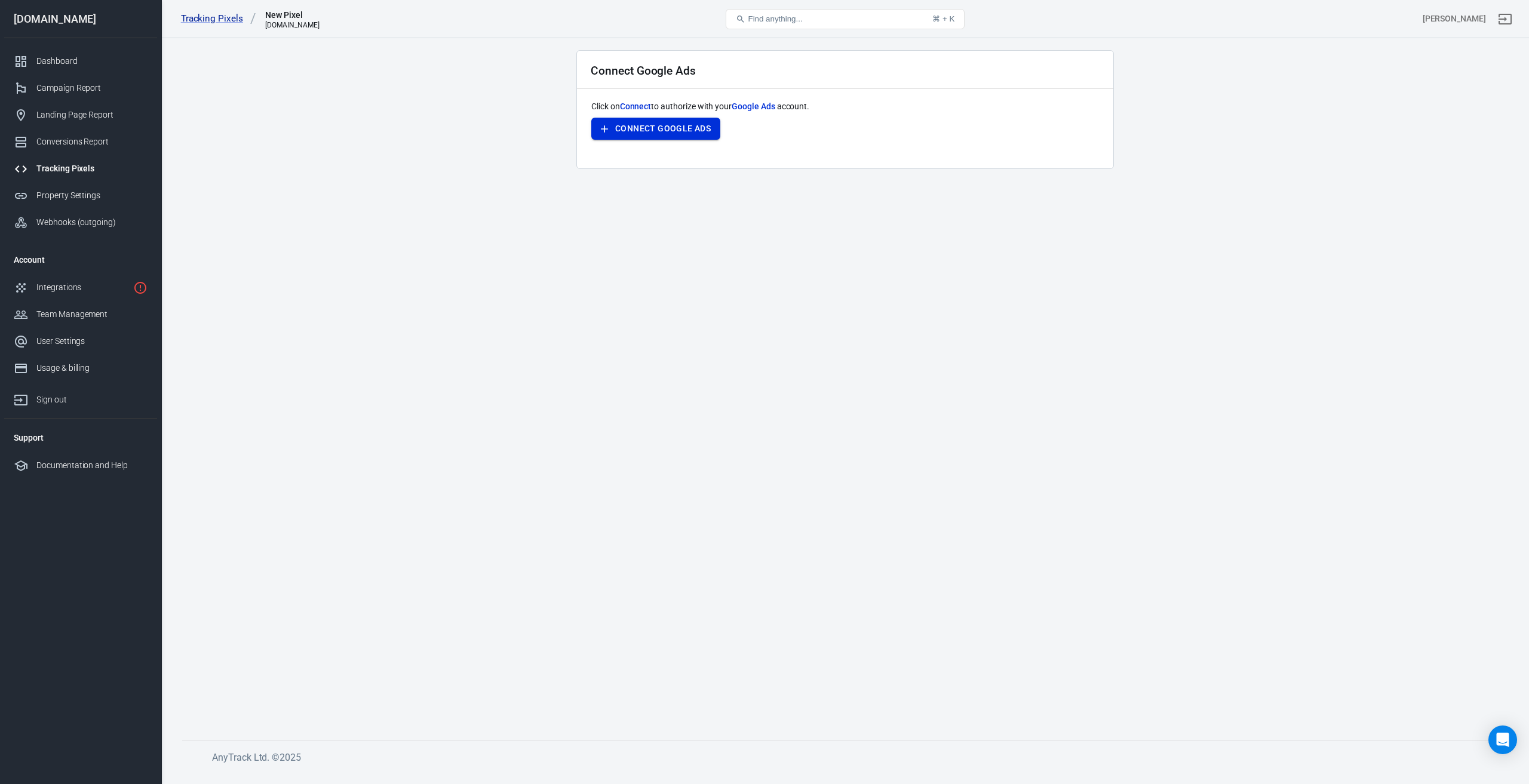
click at [642, 135] on button "Connect Google Ads" at bounding box center [655, 128] width 129 height 22
click at [61, 57] on div "Dashboard" at bounding box center [92, 60] width 111 height 12
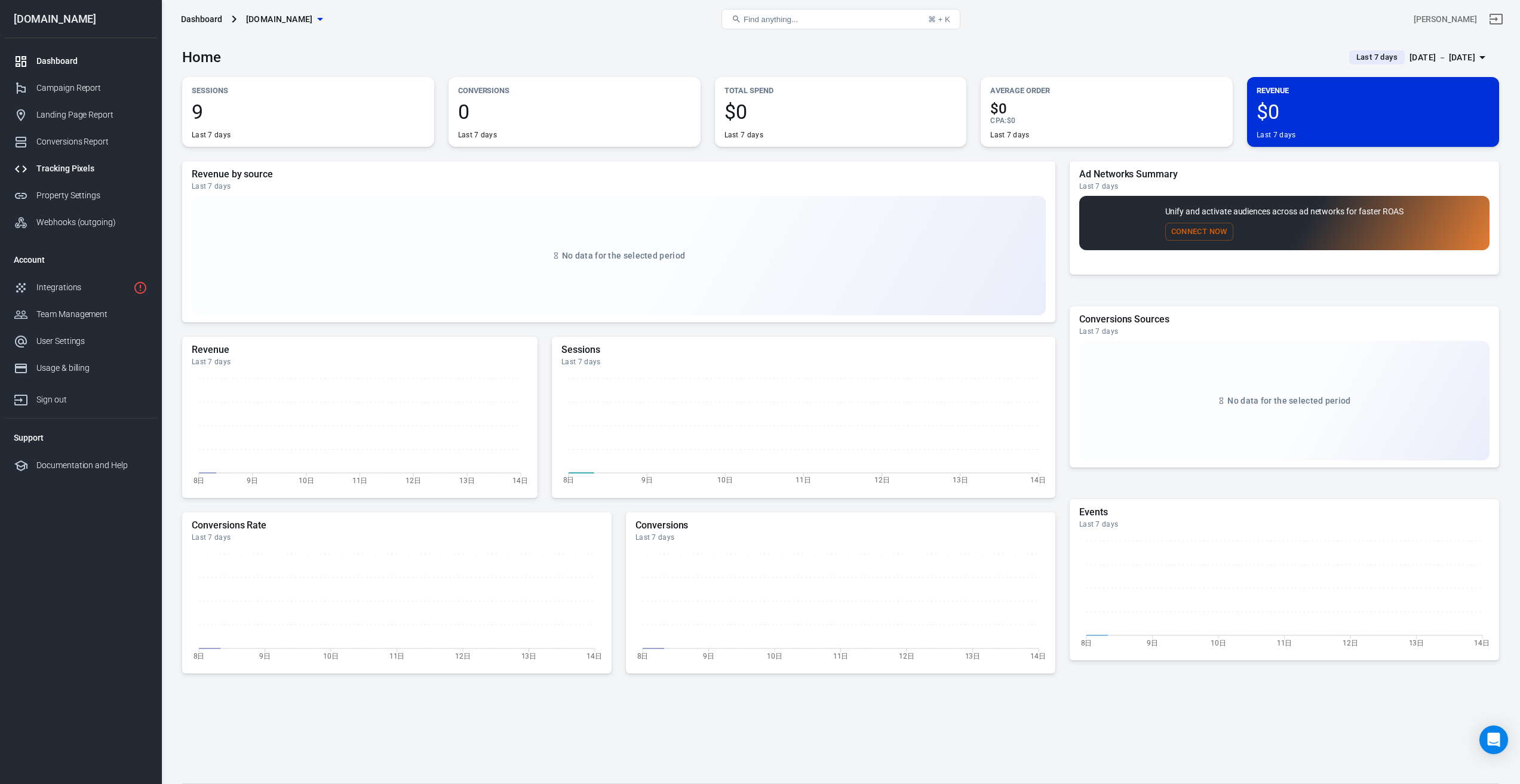
click at [60, 168] on div "Tracking Pixels" at bounding box center [92, 169] width 111 height 12
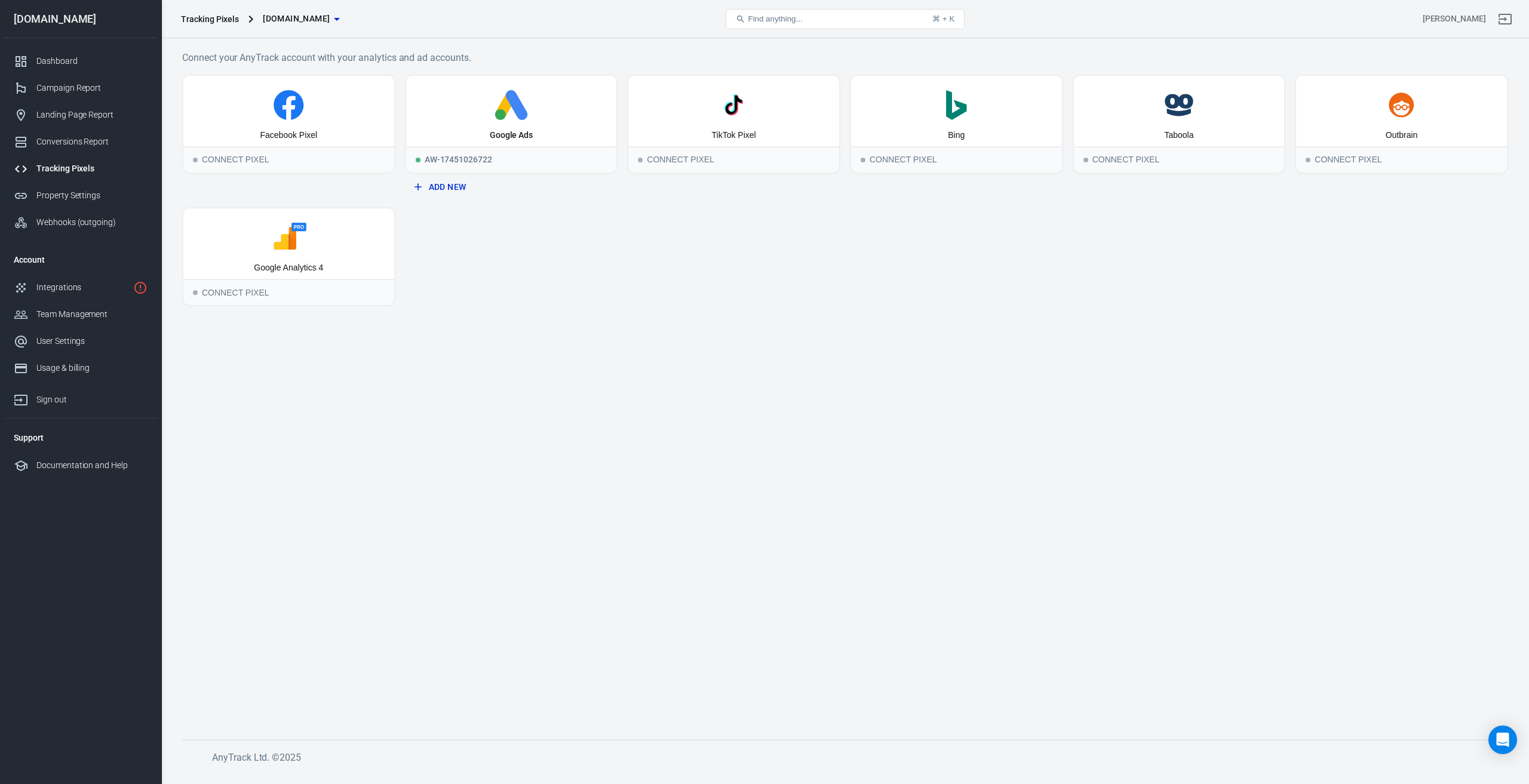
click at [638, 326] on main "Connect your AnyTrack account with your analytics and ad accounts. Facebook Pix…" at bounding box center [845, 385] width 1326 height 670
